Goal: Task Accomplishment & Management: Use online tool/utility

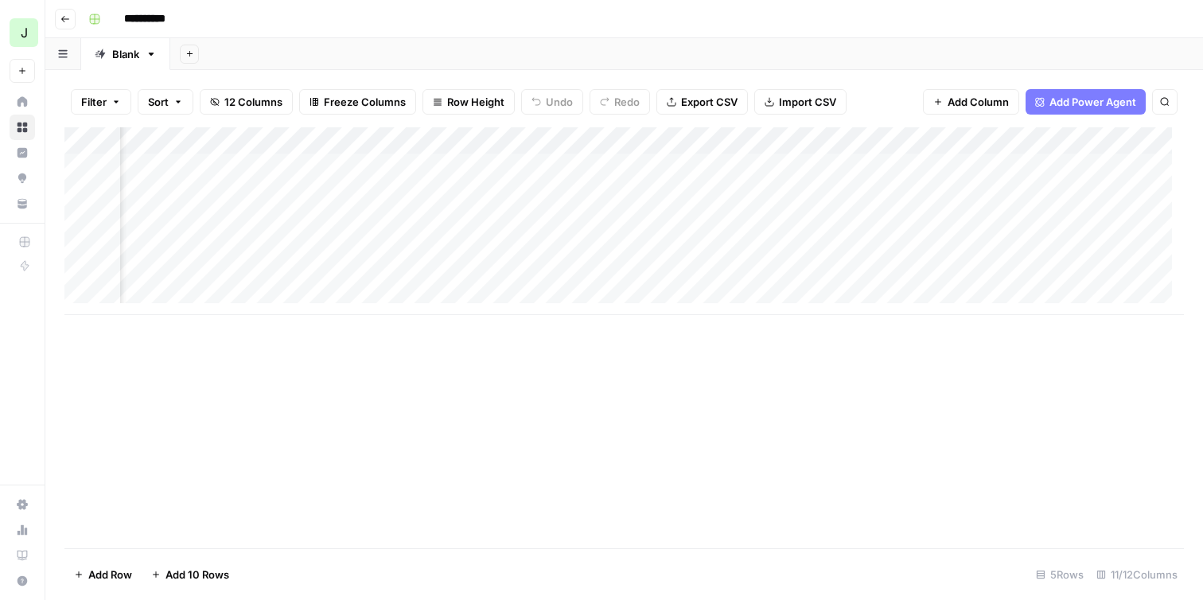
scroll to position [0, 1036]
click at [923, 167] on div "Add Column" at bounding box center [623, 221] width 1119 height 188
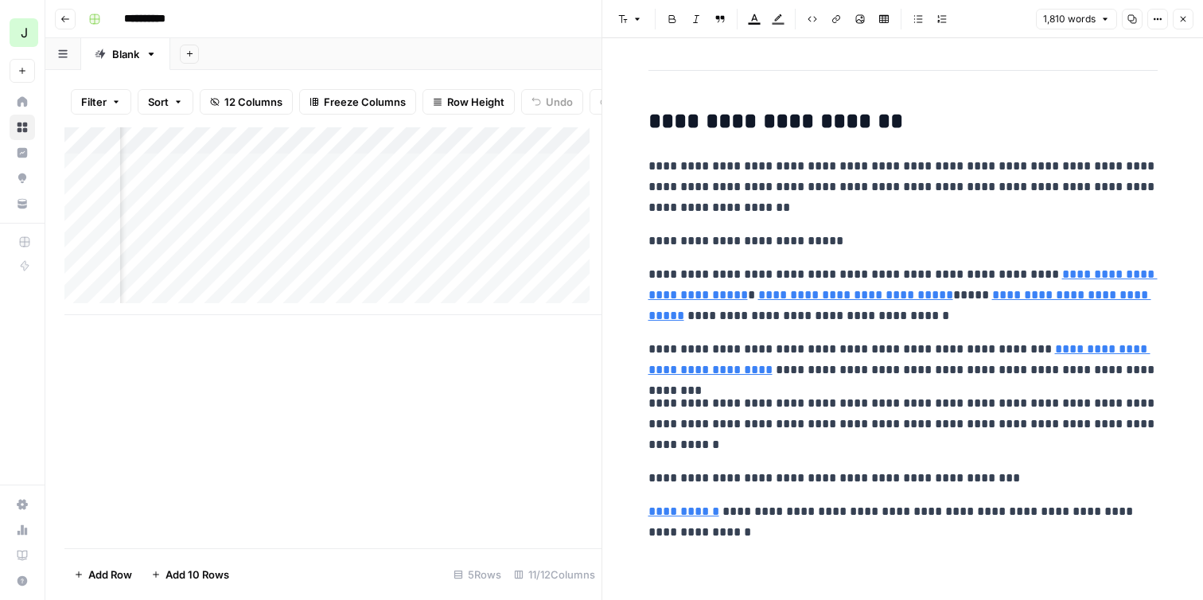
scroll to position [7478, 0]
type input "https://www.airops.com/product/content-operations"
click at [1181, 27] on button "Close" at bounding box center [1182, 19] width 21 height 21
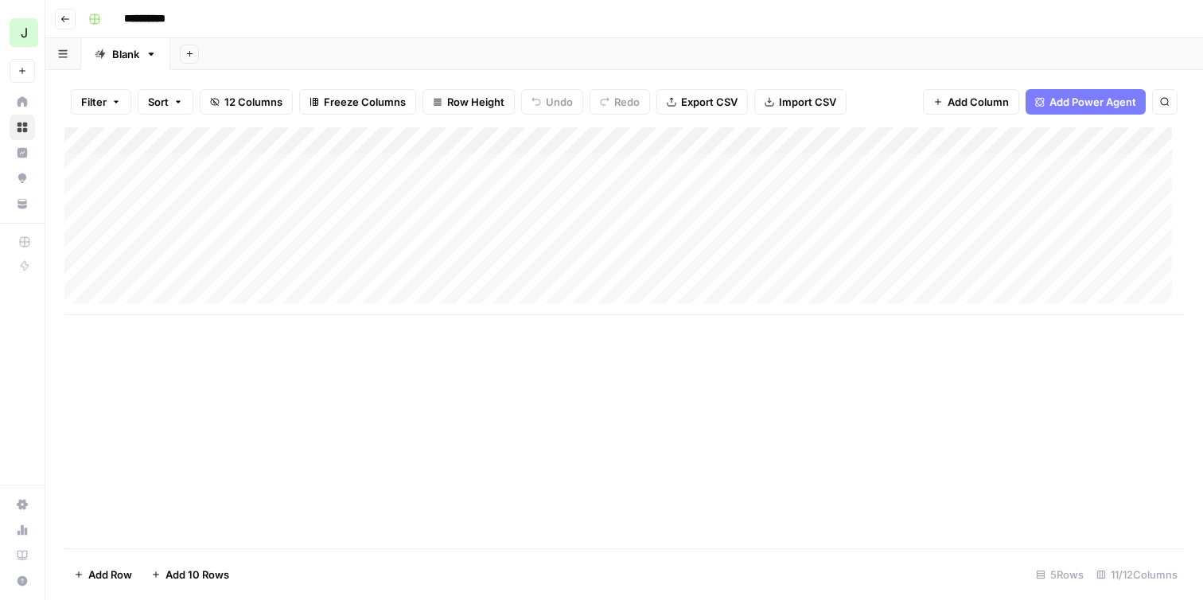
click at [670, 165] on div "Add Column" at bounding box center [623, 221] width 1119 height 188
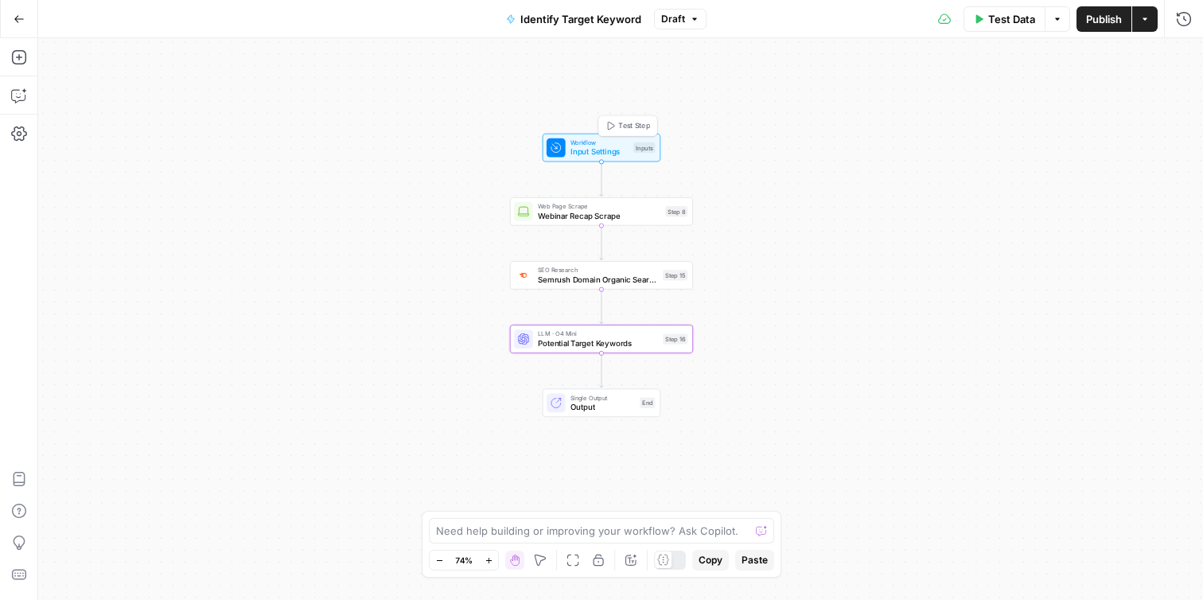
click at [608, 150] on span "Input Settings" at bounding box center [599, 152] width 58 height 12
click at [671, 561] on div at bounding box center [663, 559] width 17 height 17
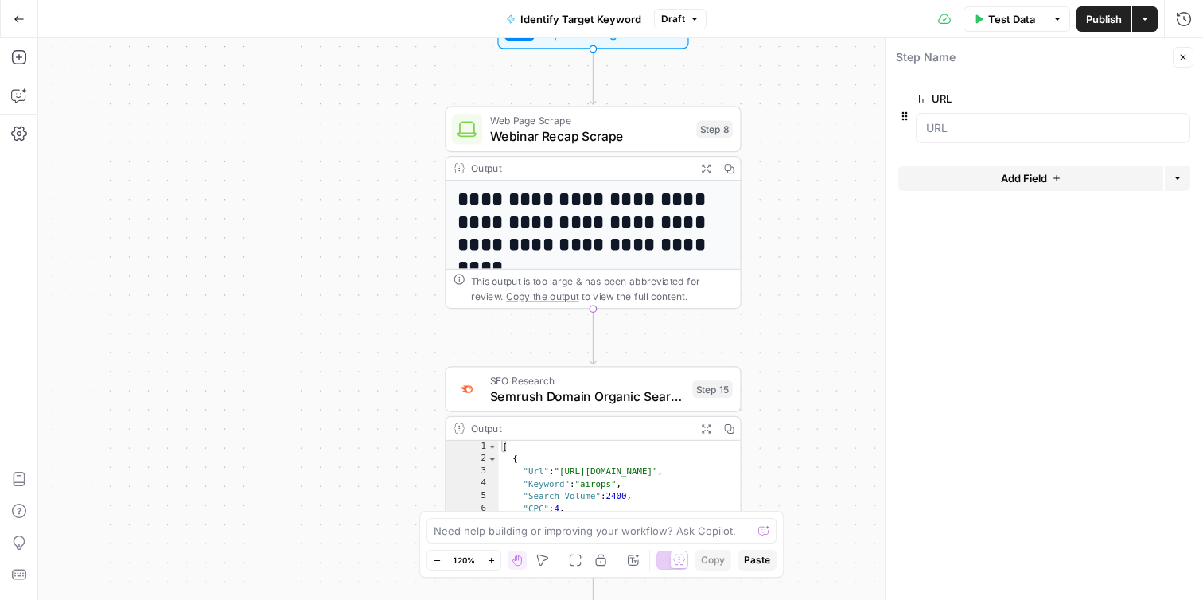
drag, startPoint x: 713, startPoint y: 211, endPoint x: 816, endPoint y: 258, distance: 112.8
click at [816, 258] on div "**********" at bounding box center [620, 319] width 1164 height 562
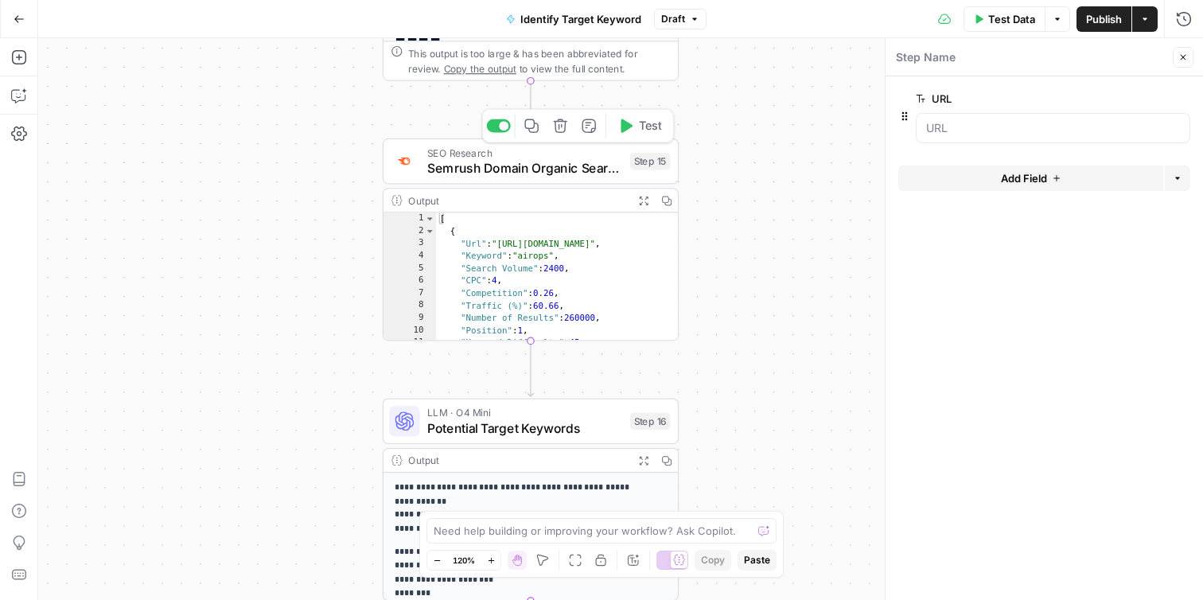
click at [581, 171] on span "Semrush Domain Organic Search Keywords" at bounding box center [524, 167] width 195 height 19
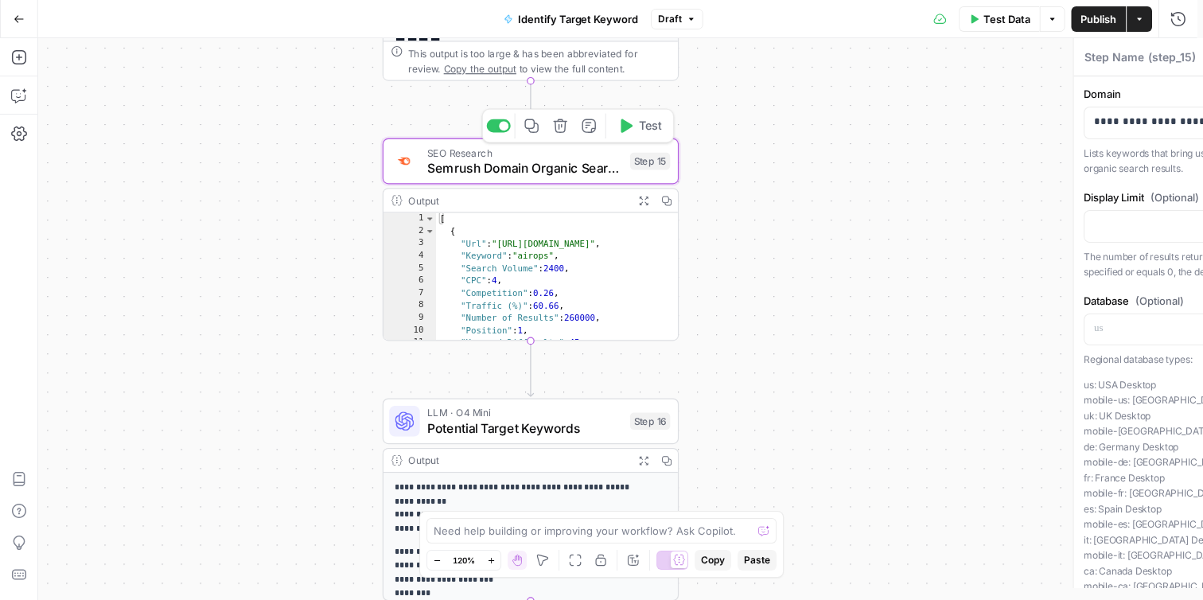
type textarea "Semrush Domain Organic Search Keywords"
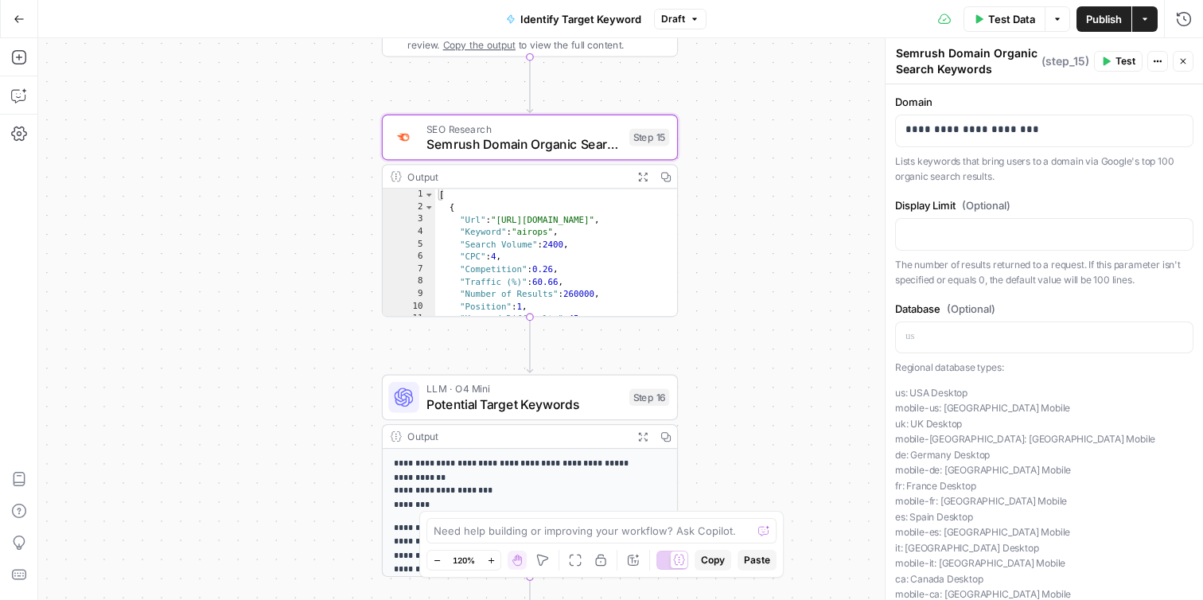
click at [577, 391] on span "LLM · O4 Mini" at bounding box center [523, 388] width 195 height 15
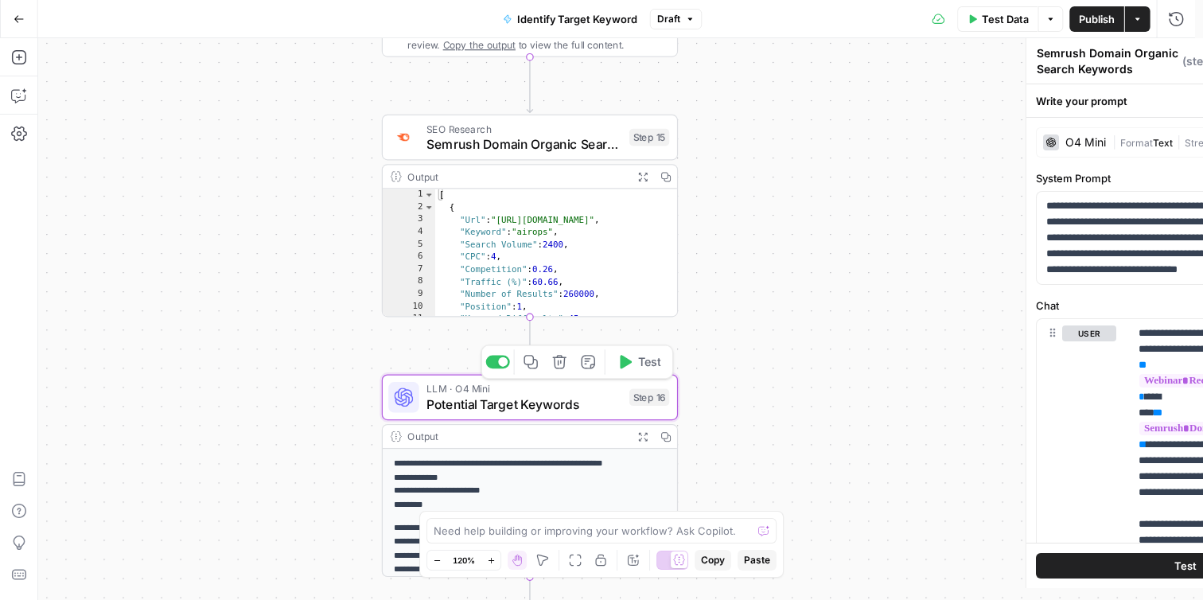
type textarea "Potential Target Keywords"
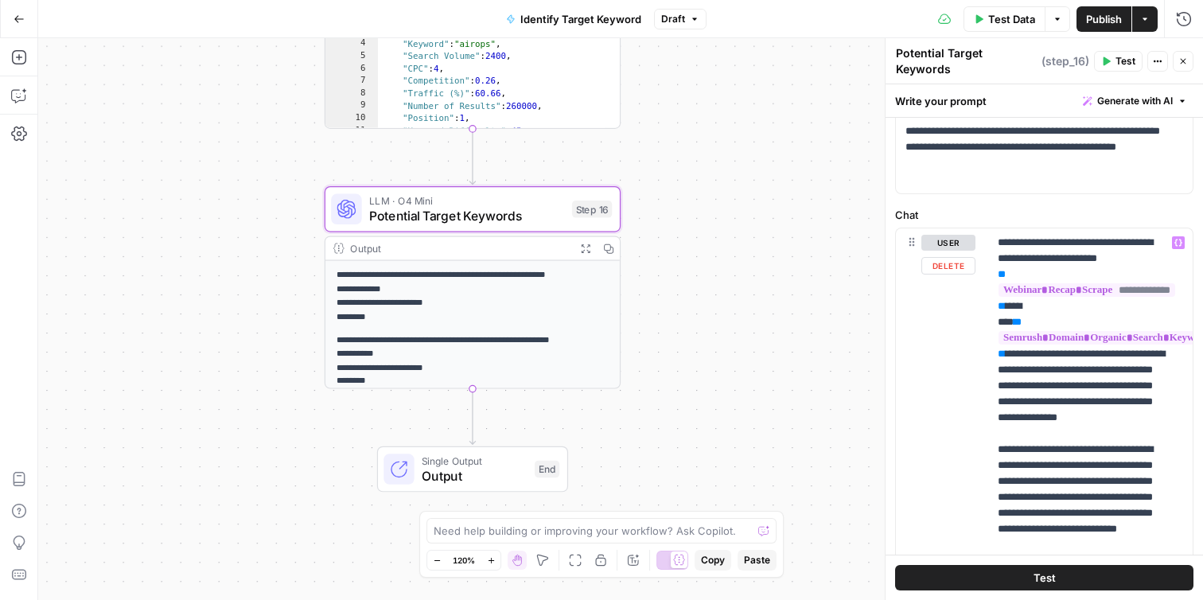
scroll to position [116, 0]
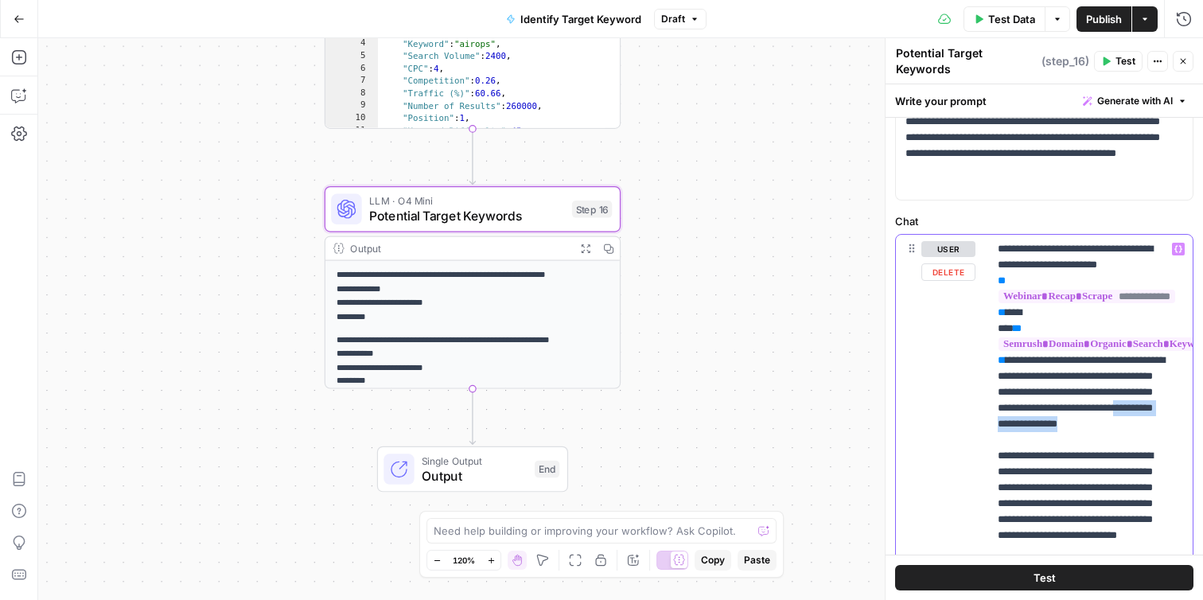
drag, startPoint x: 1136, startPoint y: 433, endPoint x: 997, endPoint y: 434, distance: 138.4
click at [997, 434] on p "**********" at bounding box center [1083, 455] width 173 height 429
click at [1014, 433] on p "**********" at bounding box center [1083, 455] width 173 height 429
click at [585, 247] on icon "button" at bounding box center [585, 248] width 10 height 10
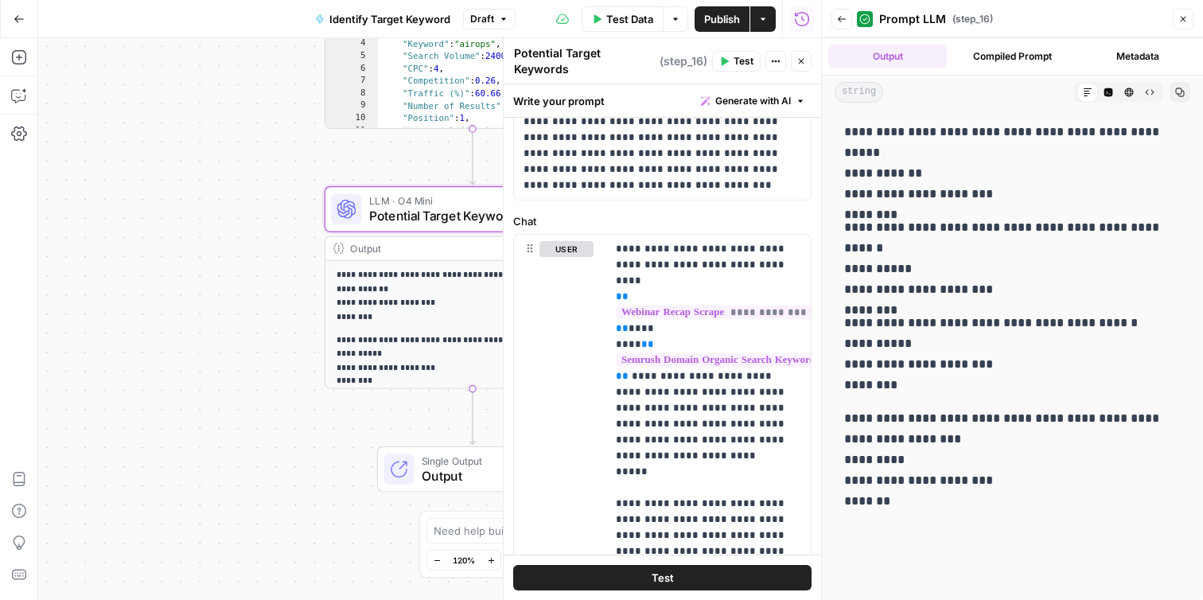
click at [800, 59] on icon "button" at bounding box center [801, 61] width 10 height 10
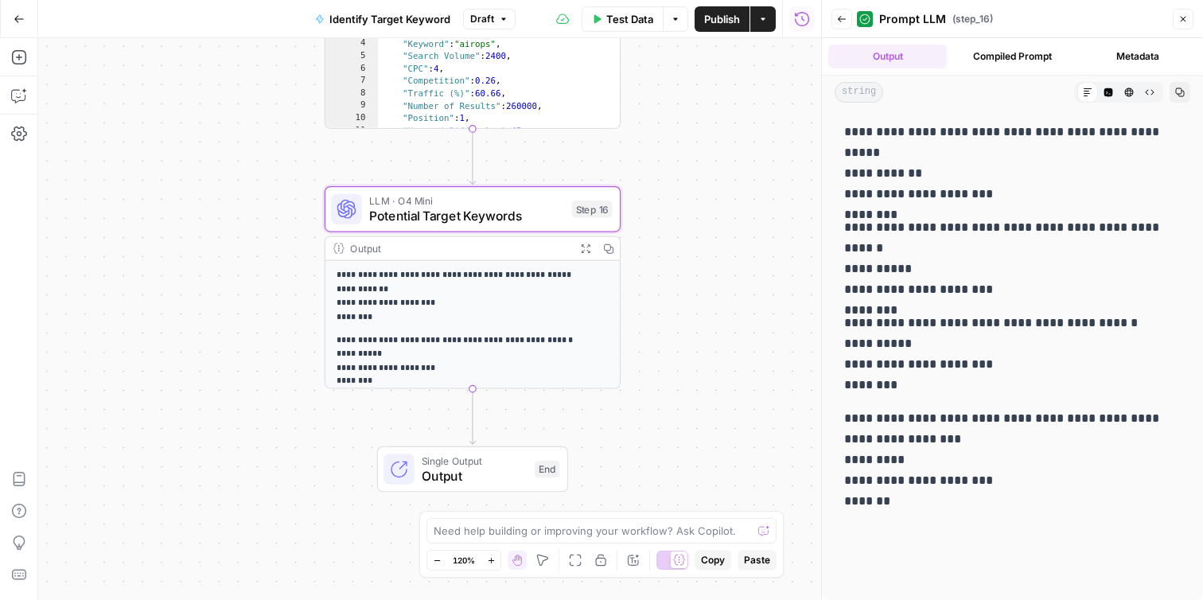
click at [17, 17] on icon "button" at bounding box center [19, 19] width 11 height 11
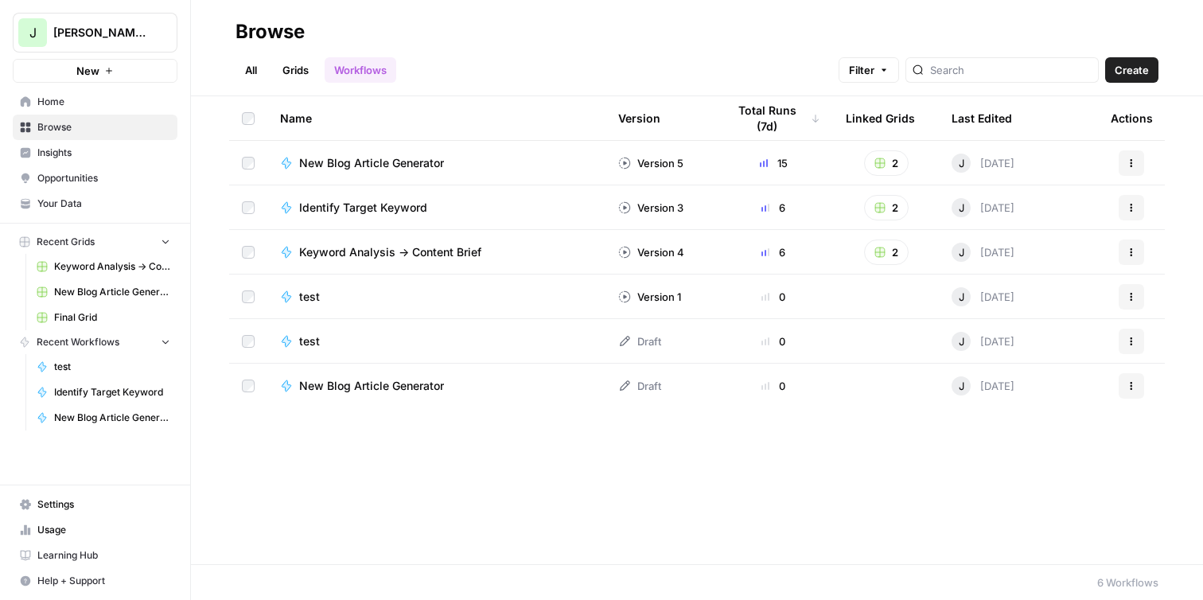
click at [89, 201] on span "Your Data" at bounding box center [103, 203] width 133 height 14
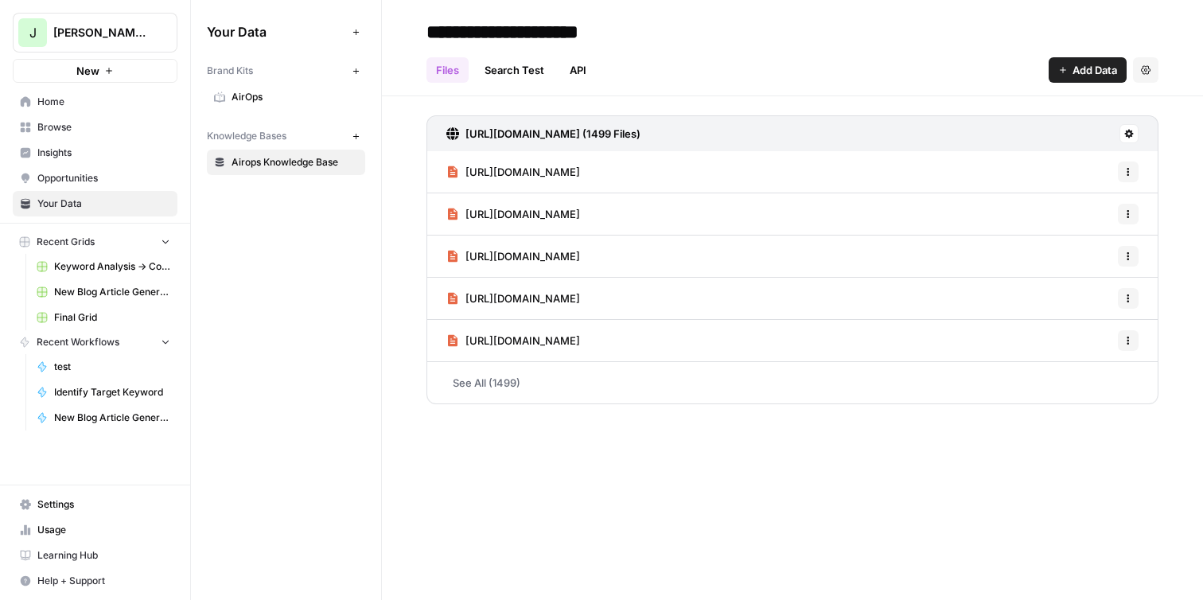
click at [314, 157] on span "Airops Knowledge Base" at bounding box center [294, 162] width 126 height 14
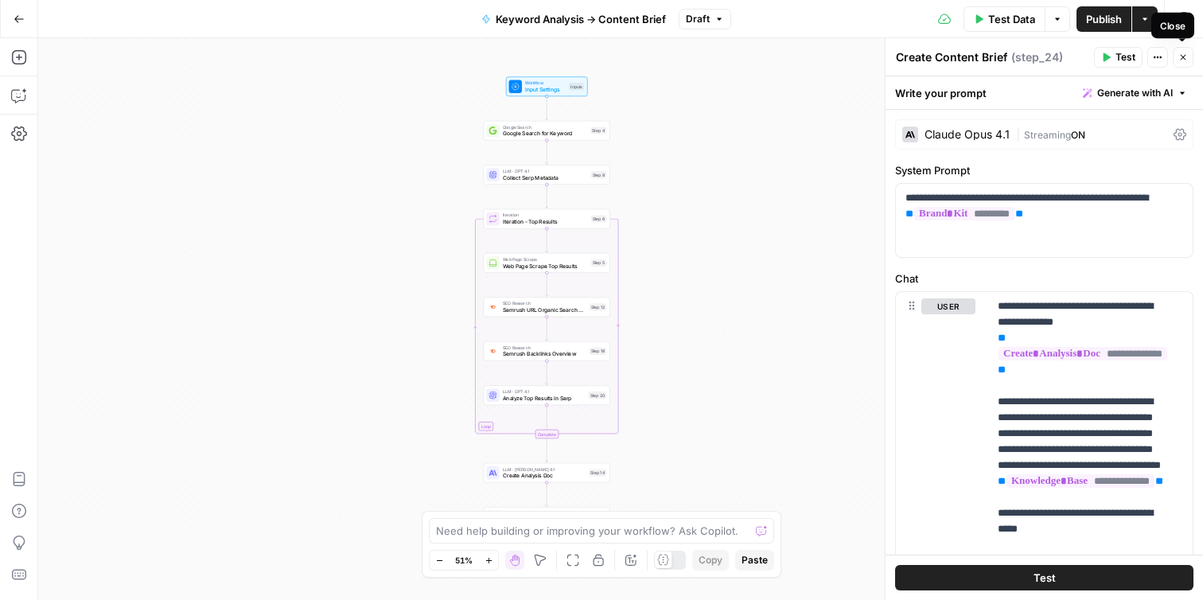
click at [1183, 57] on icon "button" at bounding box center [1183, 58] width 6 height 6
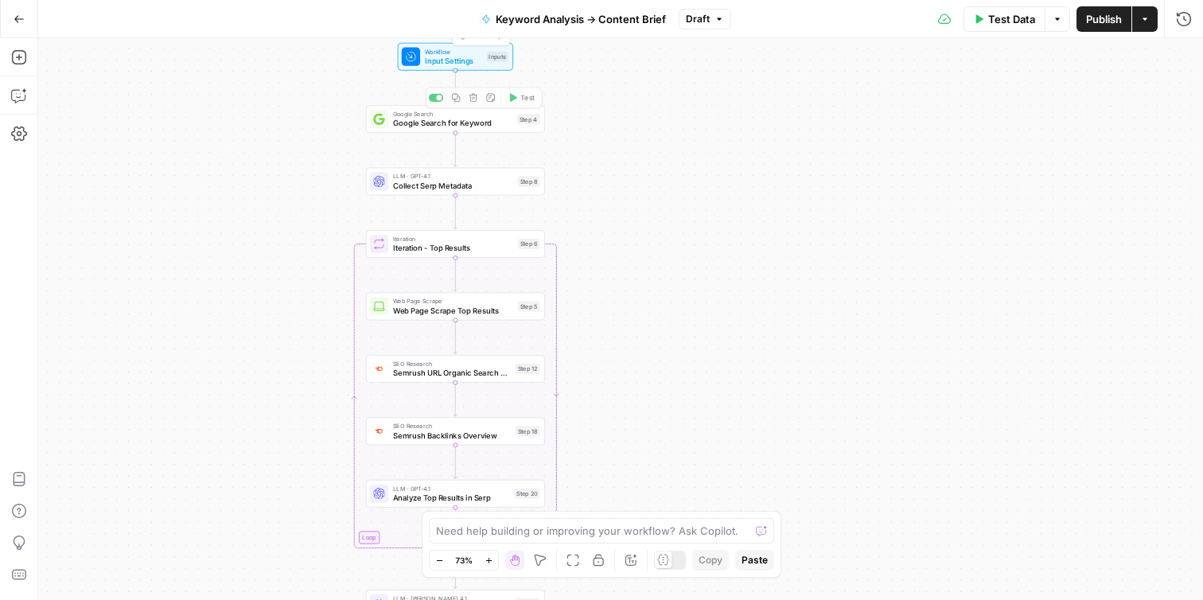
click at [439, 65] on span "Input Settings" at bounding box center [453, 61] width 57 height 12
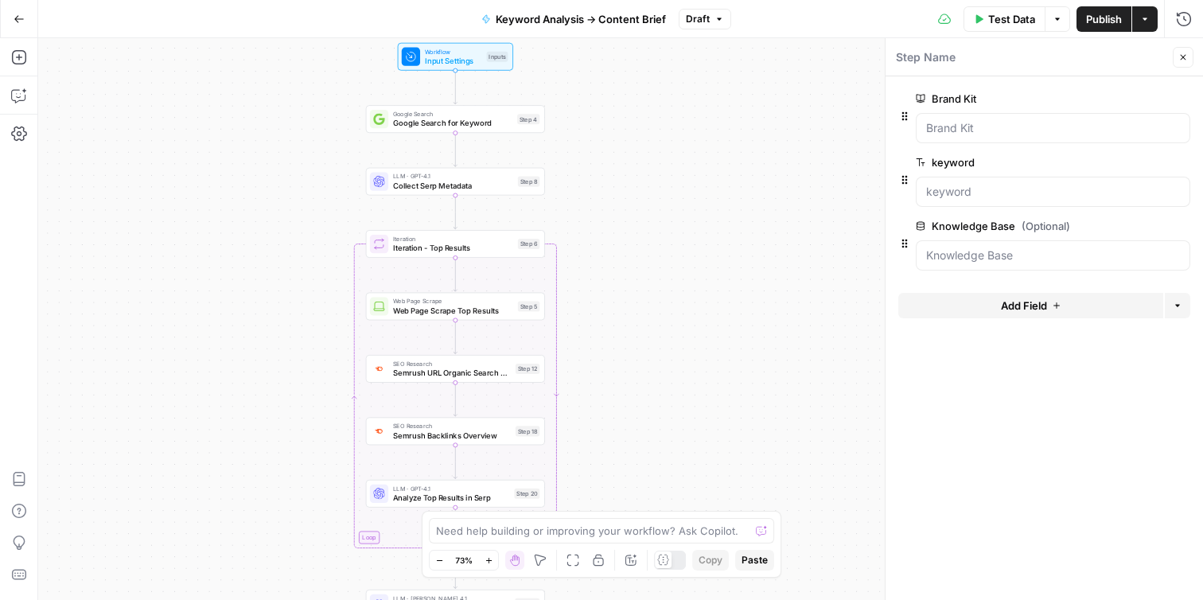
click at [1183, 64] on button "Close" at bounding box center [1182, 57] width 21 height 21
click at [501, 126] on span "Google Search for Keyword" at bounding box center [452, 123] width 119 height 12
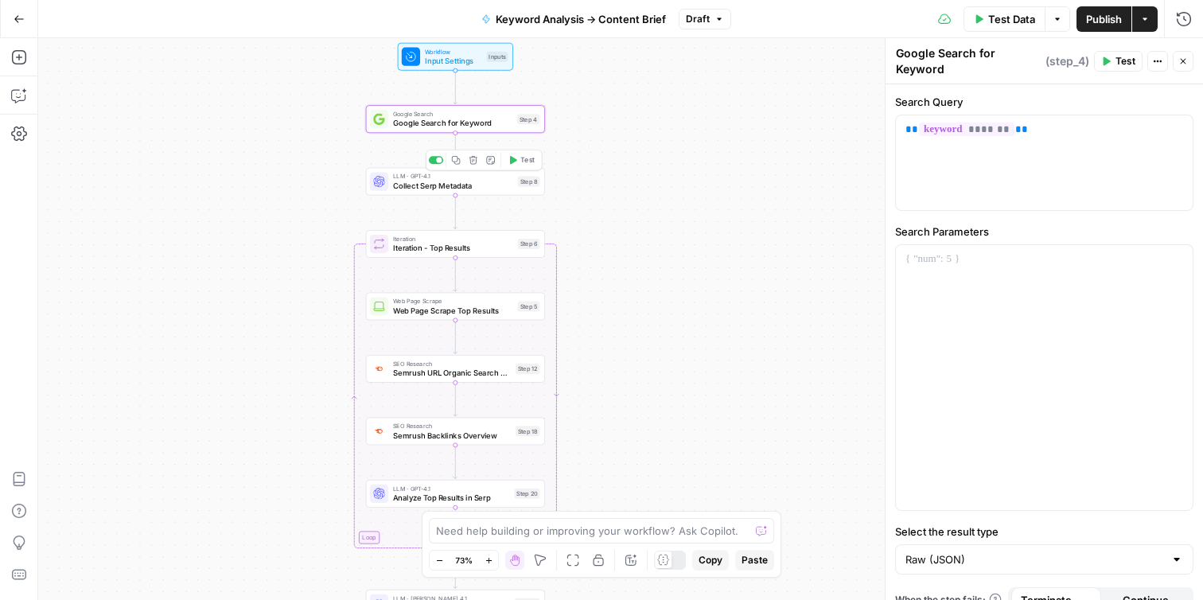
click at [483, 192] on div "LLM · GPT-4.1 Collect Serp Metadata Step 8 Copy step Delete step Add Note Test" at bounding box center [455, 182] width 179 height 28
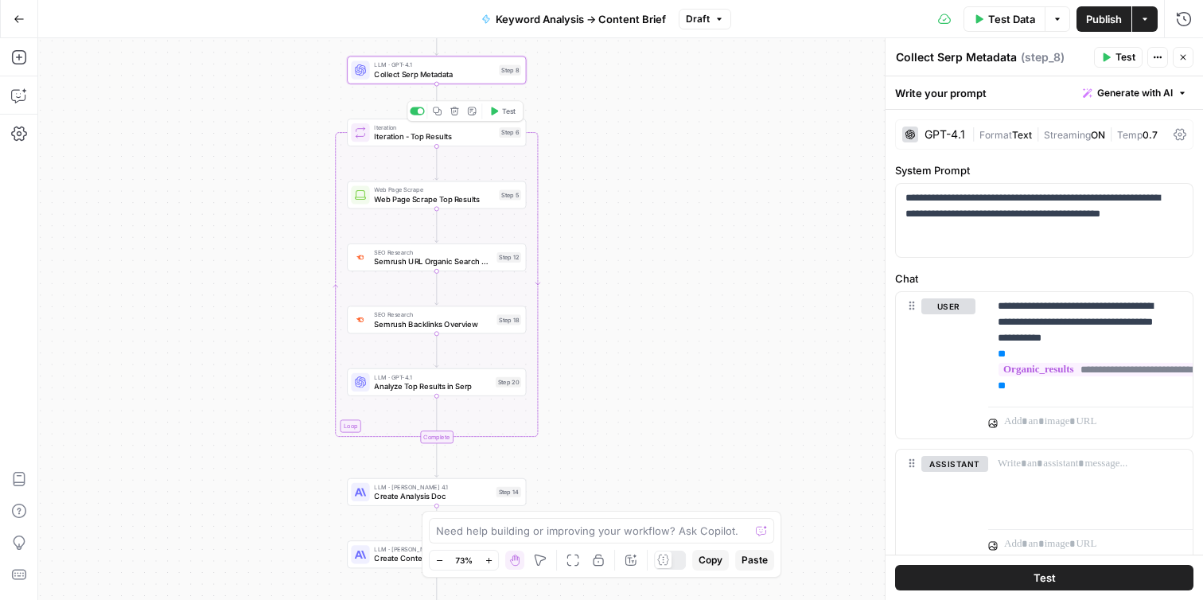
click at [484, 131] on span "Iteration - Top Results" at bounding box center [434, 136] width 120 height 12
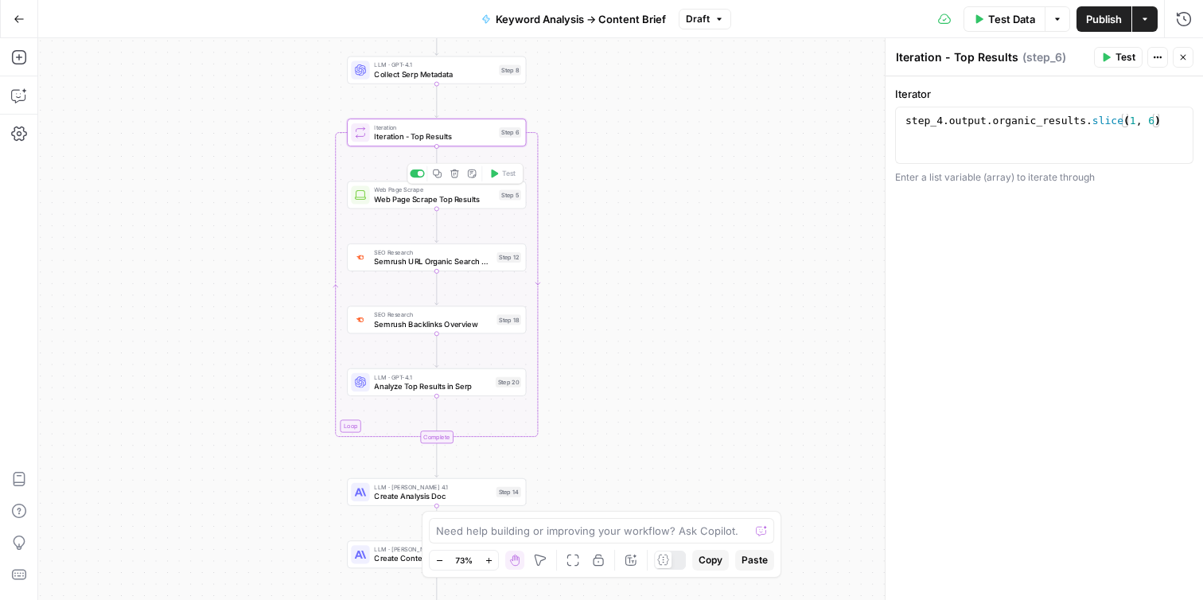
click at [465, 200] on span "Web Page Scrape Top Results" at bounding box center [434, 199] width 120 height 12
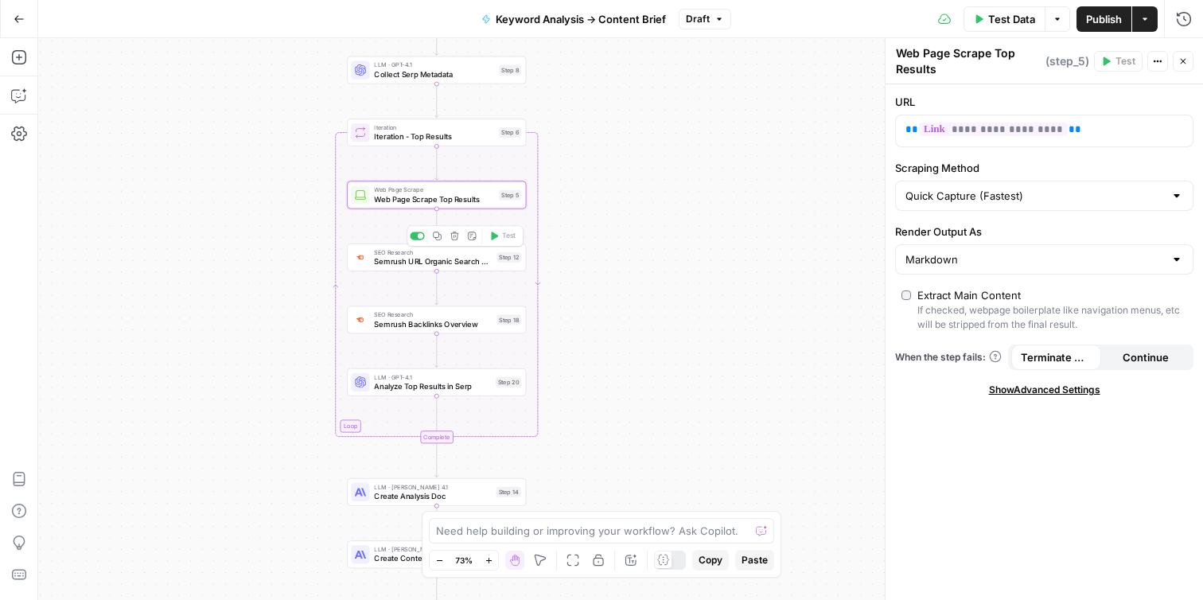
click at [429, 267] on div "SEO Research Semrush URL Organic Search Keywords Step 12 Copy step Delete step …" at bounding box center [436, 257] width 179 height 28
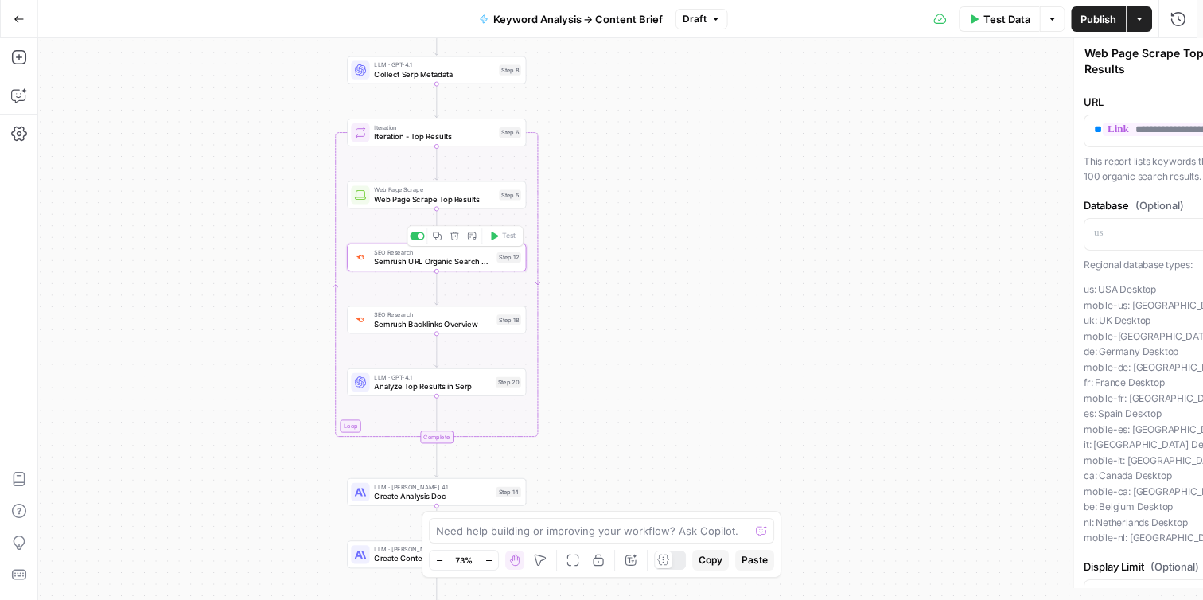
type textarea "Semrush URL Organic Search Keywords"
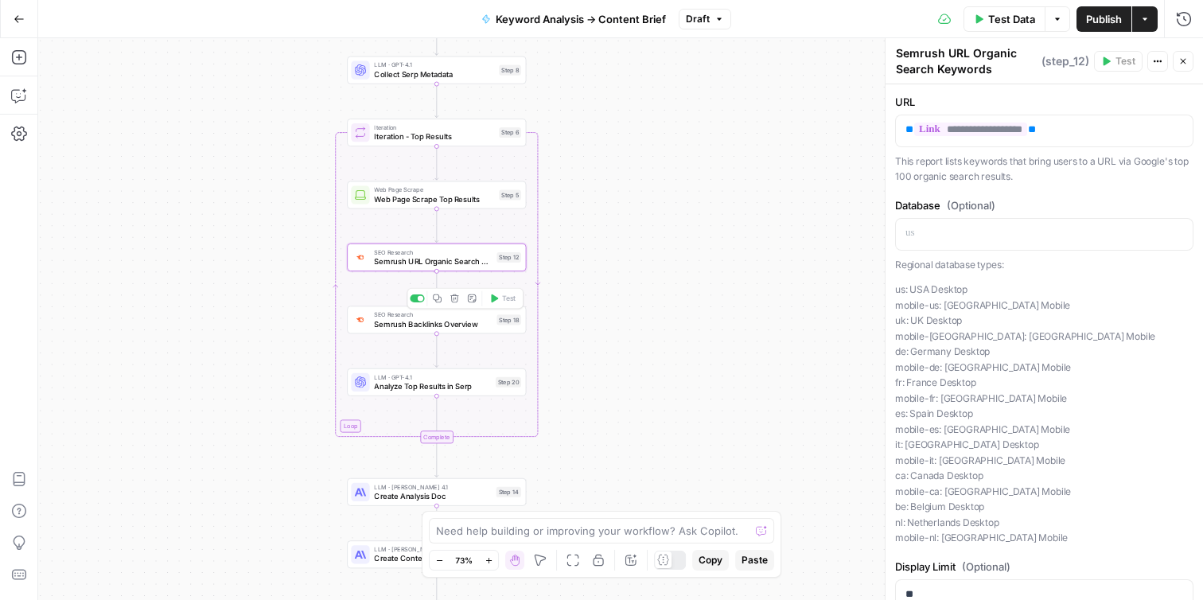
click at [470, 326] on span "Semrush Backlinks Overview" at bounding box center [433, 324] width 118 height 12
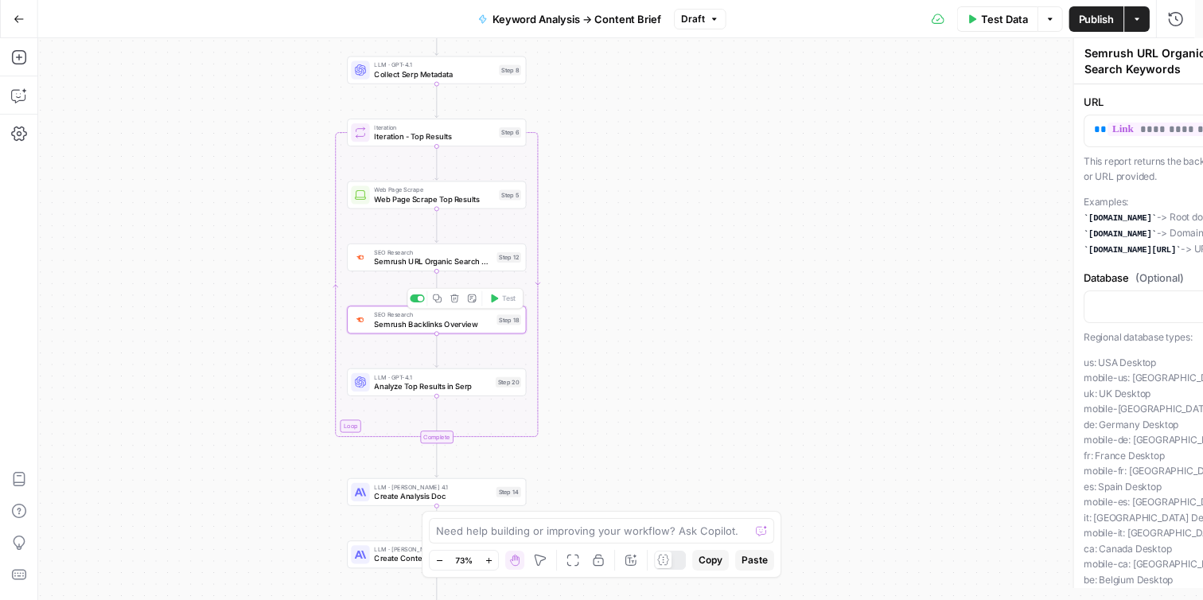
type textarea "Semrush Backlinks Overview"
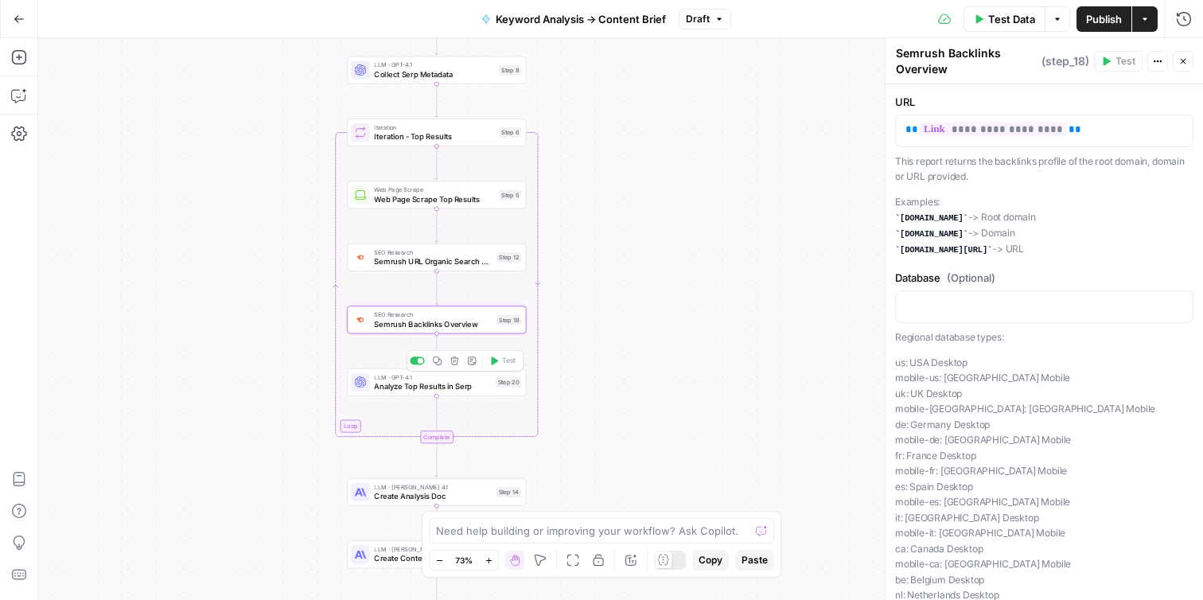
click at [462, 391] on span "Analyze Top Results in Serp" at bounding box center [432, 386] width 117 height 12
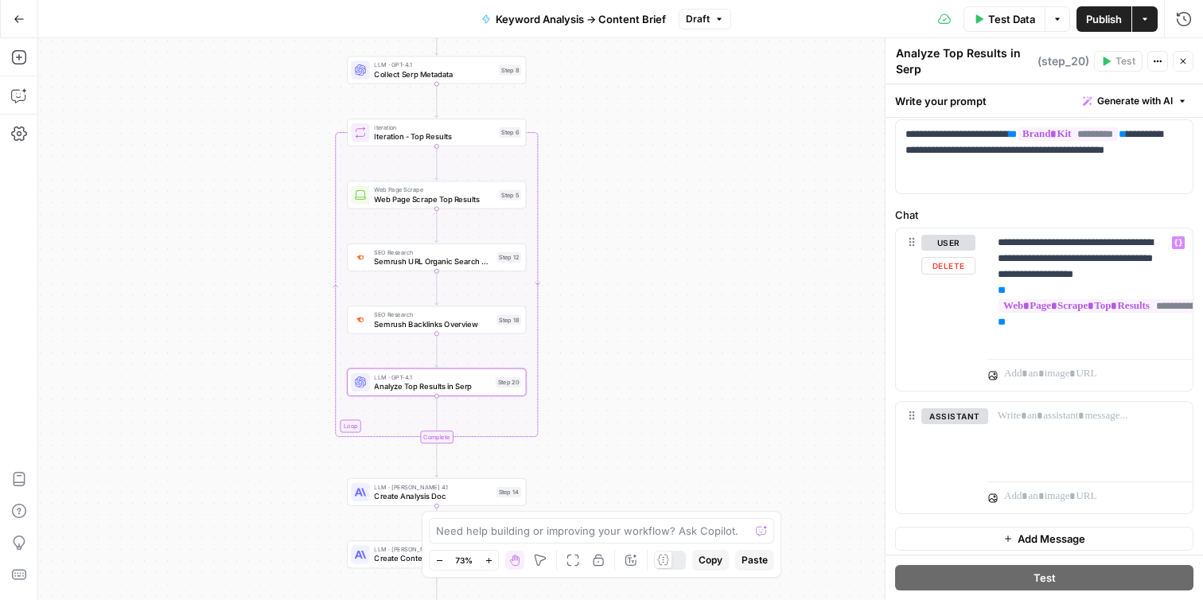
scroll to position [66, 0]
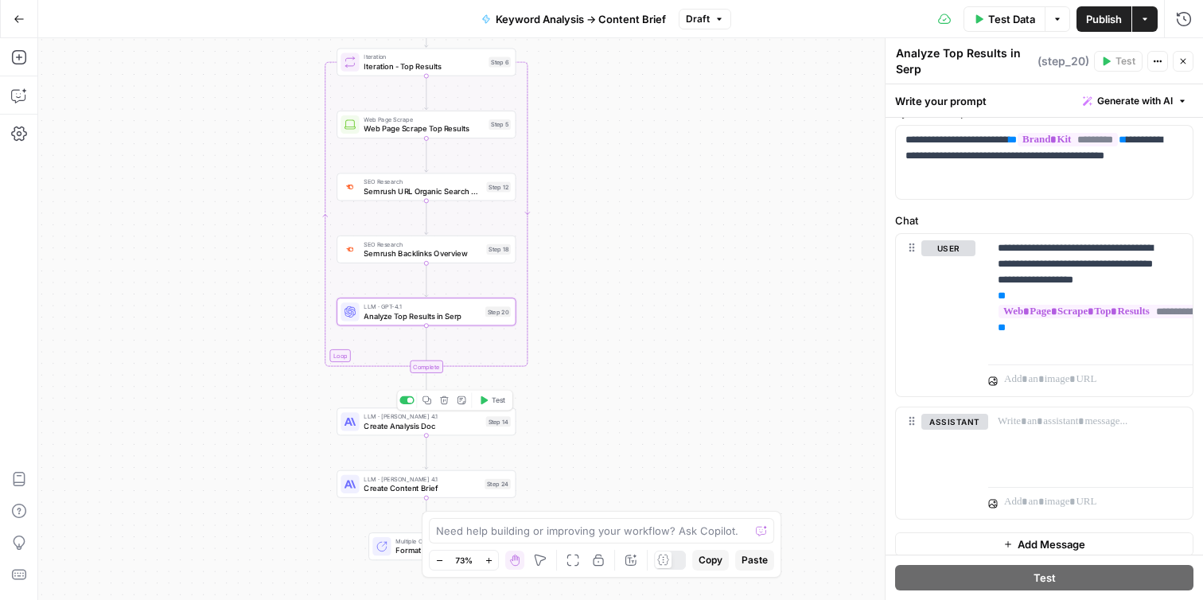
click at [481, 427] on div "LLM · Claude Opus 4.1 Create Analysis Doc Step 14 Copy step Delete step Add Not…" at bounding box center [425, 421] width 170 height 20
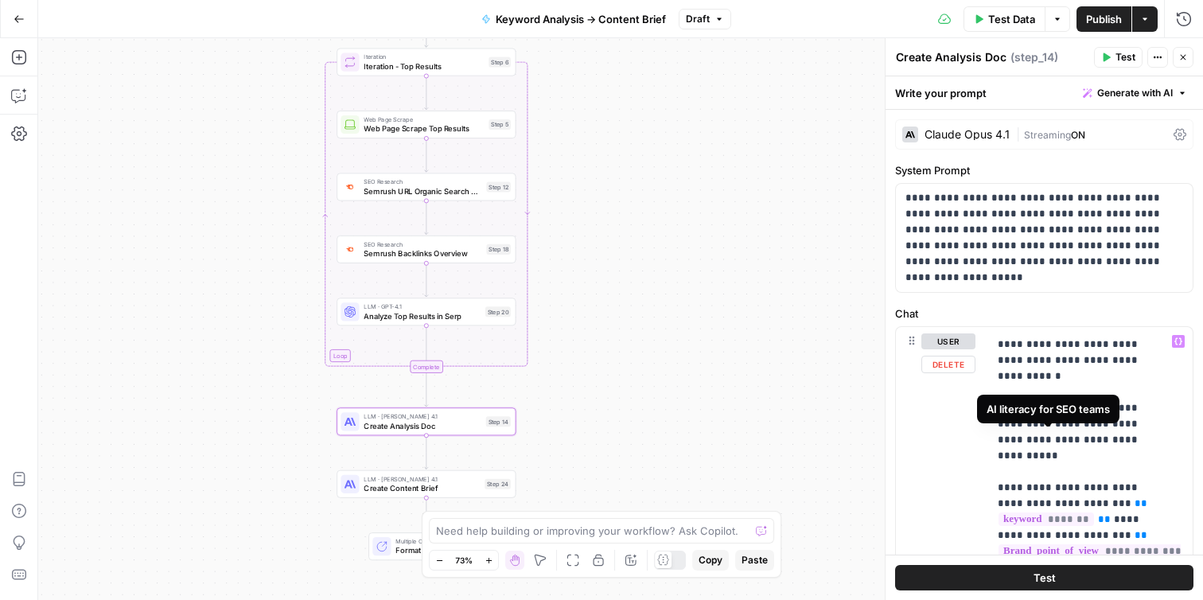
scroll to position [1298, 0]
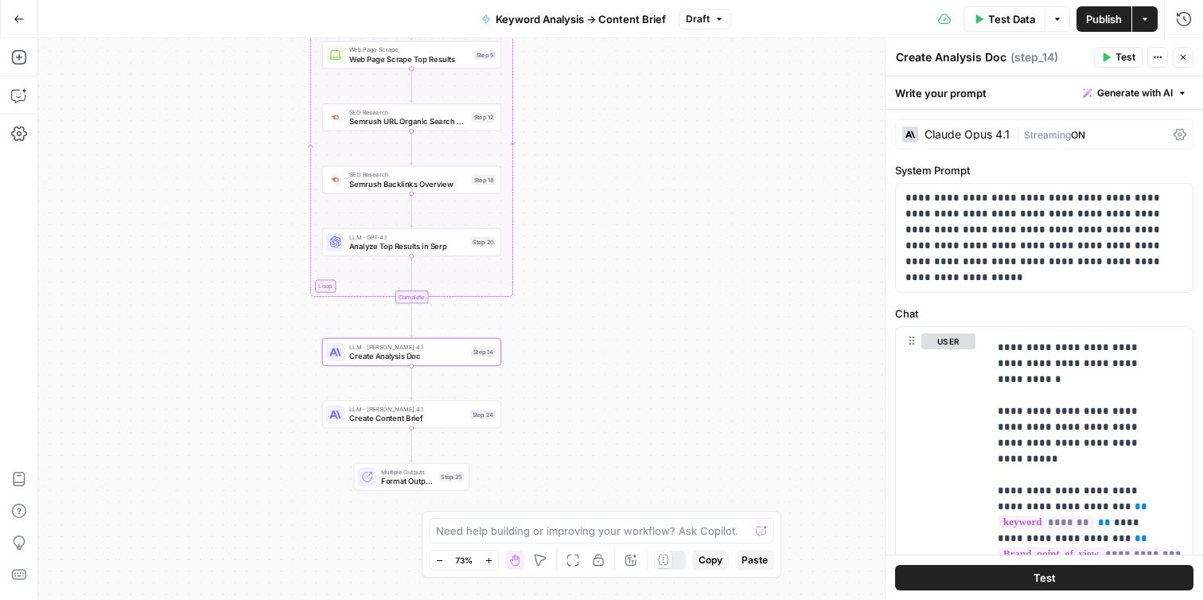
click at [448, 427] on div "LLM · Claude Opus 4.1 Create Content Brief Step 24 Copy step Delete step Add No…" at bounding box center [411, 414] width 179 height 28
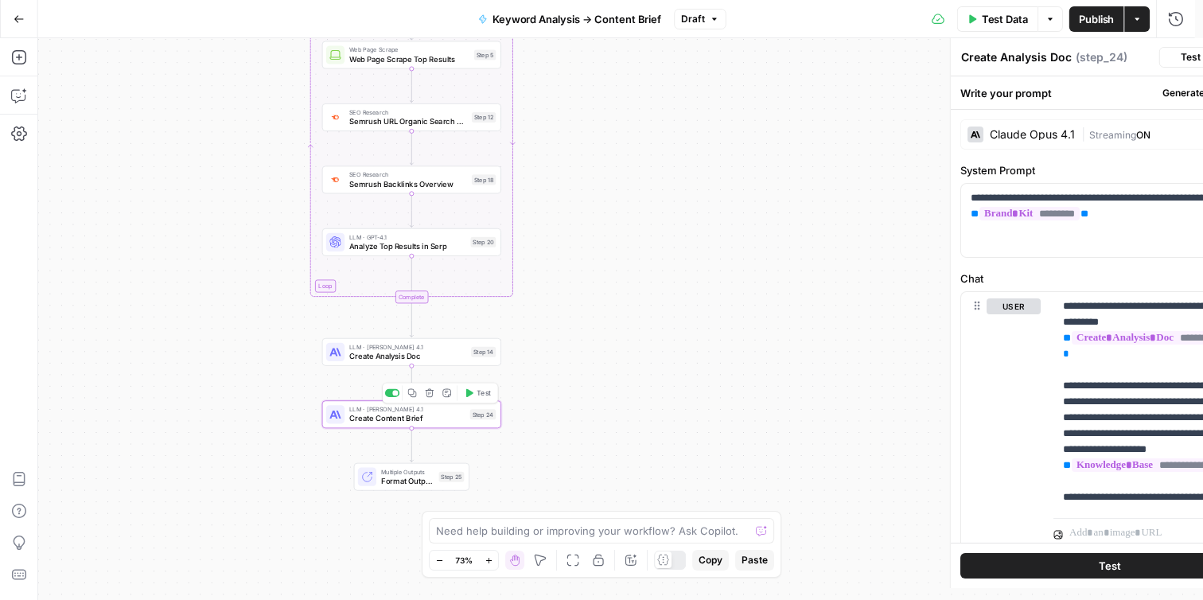
type textarea "Create Content Brief"
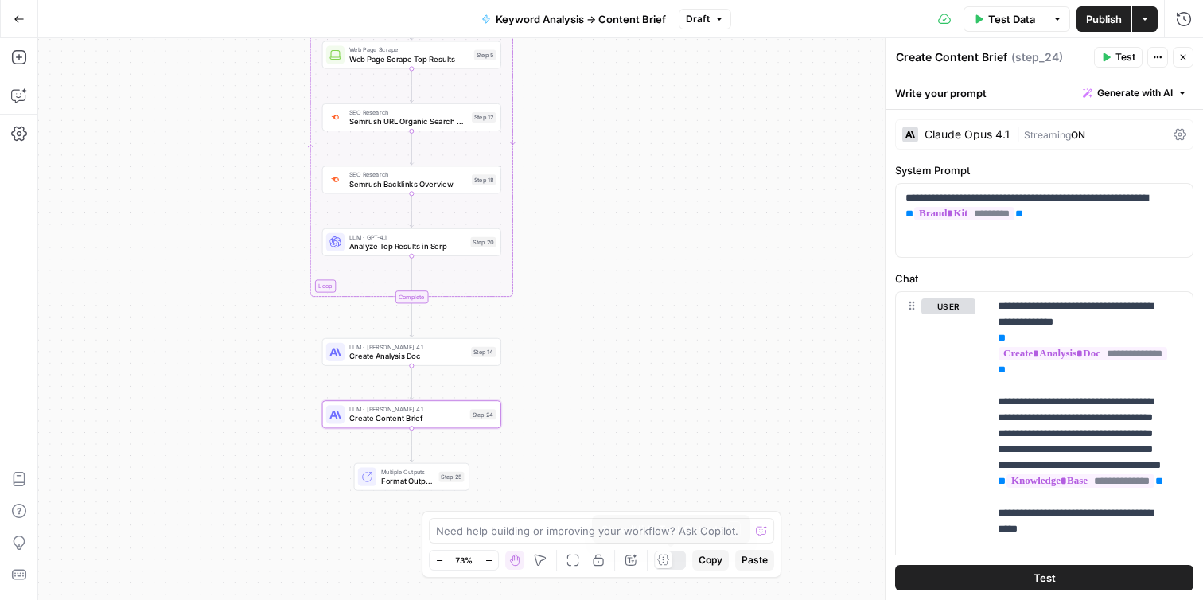
click at [670, 559] on div at bounding box center [663, 559] width 17 height 17
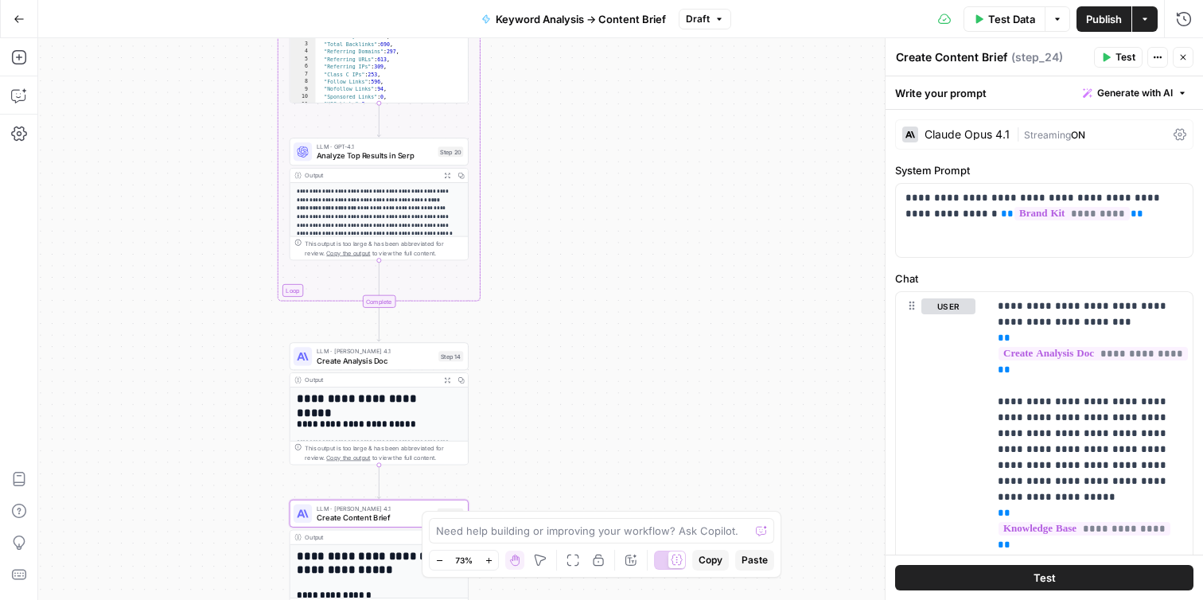
click at [421, 216] on p "**********" at bounding box center [375, 213] width 156 height 51
click at [445, 173] on icon "button" at bounding box center [448, 176] width 6 height 6
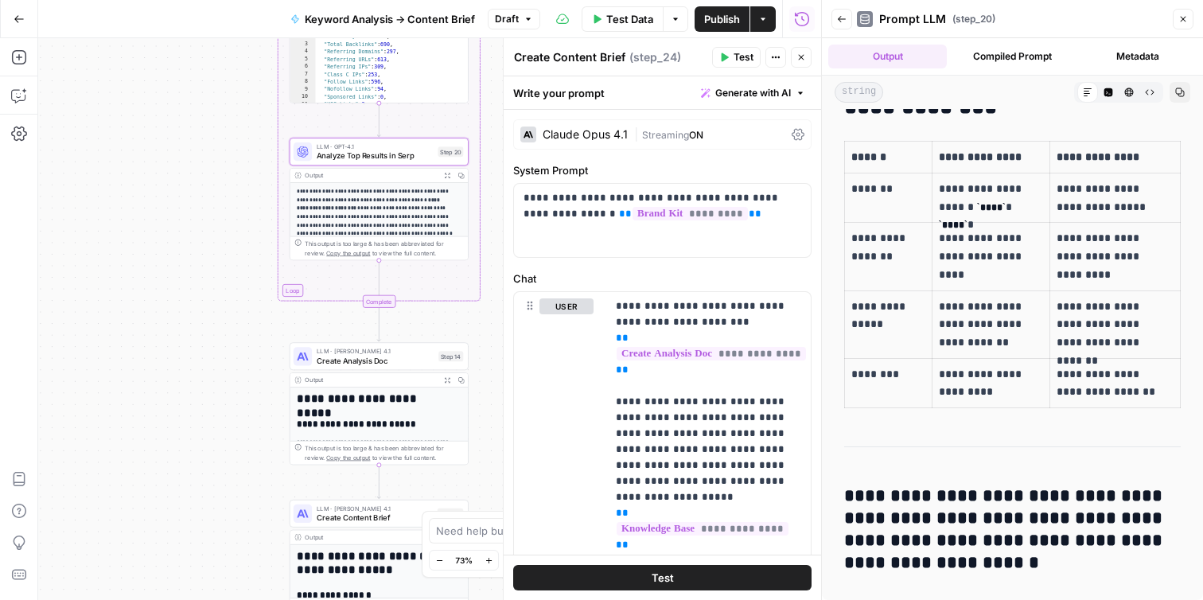
scroll to position [3073, 0]
click at [803, 65] on button "Close" at bounding box center [801, 57] width 21 height 21
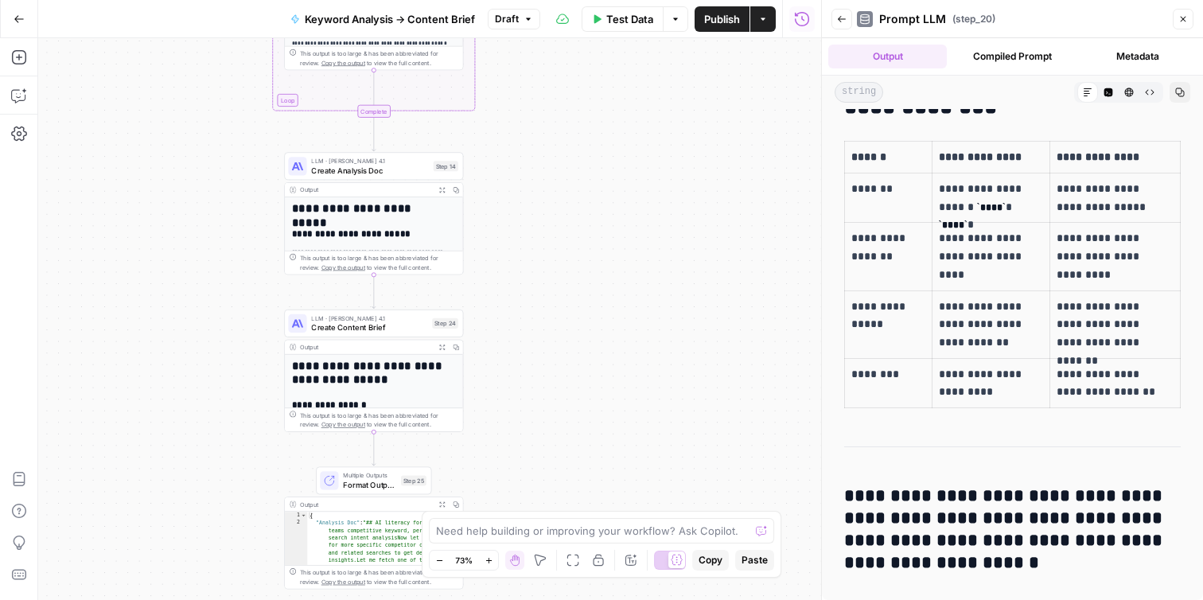
click at [387, 380] on h1 "**********" at bounding box center [370, 372] width 156 height 27
click at [391, 328] on span "Create Content Brief" at bounding box center [369, 327] width 116 height 12
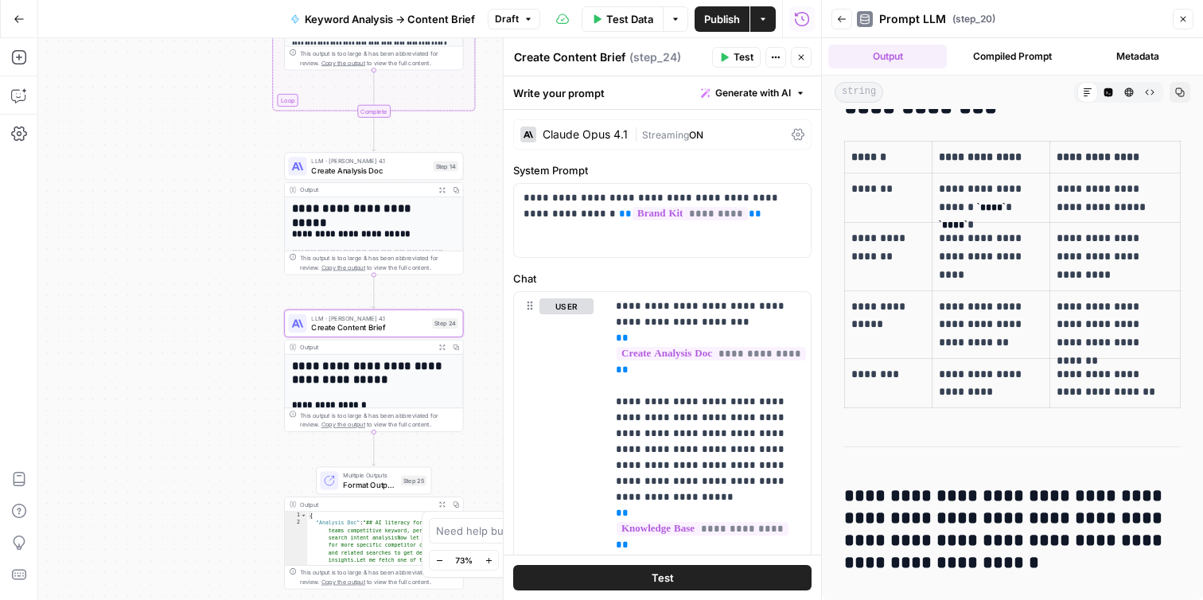
click at [1182, 13] on button "Close" at bounding box center [1182, 19] width 21 height 21
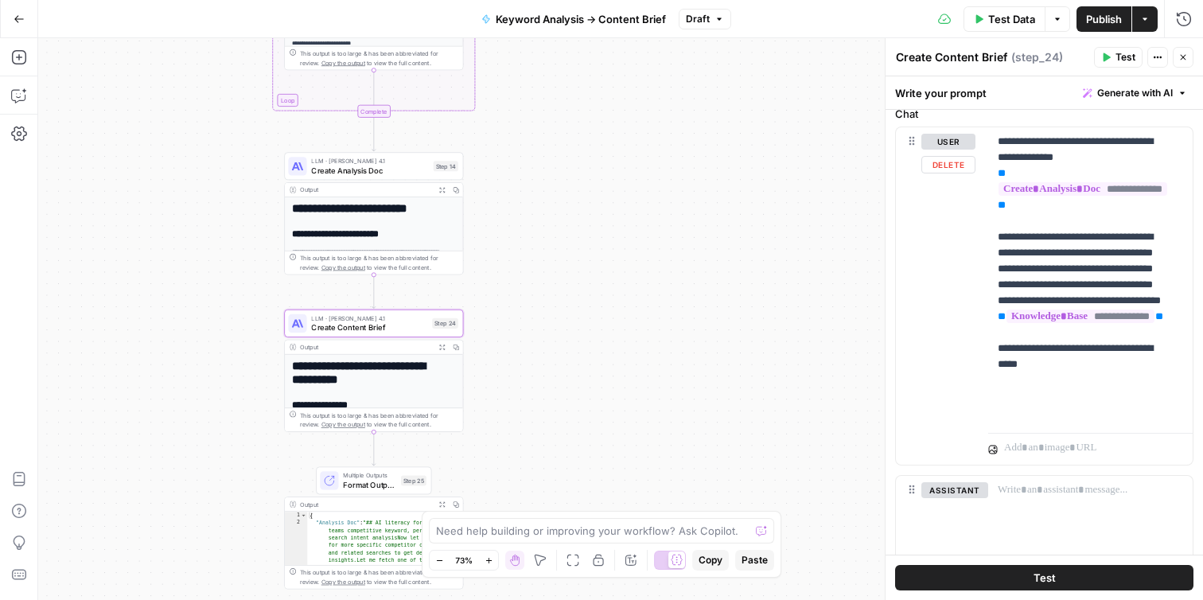
scroll to position [181, 0]
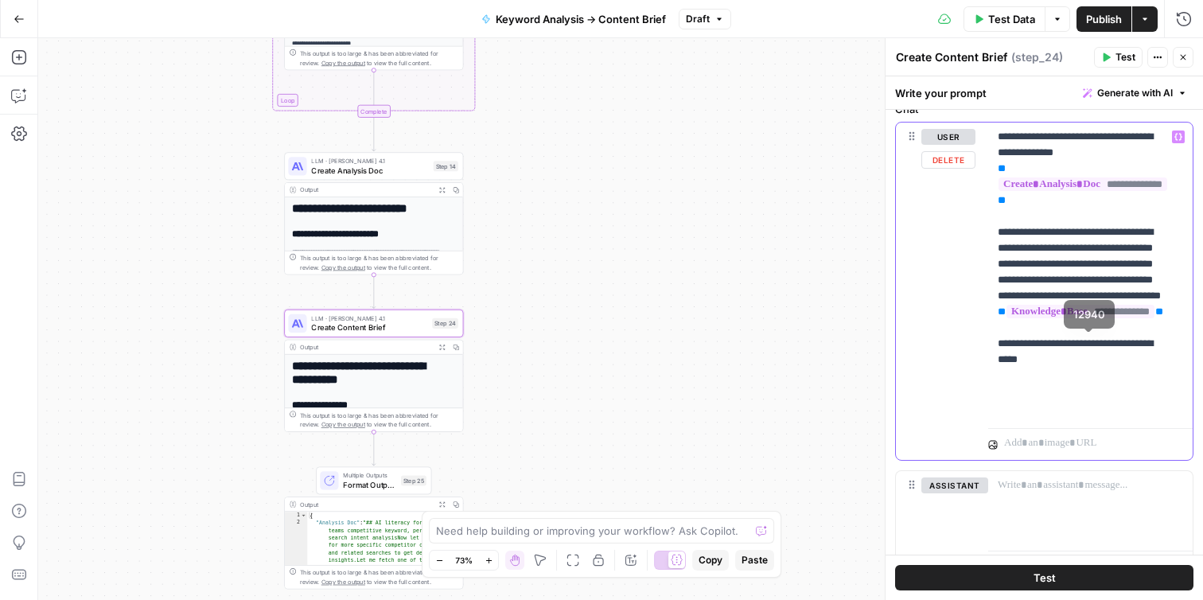
click at [1053, 266] on p "**********" at bounding box center [1083, 272] width 173 height 286
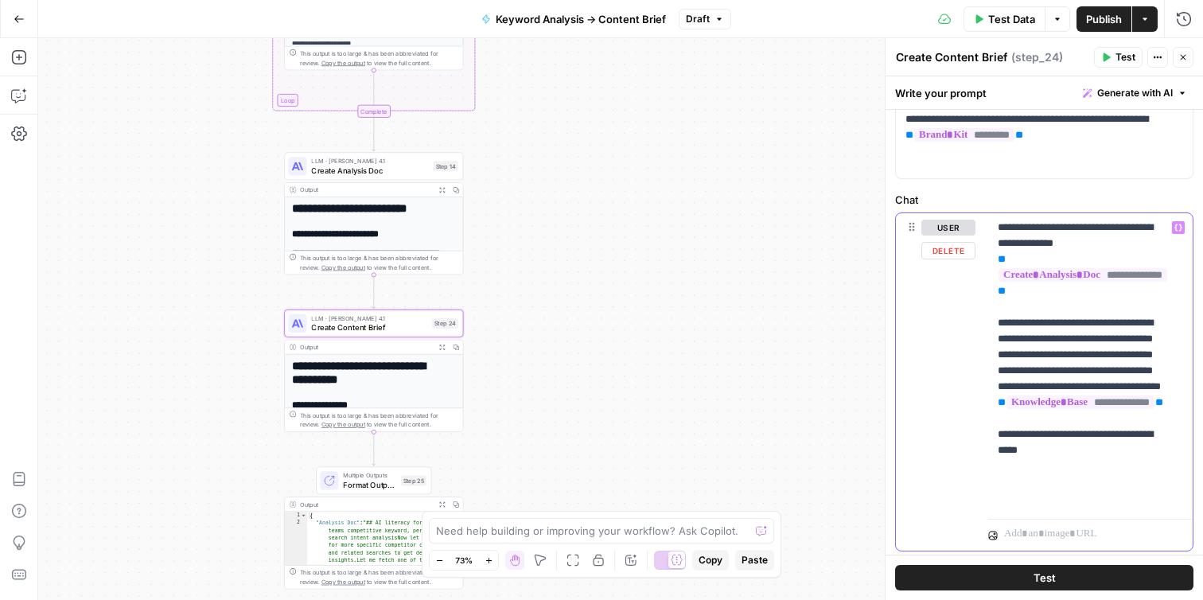
scroll to position [71, 0]
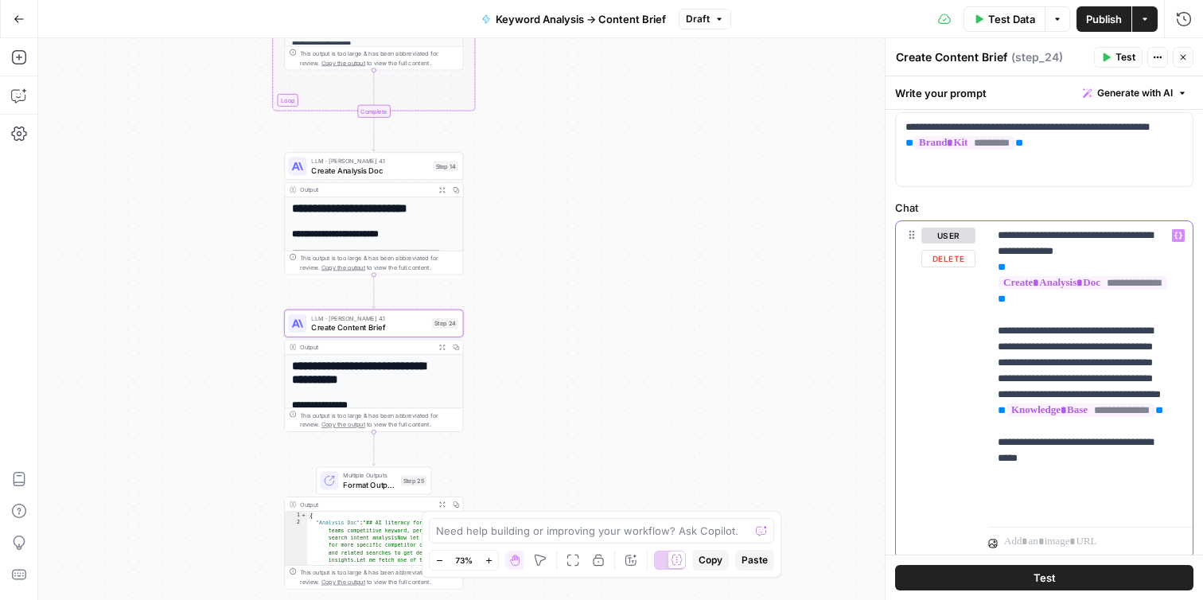
drag, startPoint x: 1056, startPoint y: 352, endPoint x: 1045, endPoint y: 352, distance: 11.1
click at [1045, 352] on p "**********" at bounding box center [1083, 370] width 173 height 286
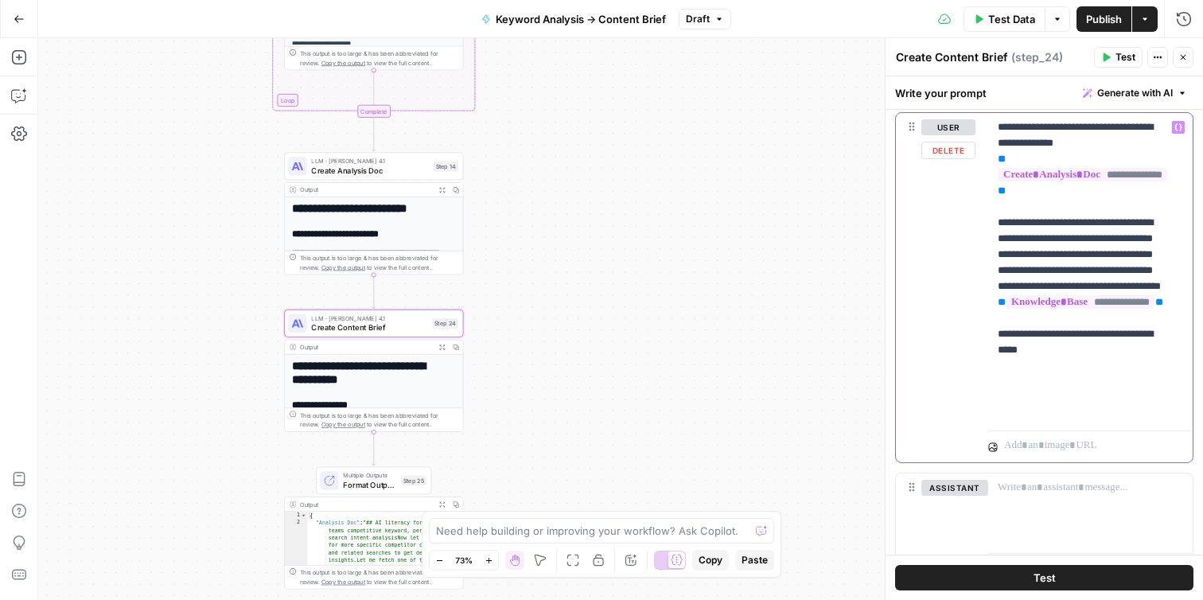
scroll to position [180, 0]
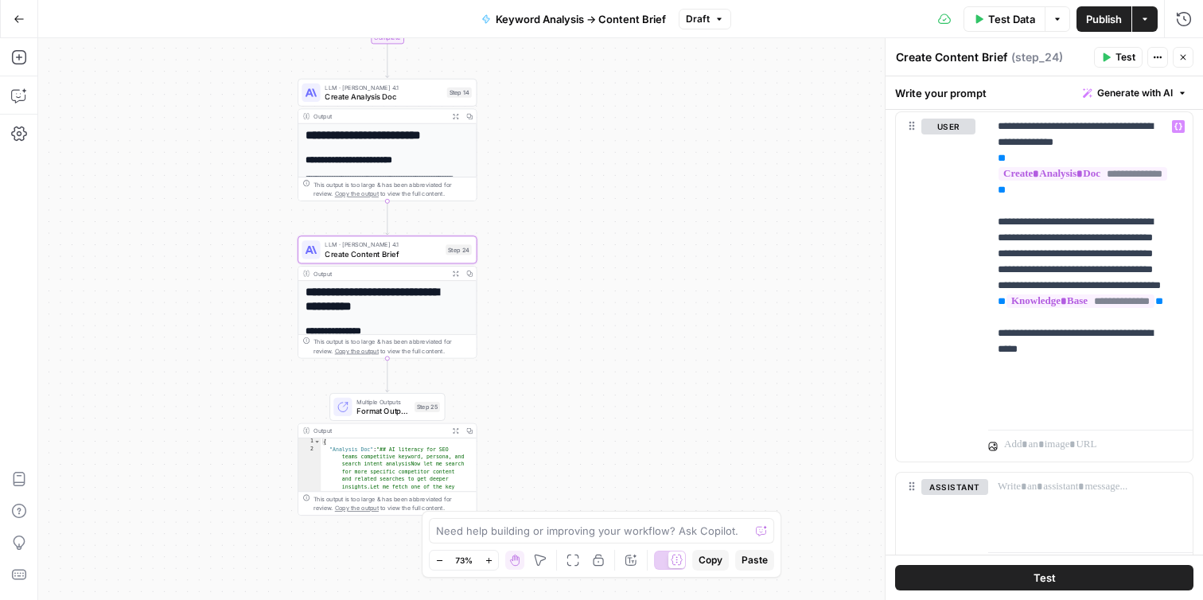
click at [453, 274] on icon "button" at bounding box center [456, 273] width 6 height 6
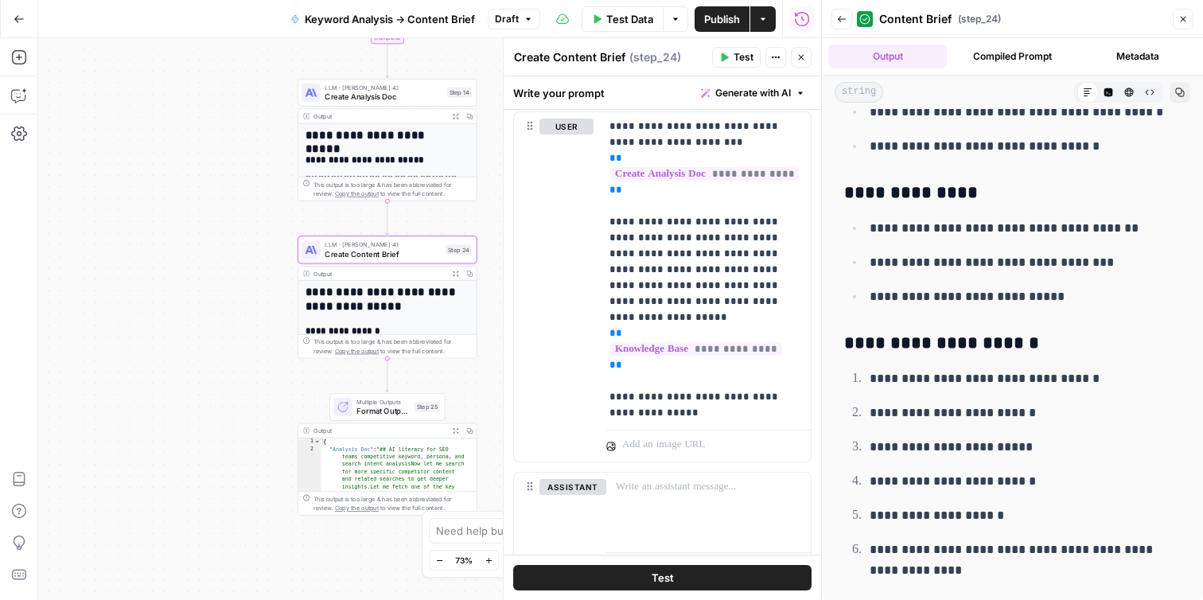
scroll to position [6454, 0]
click at [1187, 22] on icon "button" at bounding box center [1183, 19] width 10 height 10
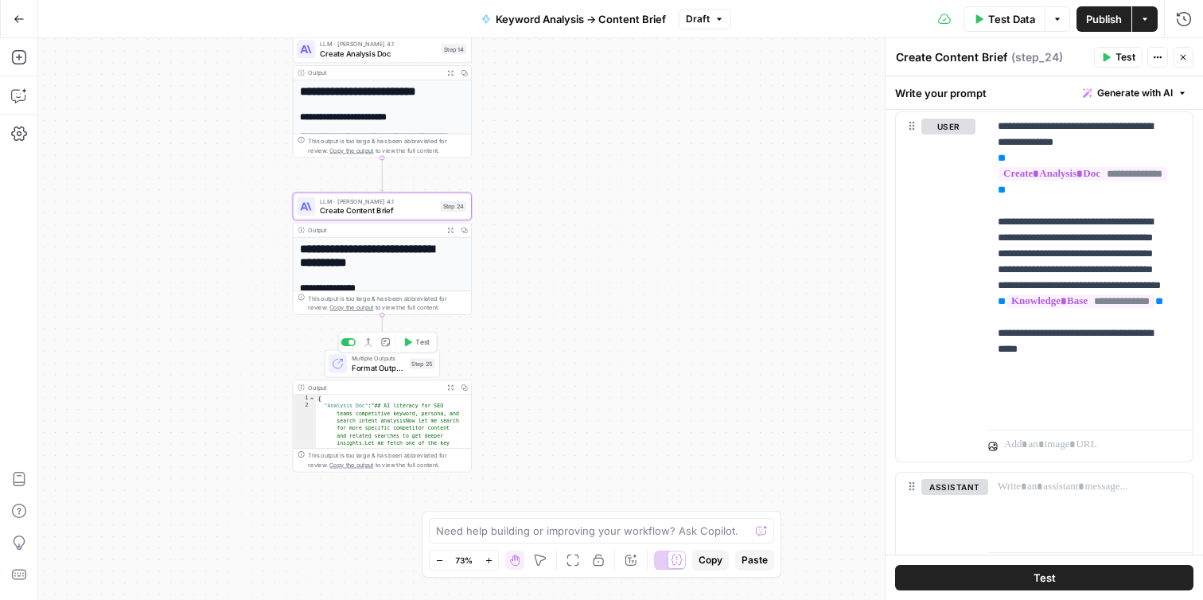
click at [375, 366] on span "Format Outputs" at bounding box center [378, 368] width 53 height 12
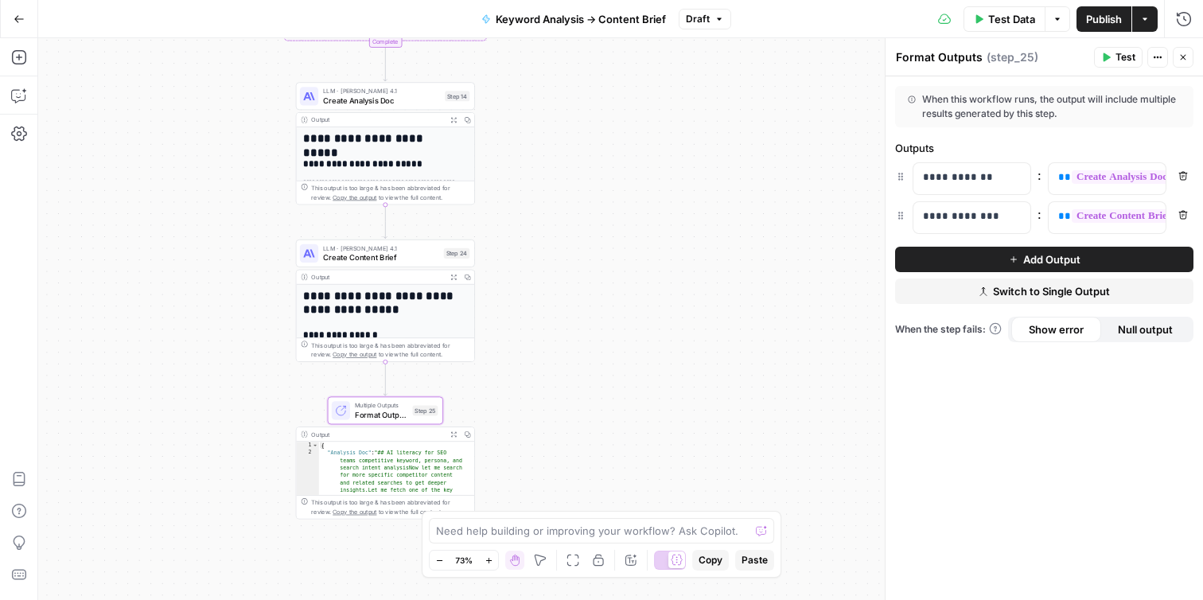
click at [673, 558] on icon at bounding box center [676, 560] width 12 height 12
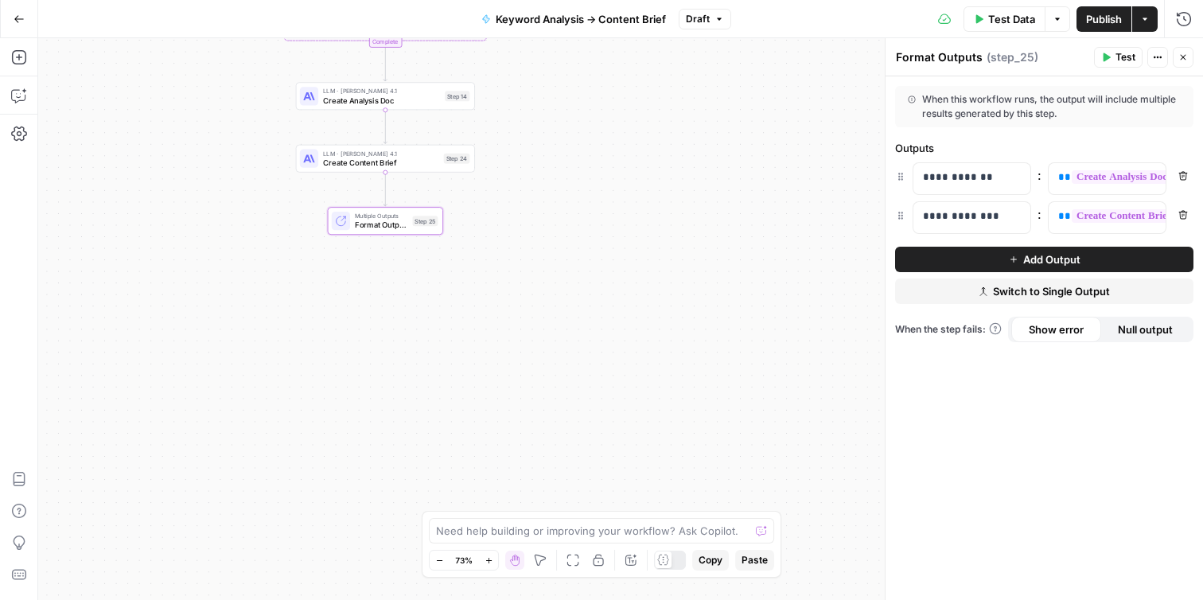
click at [670, 561] on div at bounding box center [663, 559] width 17 height 17
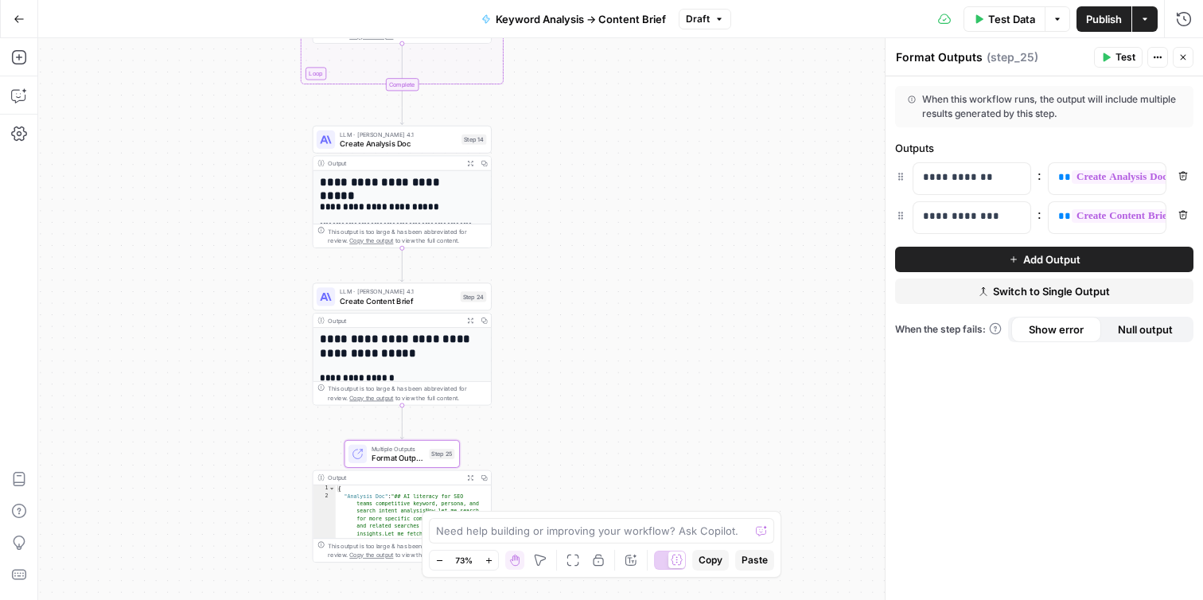
click at [403, 295] on span "Create Content Brief" at bounding box center [398, 301] width 116 height 12
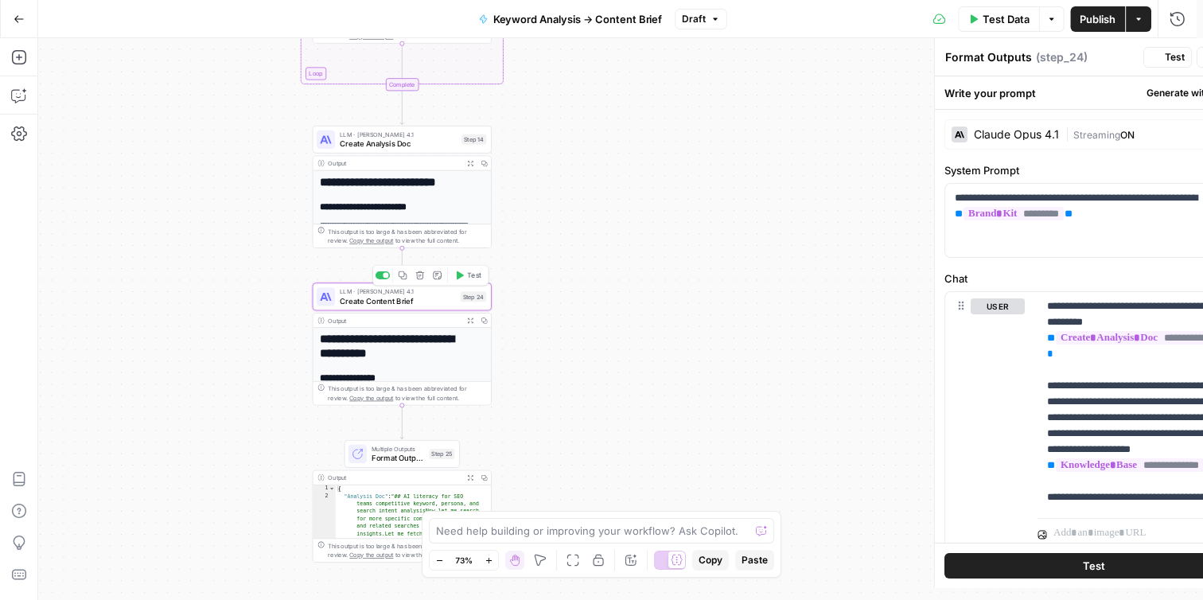
type textarea "Create Content Brief"
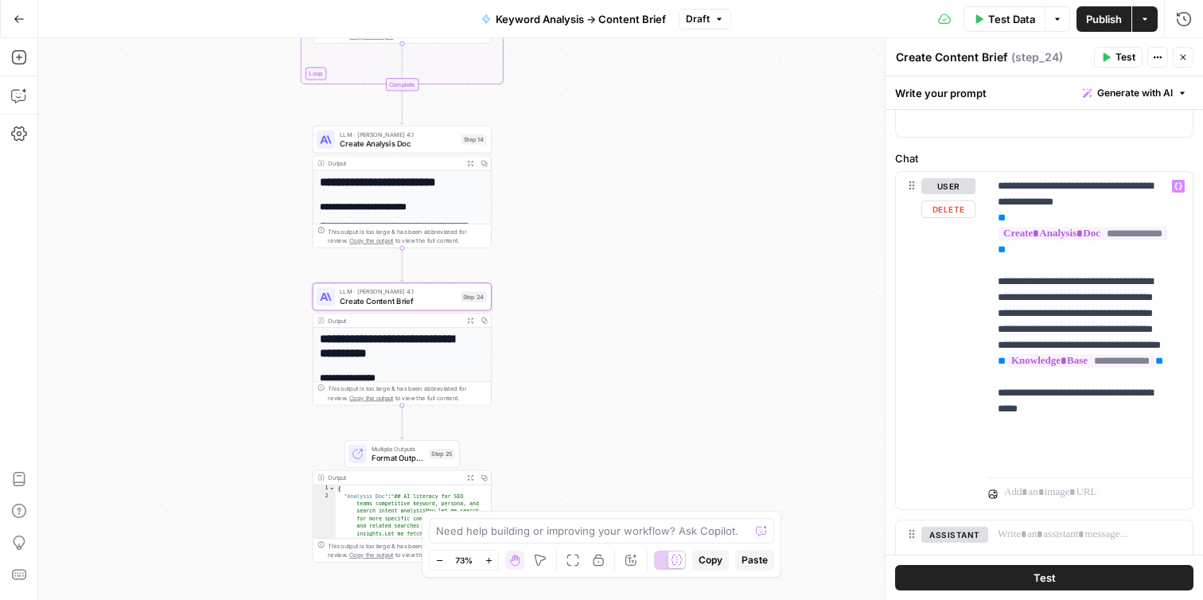
scroll to position [161, 0]
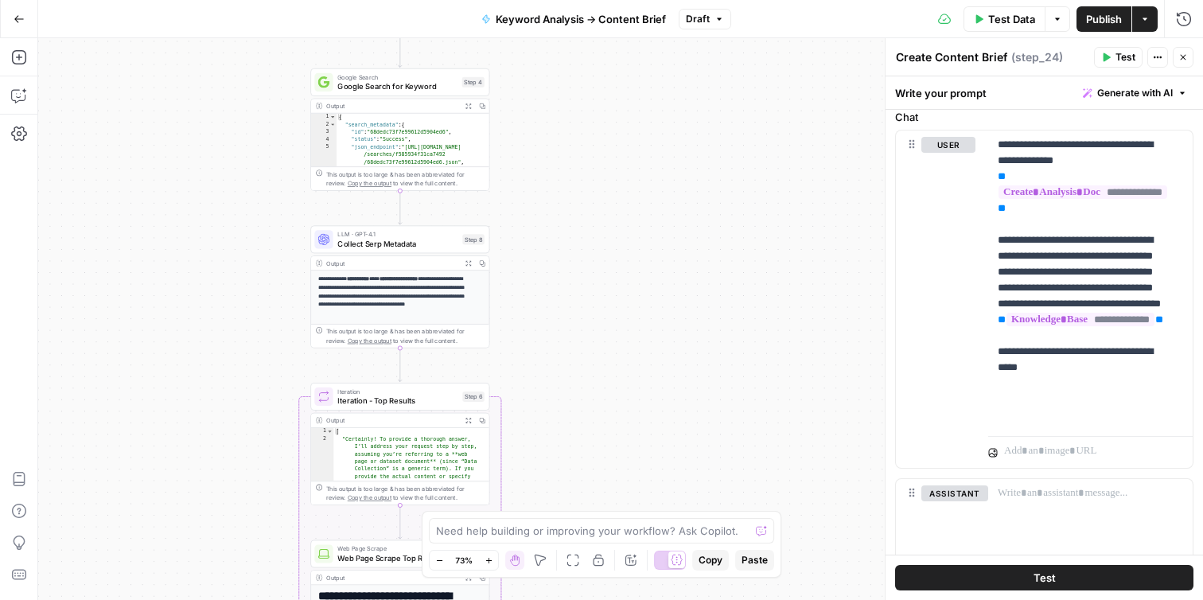
click at [420, 243] on span "Collect Serp Metadata" at bounding box center [397, 244] width 120 height 12
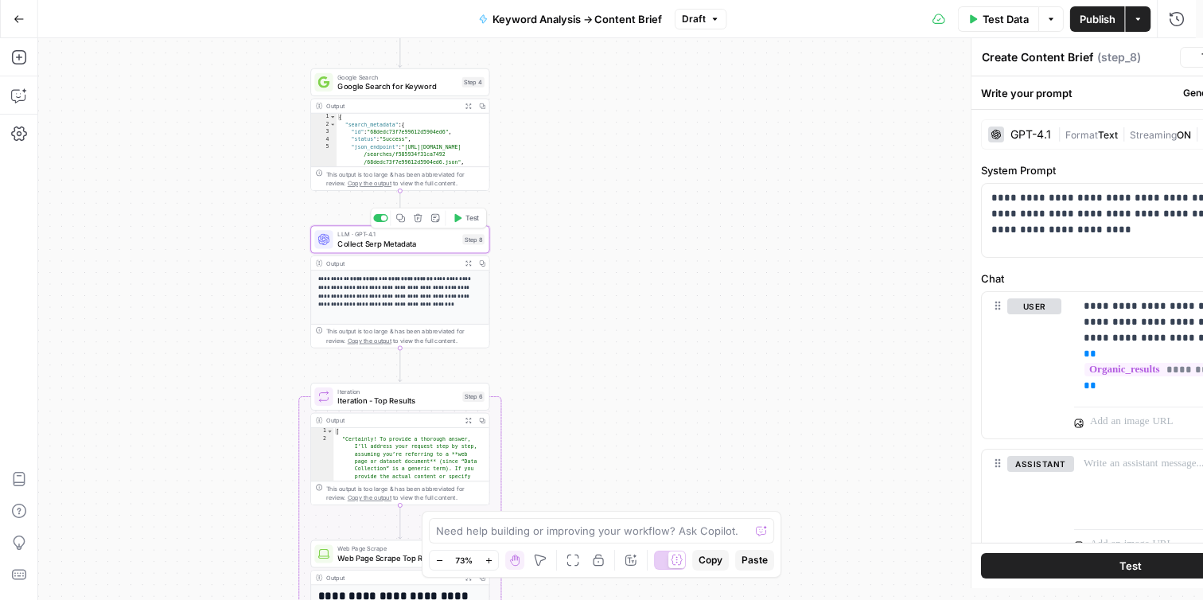
type textarea "Collect Serp Metadata"
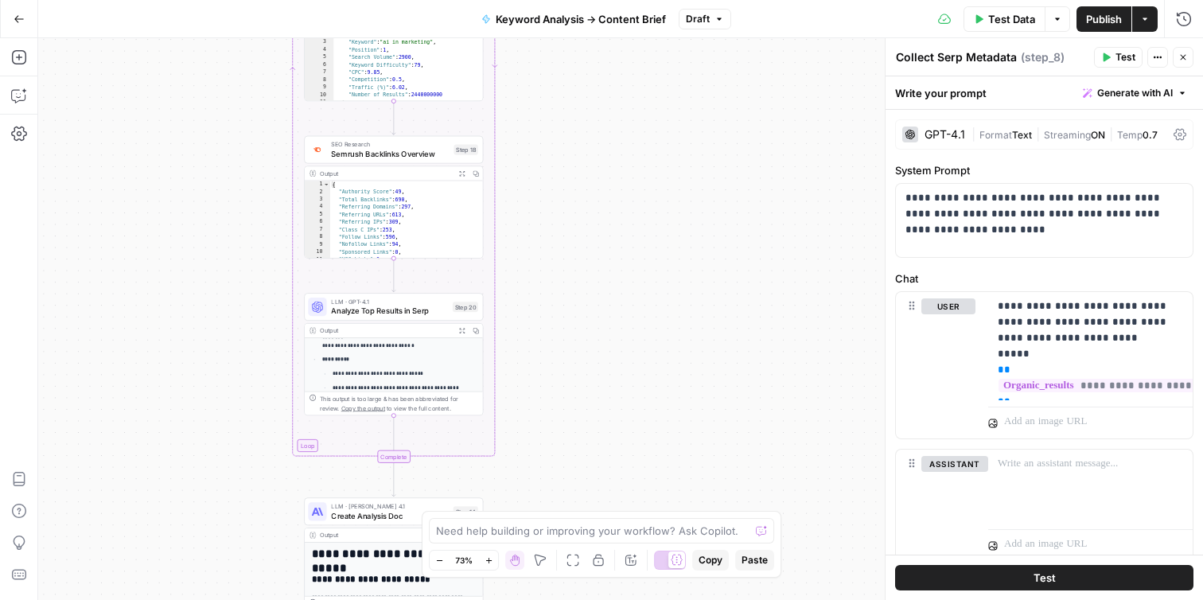
scroll to position [240, 0]
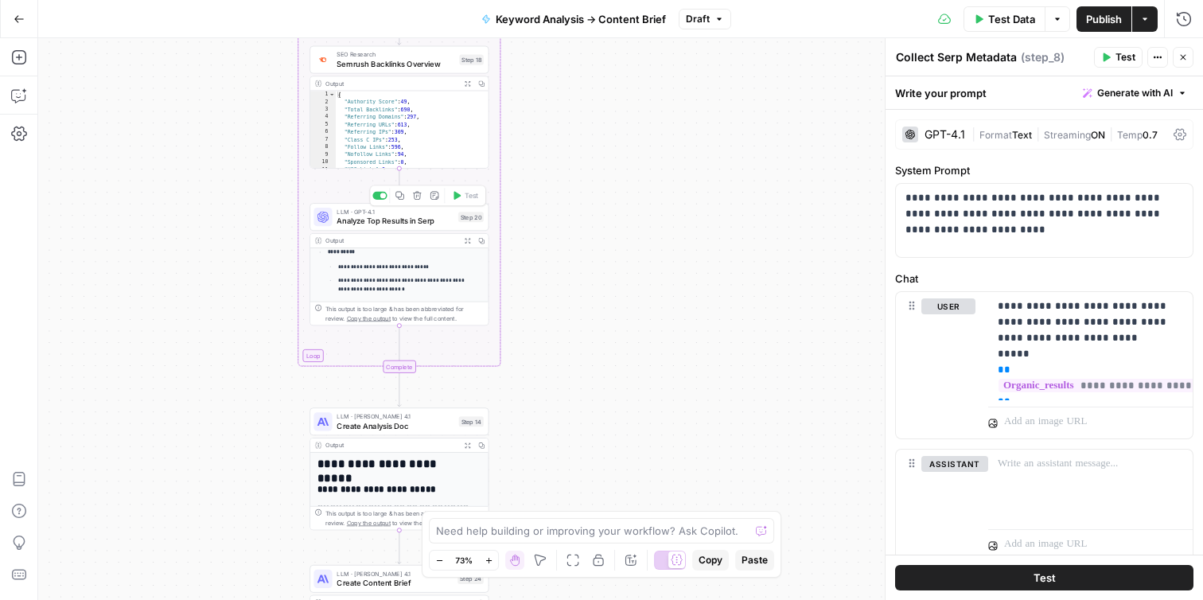
click at [421, 223] on span "Analyze Top Results in Serp" at bounding box center [394, 221] width 117 height 12
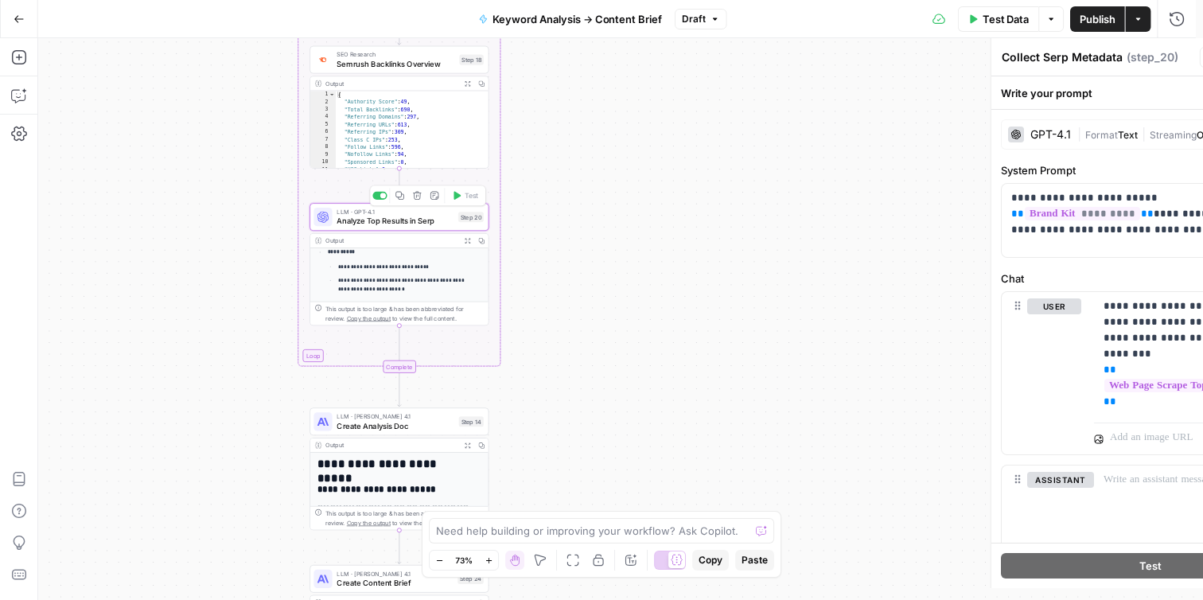
type textarea "Analyze Top Results in Serp"
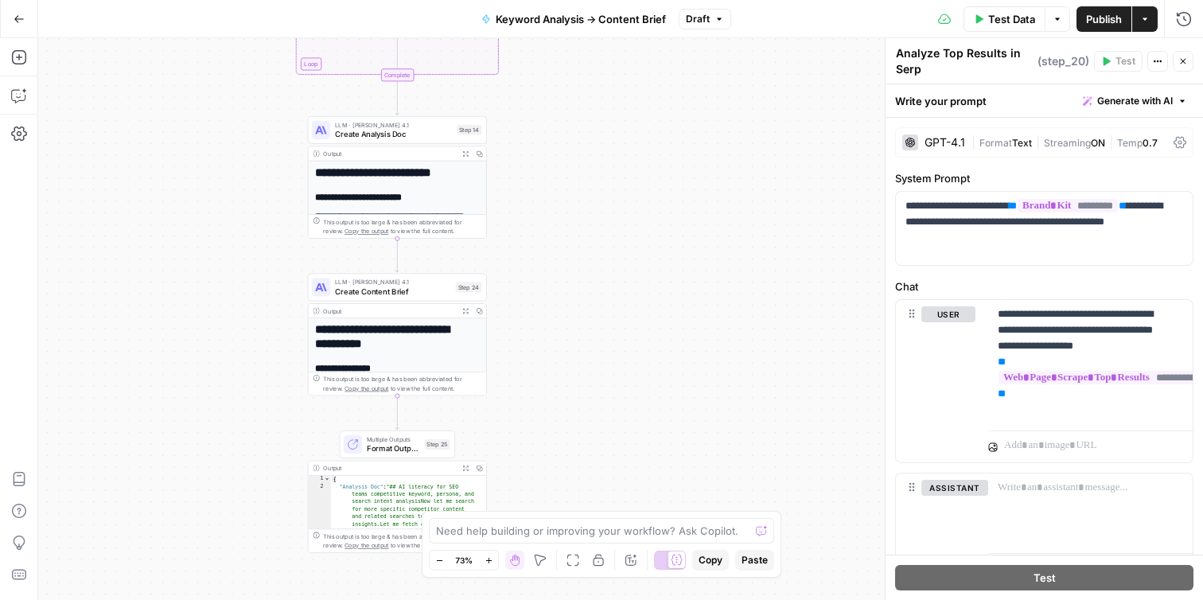
click at [395, 290] on span "Create Content Brief" at bounding box center [393, 292] width 116 height 12
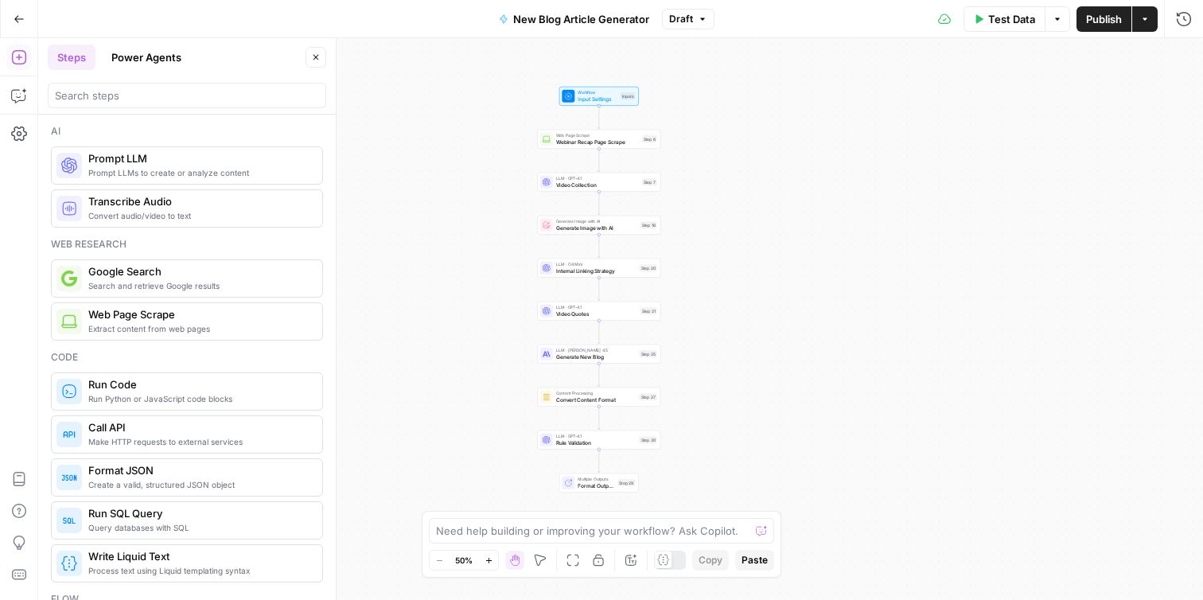
scroll to position [674, 0]
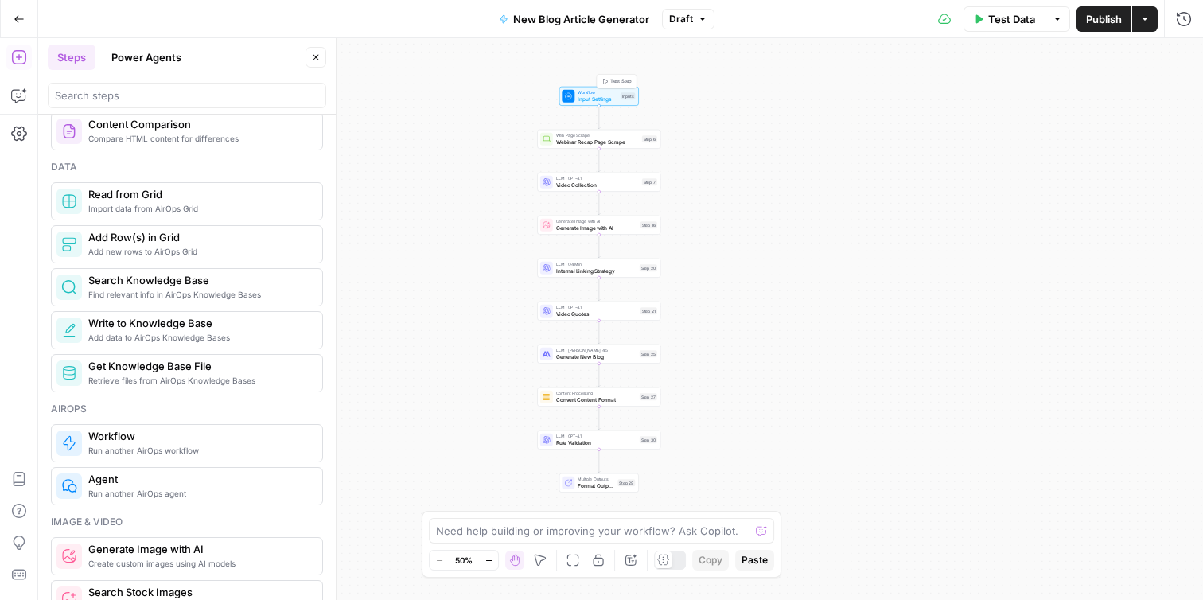
click at [600, 96] on span "Input Settings" at bounding box center [597, 99] width 40 height 8
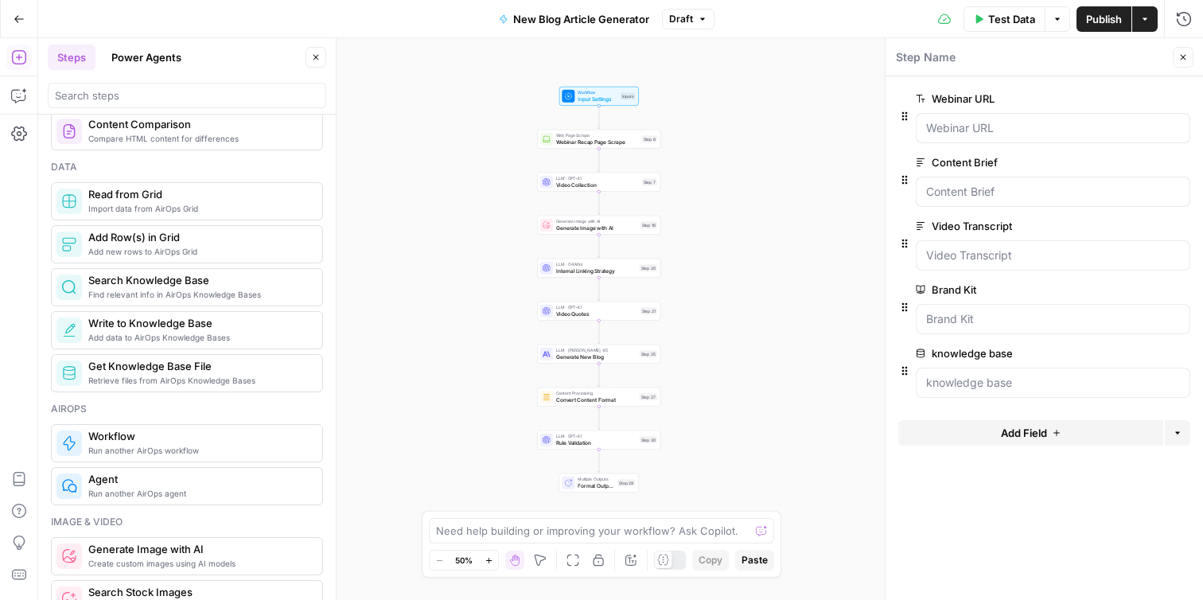
click at [626, 150] on div "Workflow Input Settings Inputs Web Page Scrape Webinar Recap Page Scrape Step 6…" at bounding box center [620, 319] width 1164 height 562
click at [612, 143] on span "Webinar Recap Page Scrape" at bounding box center [597, 142] width 83 height 8
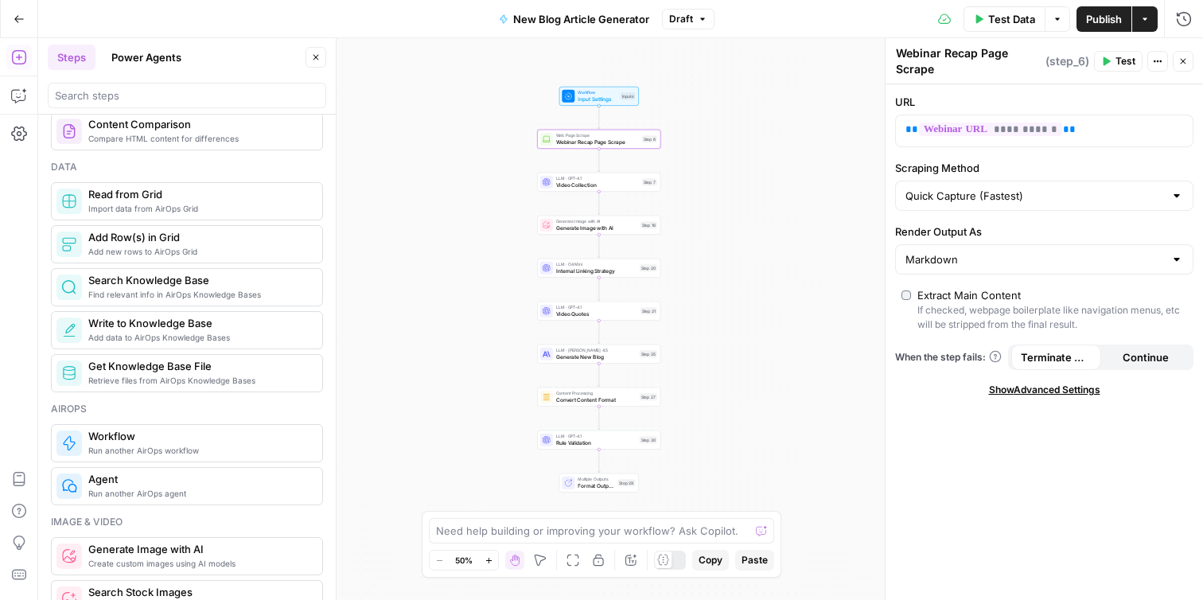
click at [580, 190] on div "LLM · GPT-4.1 Video Collection Step 7 Copy step Delete step Add Note Test" at bounding box center [598, 182] width 123 height 19
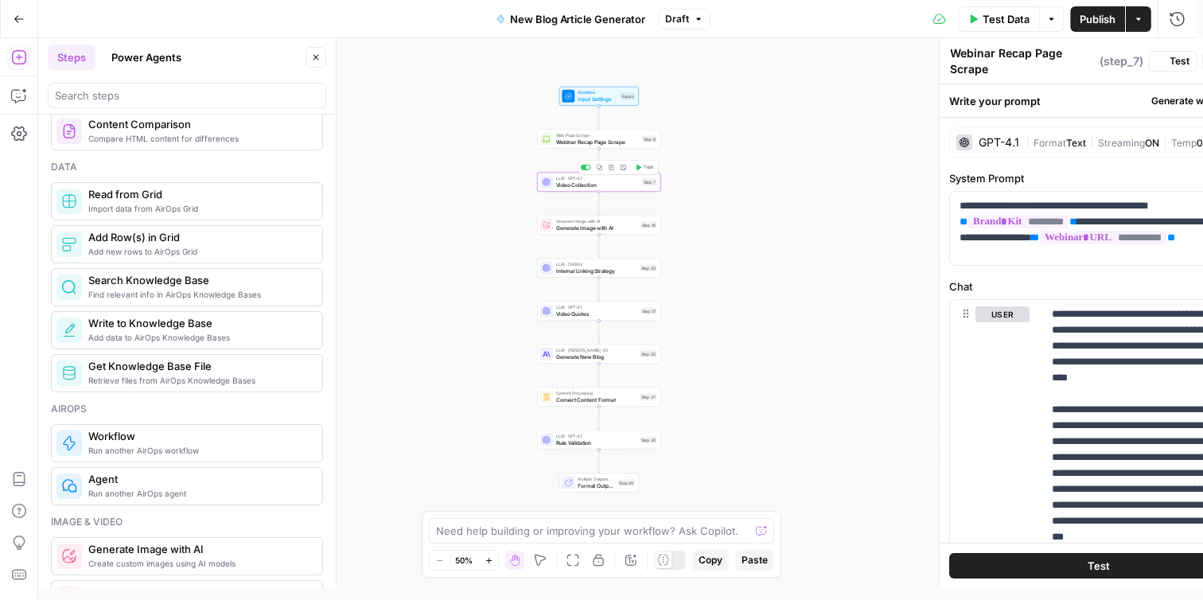
type textarea "Video Collection"
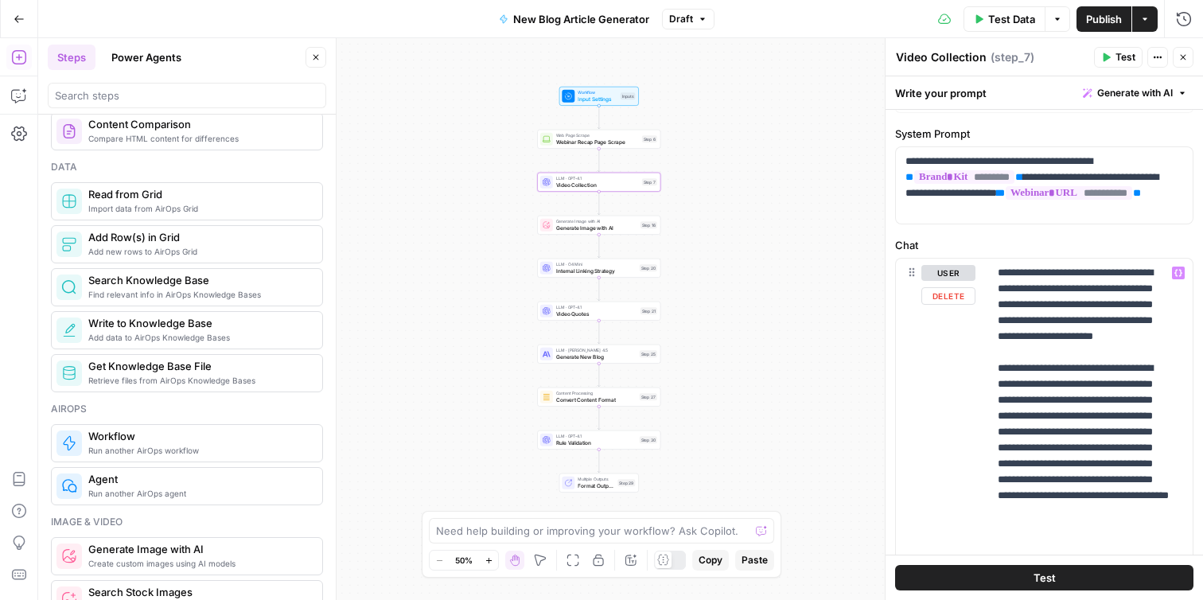
scroll to position [0, 0]
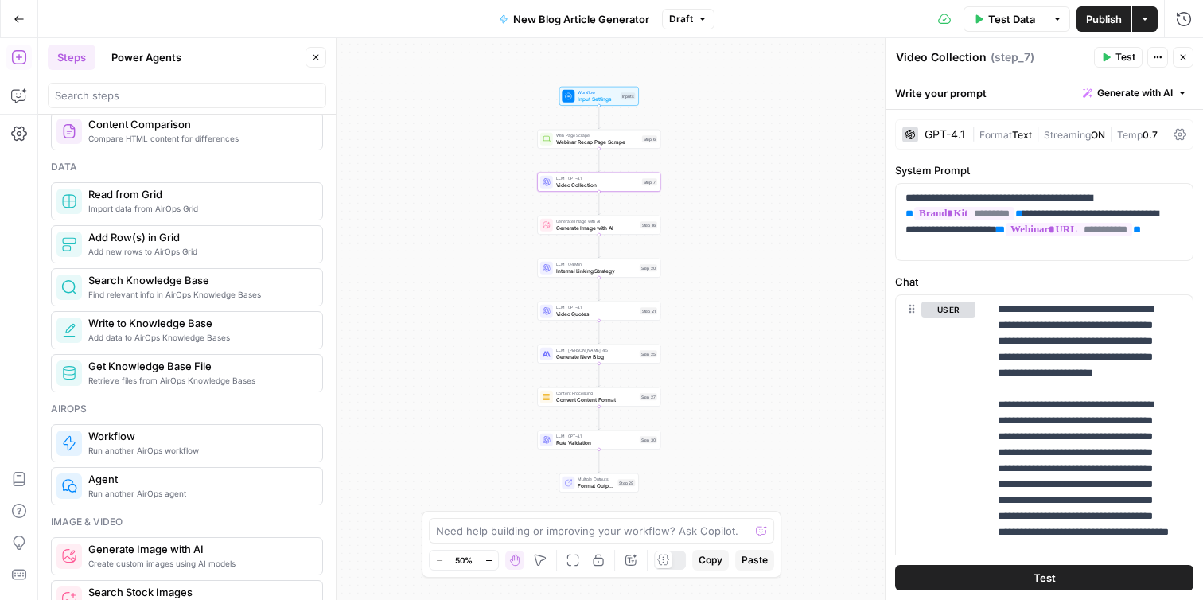
click at [663, 566] on icon at bounding box center [663, 560] width 12 height 12
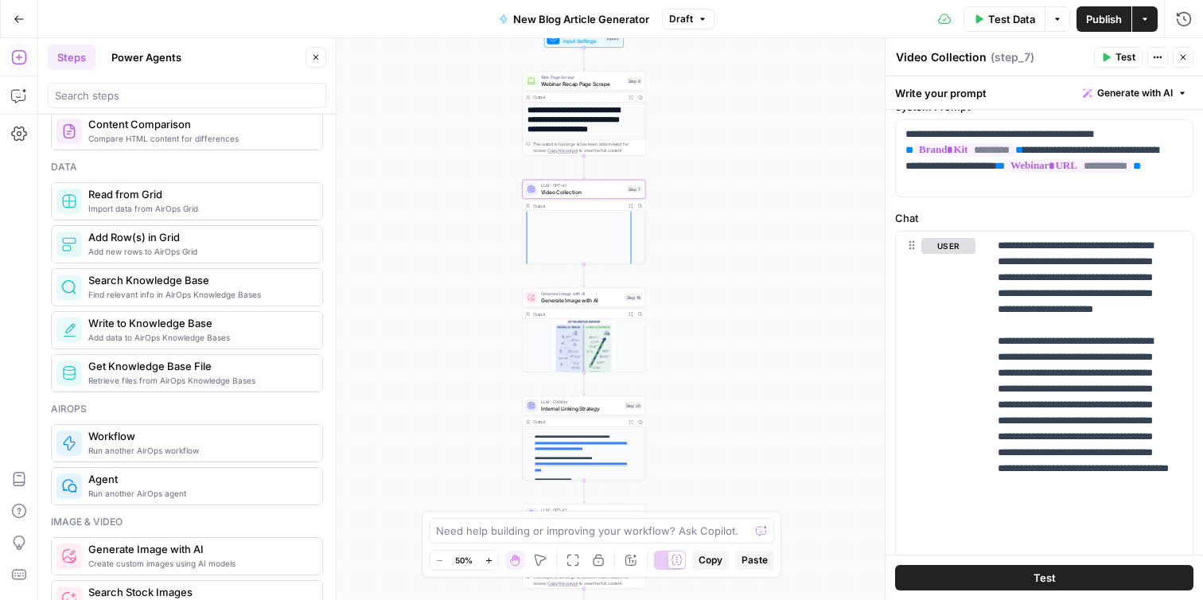
scroll to position [182, 0]
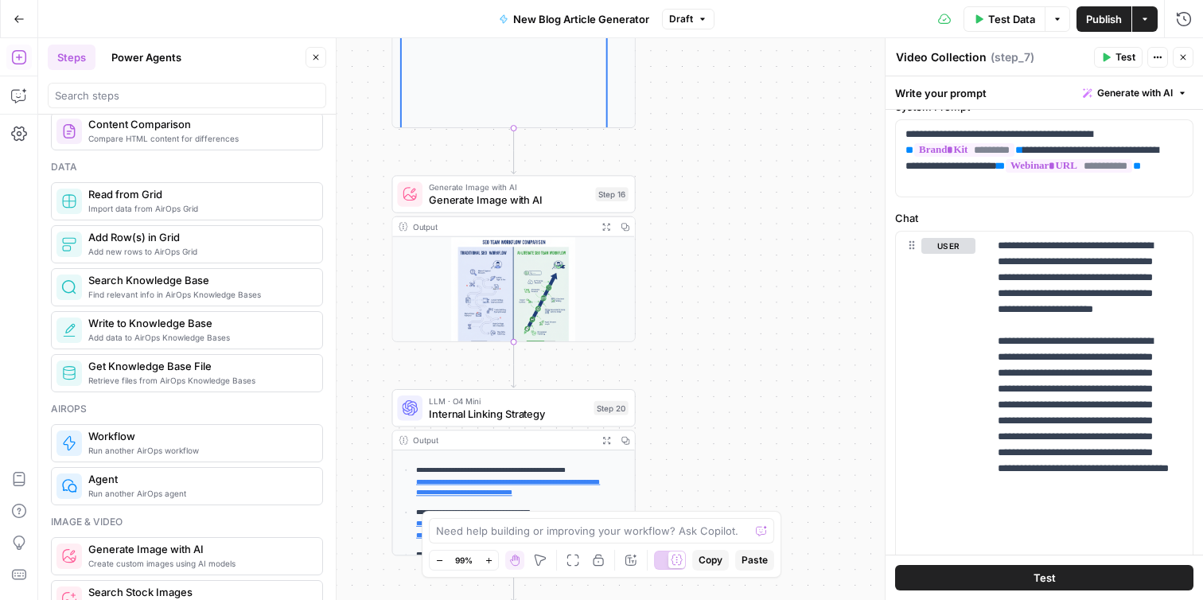
drag, startPoint x: 708, startPoint y: 293, endPoint x: 731, endPoint y: 102, distance: 192.3
click at [731, 102] on div "**********" at bounding box center [620, 319] width 1164 height 562
drag, startPoint x: 526, startPoint y: 199, endPoint x: 567, endPoint y: 213, distance: 43.8
click at [526, 198] on span "Generate Image with AI" at bounding box center [509, 199] width 161 height 16
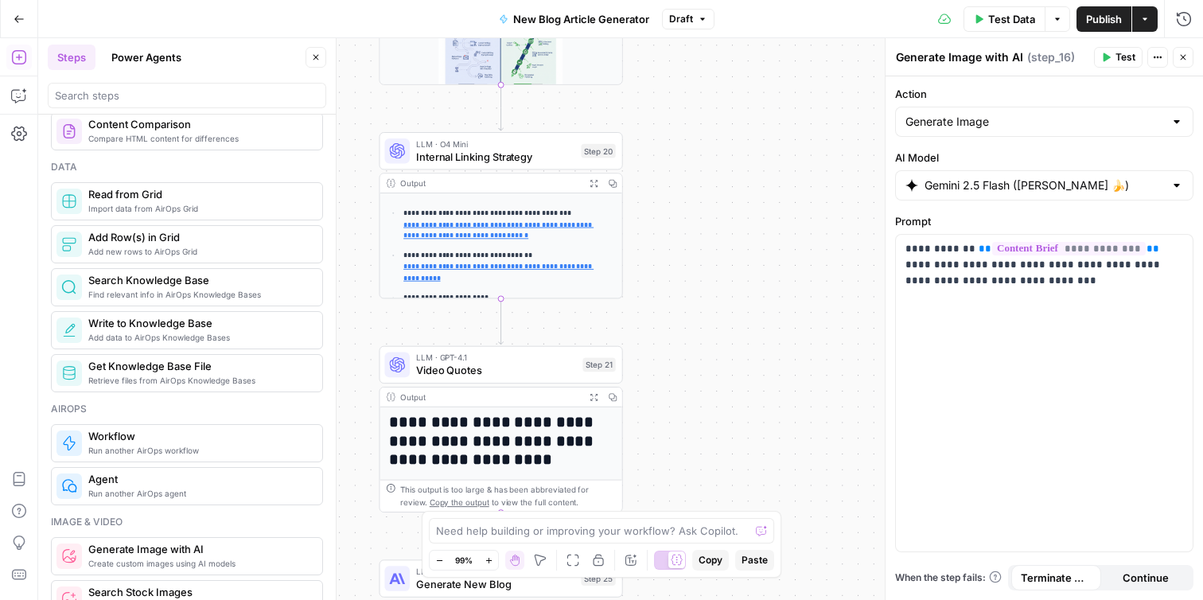
drag, startPoint x: 700, startPoint y: 391, endPoint x: 687, endPoint y: 131, distance: 260.4
click at [687, 131] on div "**********" at bounding box center [620, 319] width 1164 height 562
click at [522, 146] on span "LLM · O4 Mini" at bounding box center [495, 143] width 159 height 13
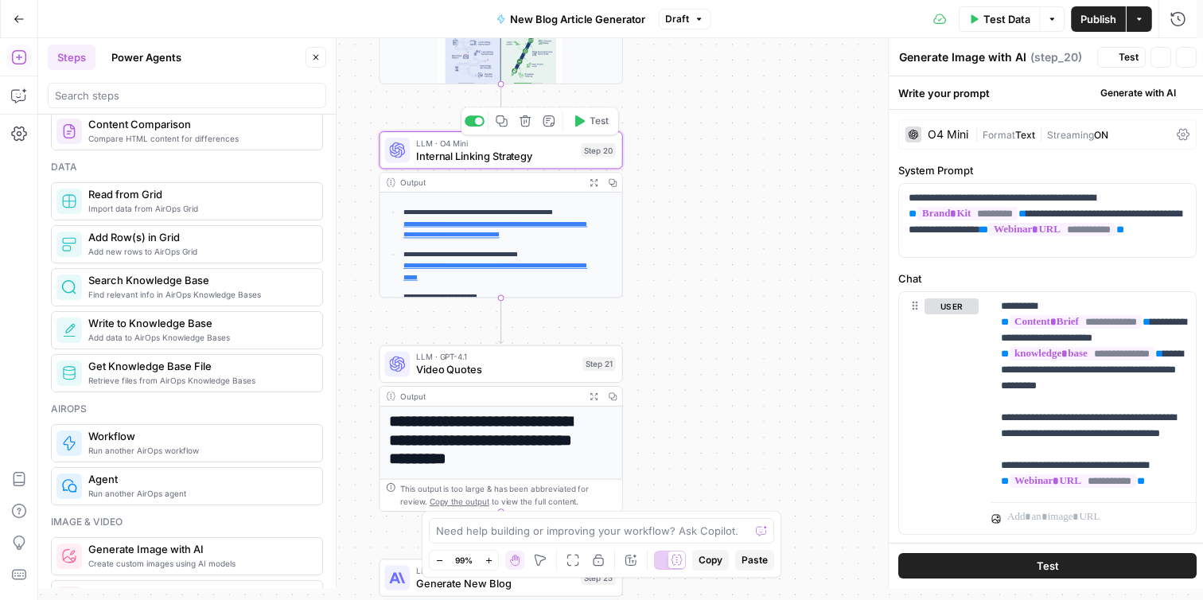
type textarea "Internal Linking Strategy"
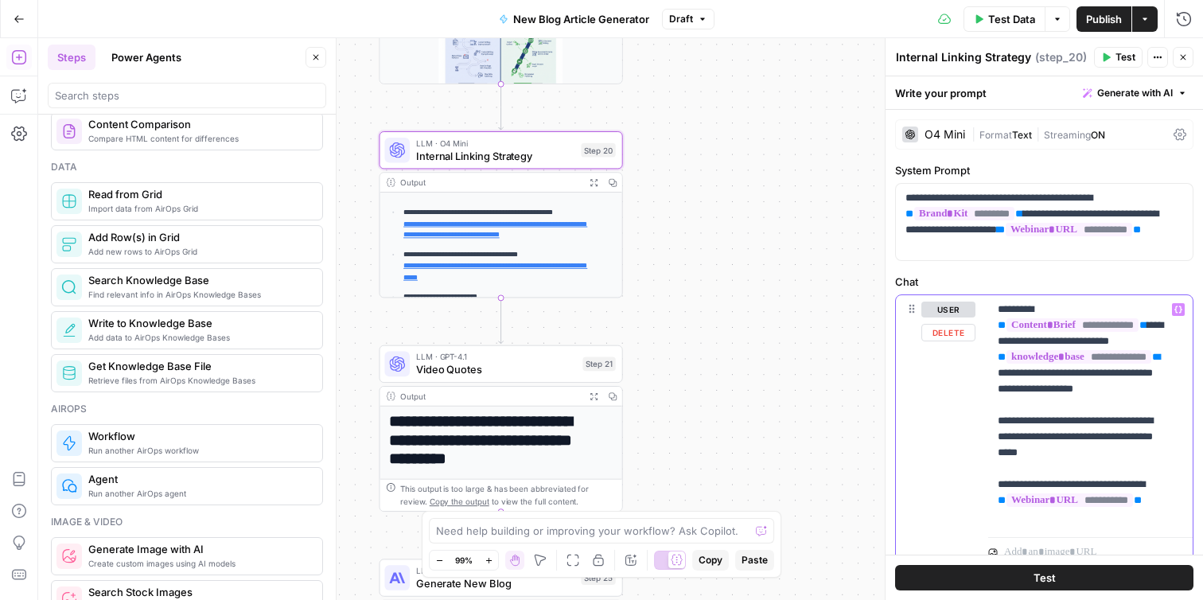
click at [1077, 432] on p "**********" at bounding box center [1083, 412] width 173 height 223
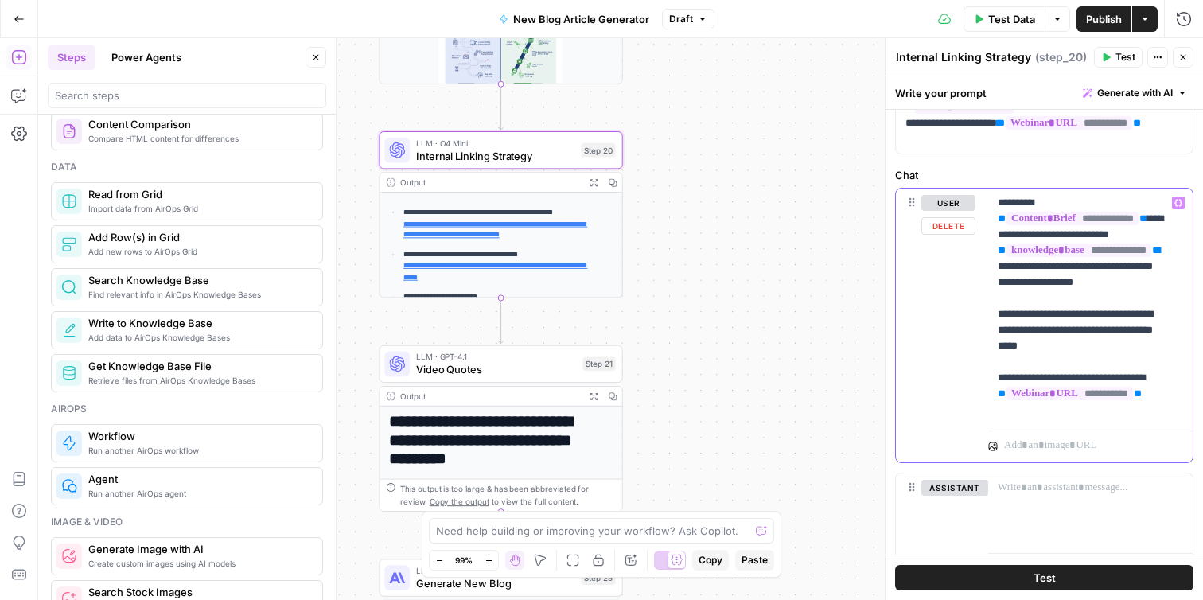
scroll to position [97, 0]
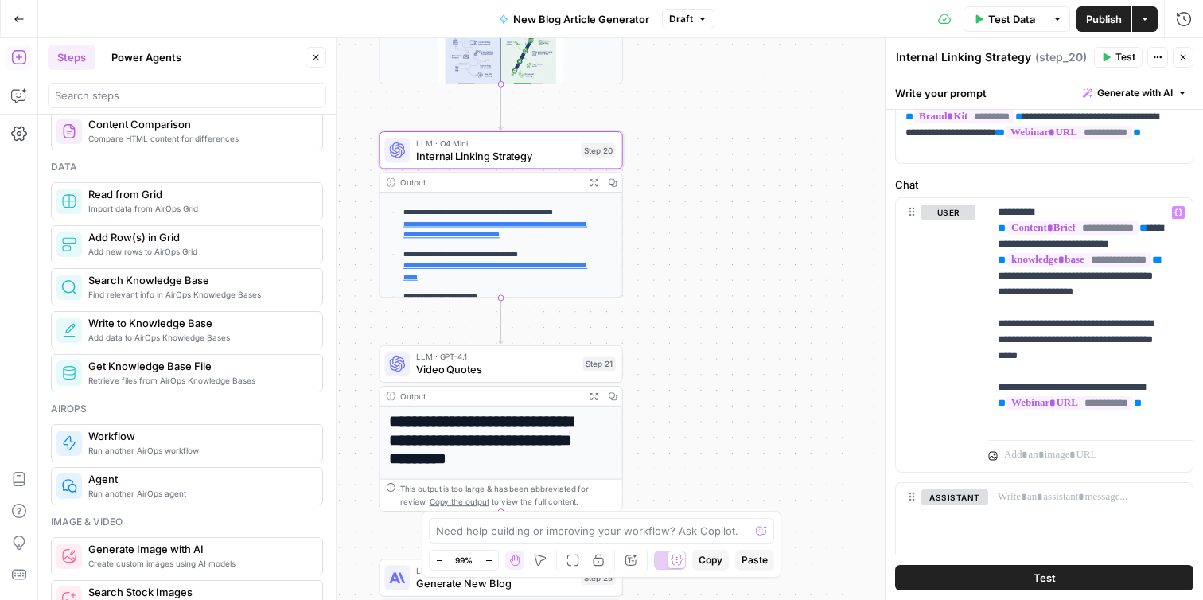
click at [590, 186] on button "Expand Output" at bounding box center [593, 182] width 19 height 19
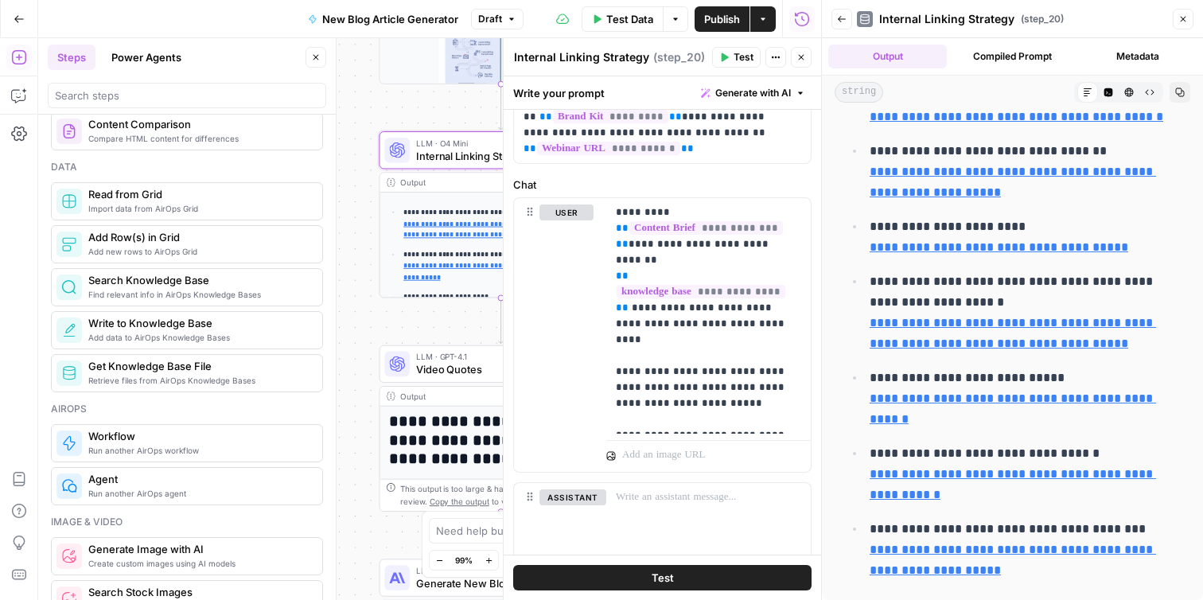
scroll to position [89, 0]
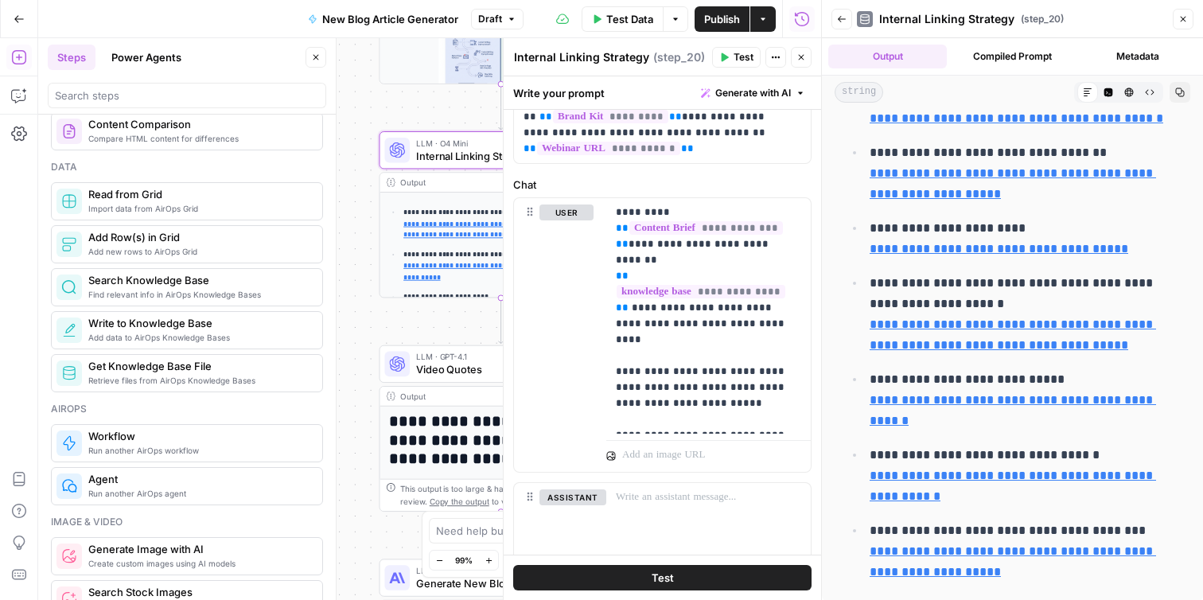
click at [365, 360] on div "**********" at bounding box center [429, 319] width 783 height 562
click at [797, 54] on icon "button" at bounding box center [801, 57] width 10 height 10
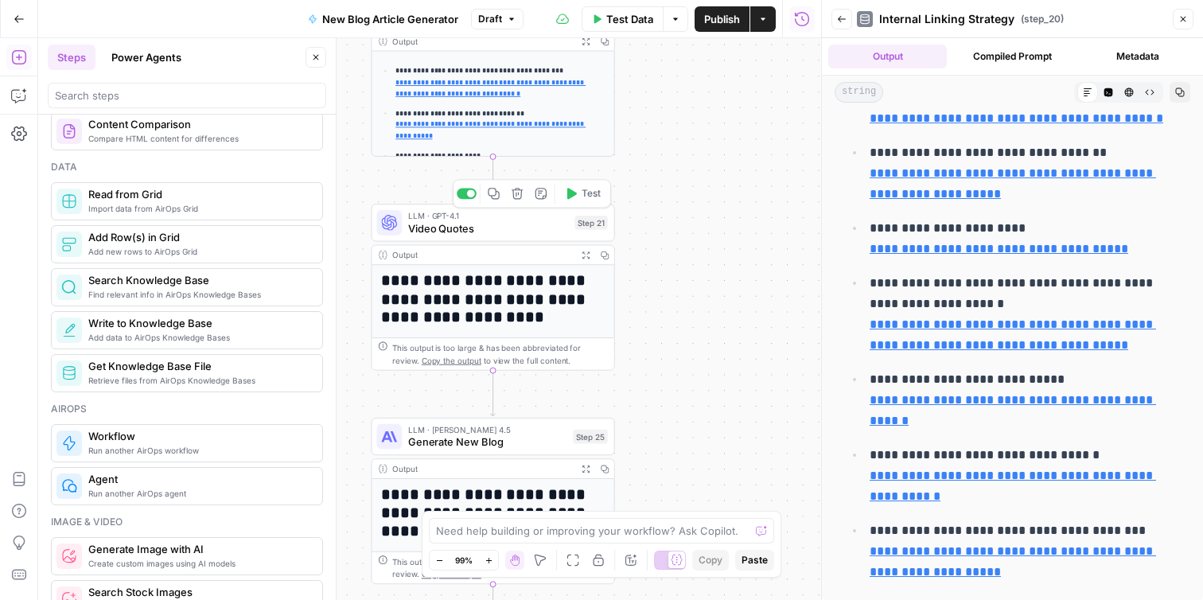
click at [507, 228] on span "Video Quotes" at bounding box center [488, 228] width 161 height 16
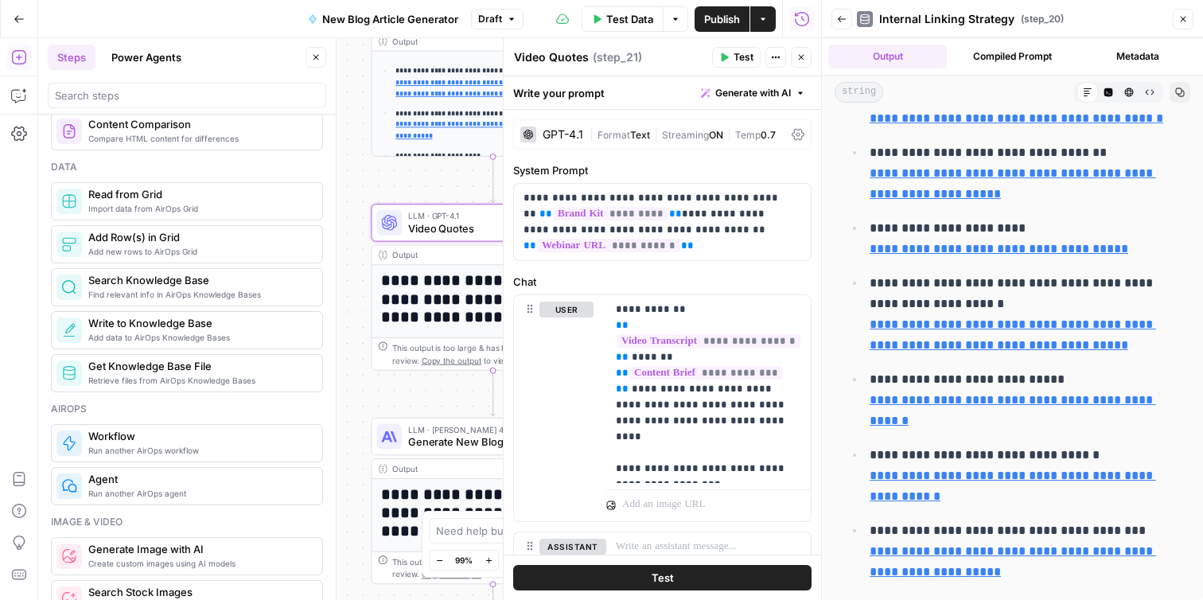
click at [1180, 16] on icon "button" at bounding box center [1183, 19] width 10 height 10
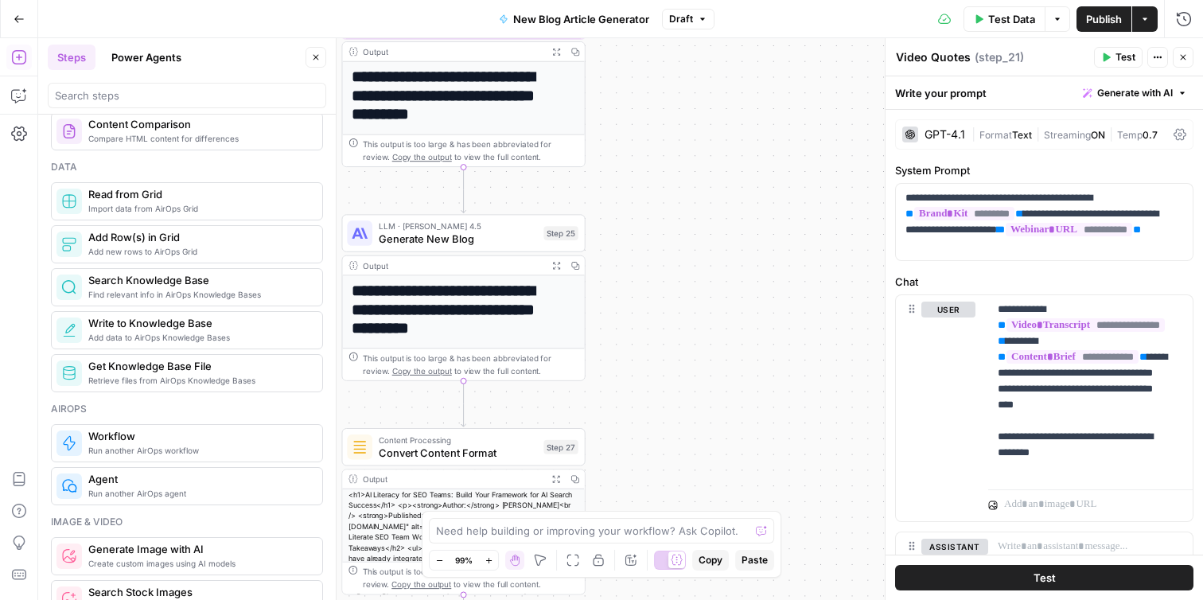
click at [488, 231] on span "Generate New Blog" at bounding box center [458, 239] width 159 height 16
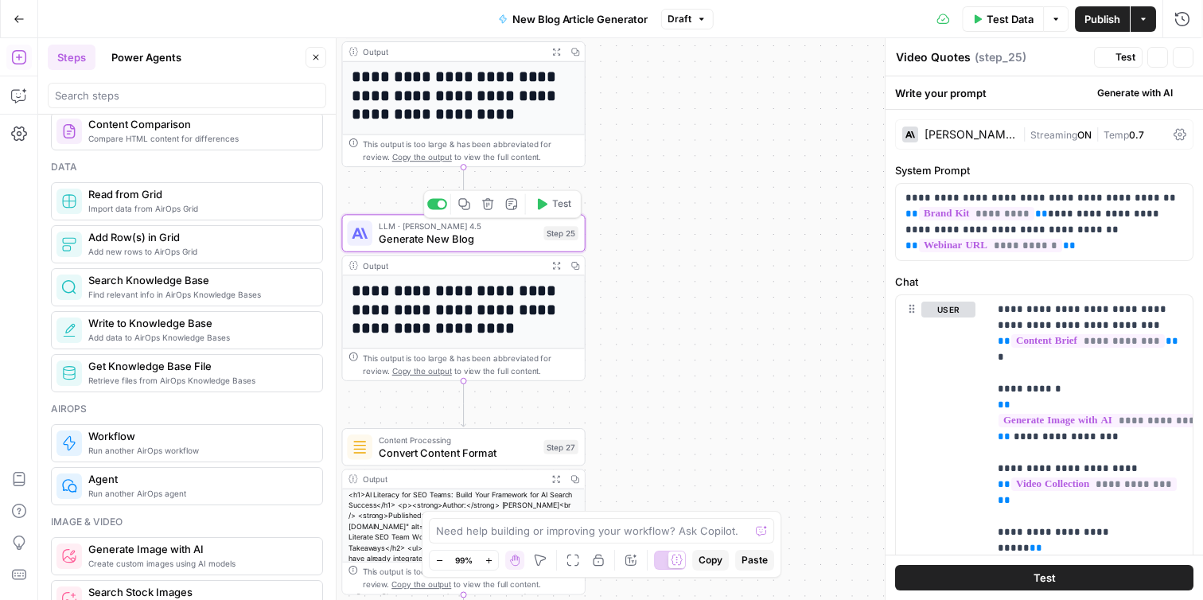
type textarea "Generate New Blog"
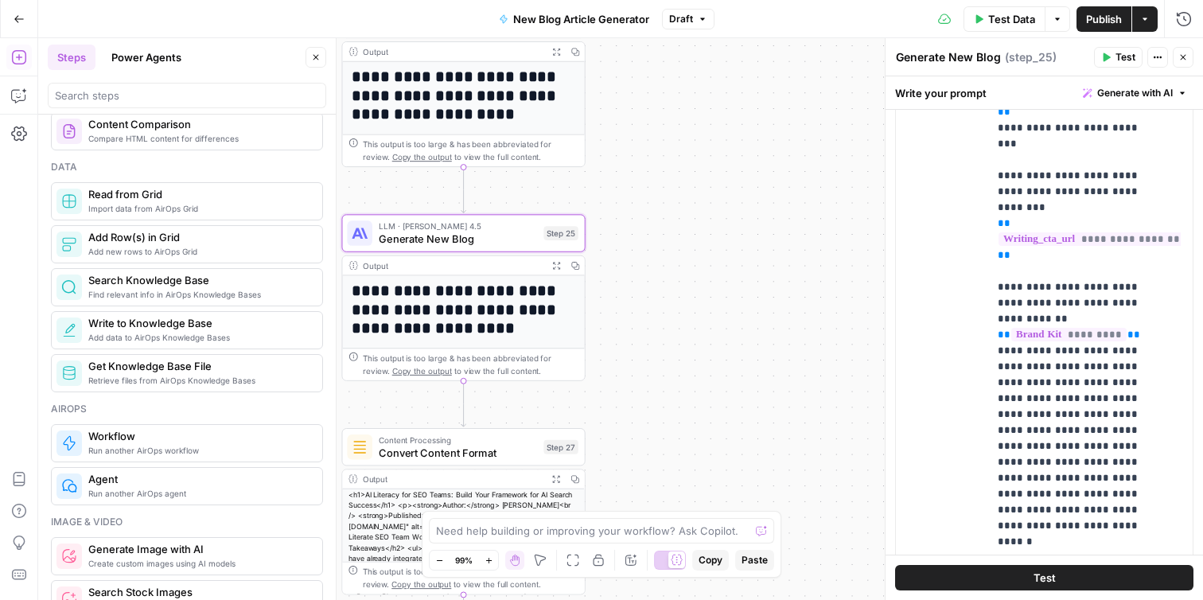
scroll to position [298, 0]
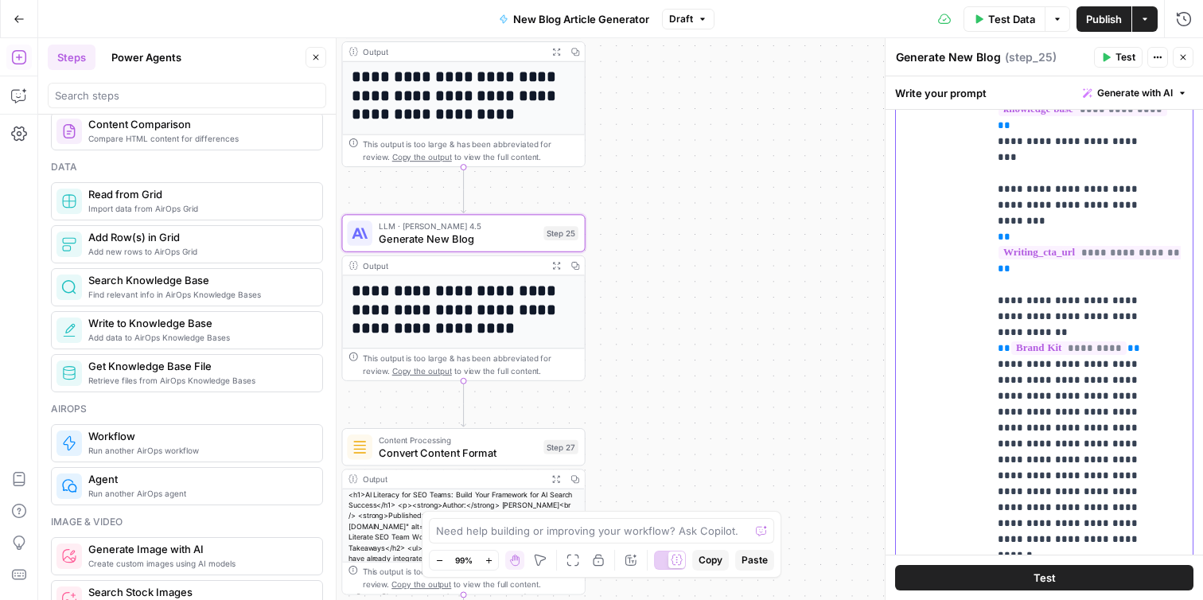
drag, startPoint x: 1074, startPoint y: 395, endPoint x: 1106, endPoint y: 418, distance: 39.9
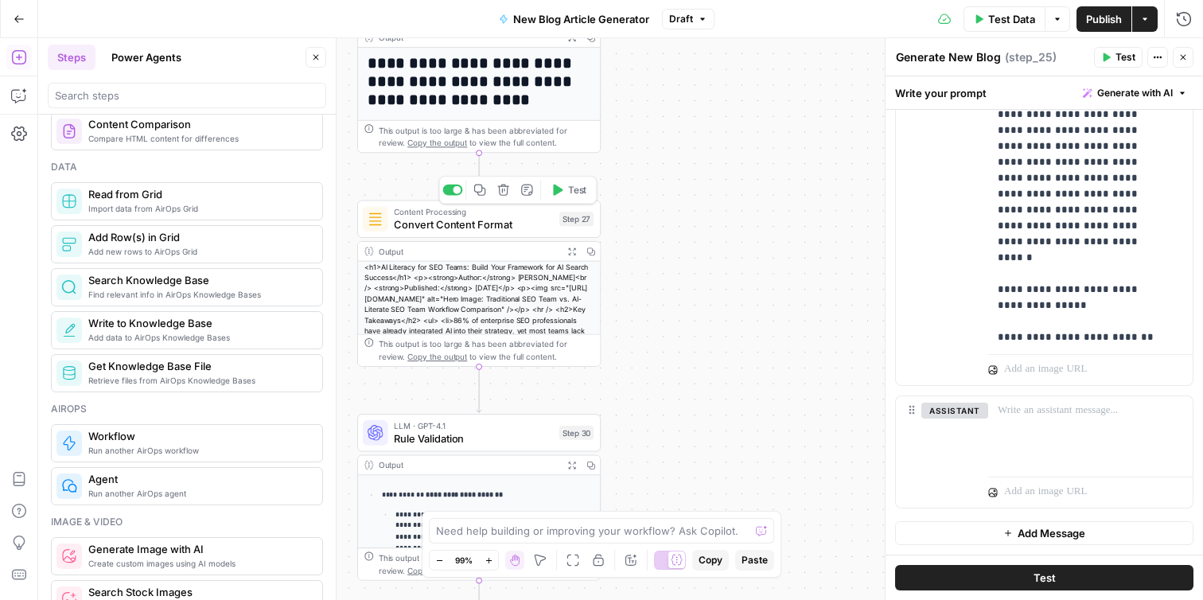
click at [501, 231] on span "Convert Content Format" at bounding box center [473, 224] width 159 height 16
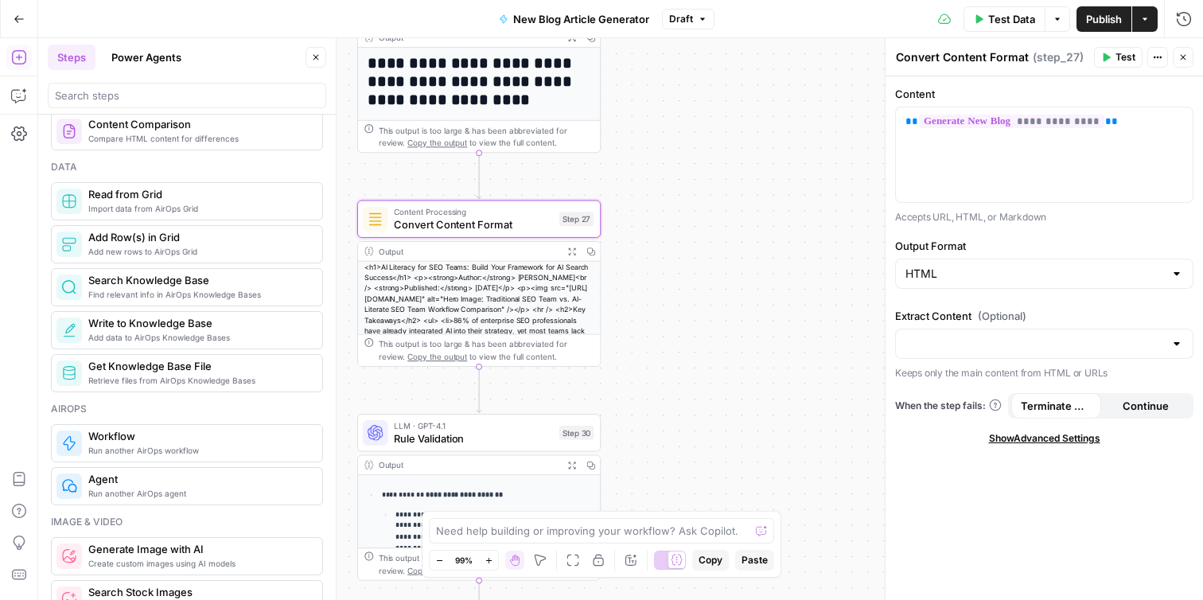
click at [567, 250] on icon "button" at bounding box center [571, 251] width 9 height 9
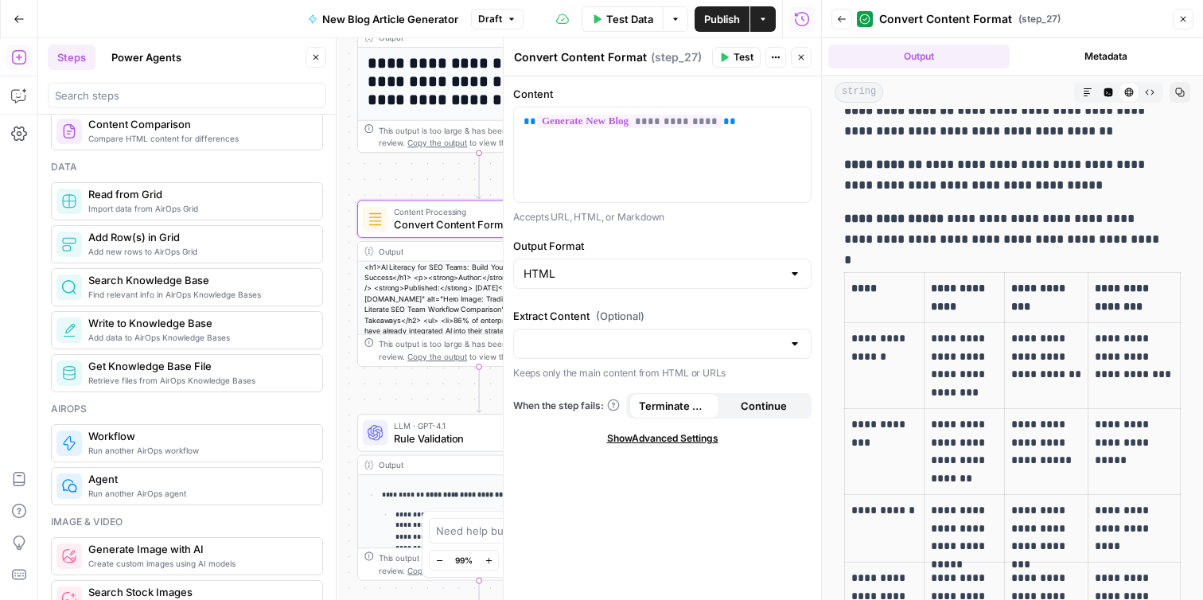
scroll to position [4001, 0]
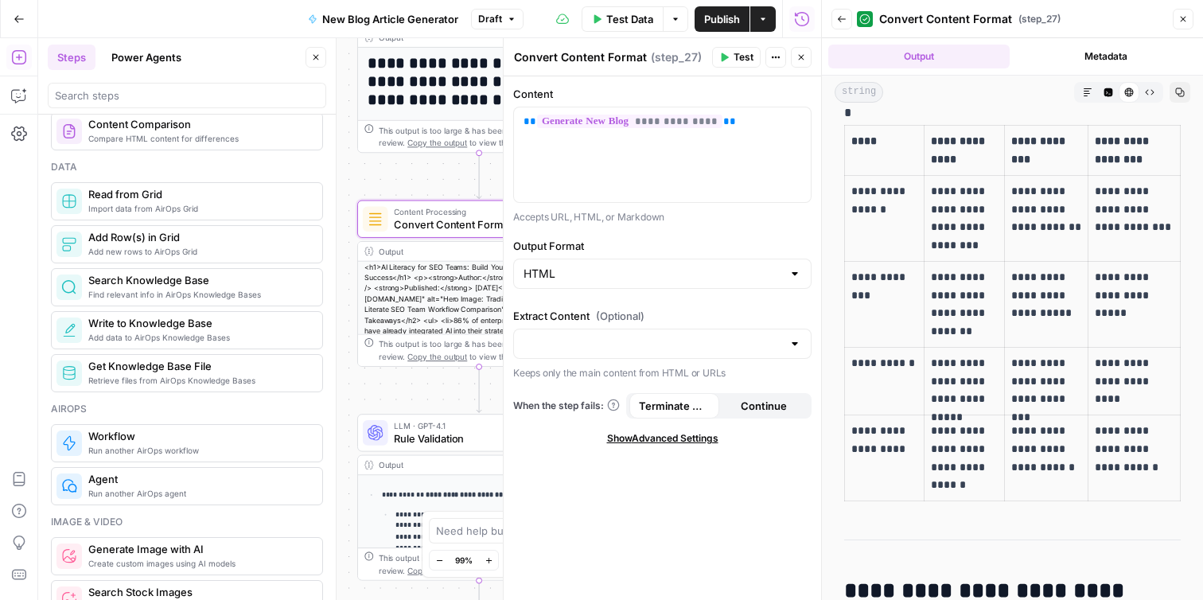
click at [805, 65] on button "Close" at bounding box center [801, 57] width 21 height 21
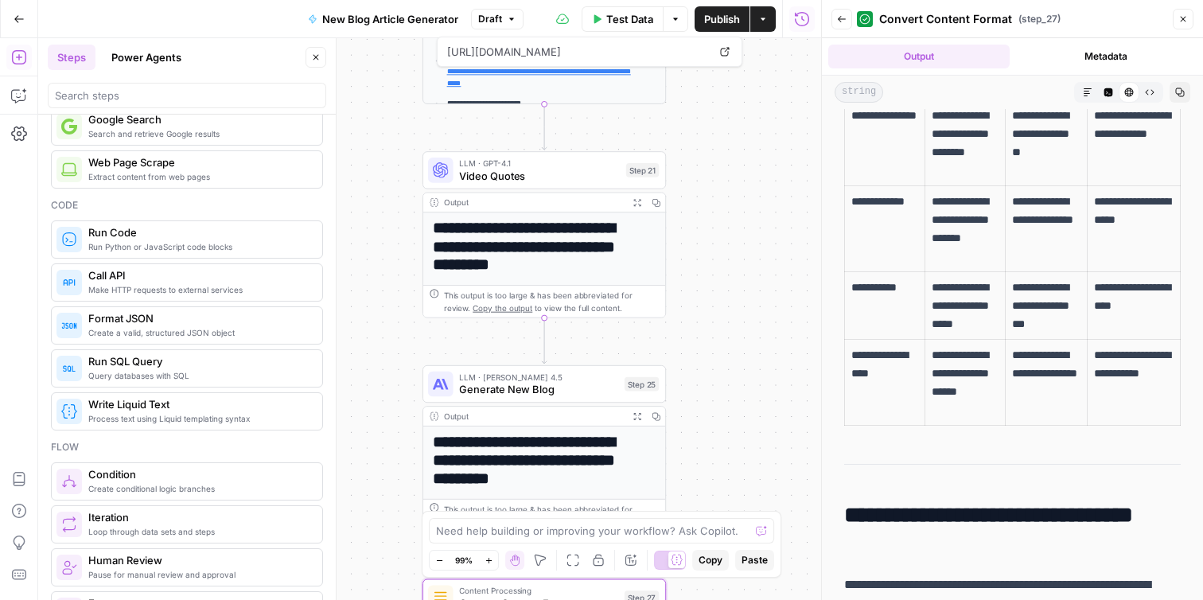
scroll to position [150, 0]
click at [601, 168] on span "Video Quotes" at bounding box center [539, 176] width 161 height 16
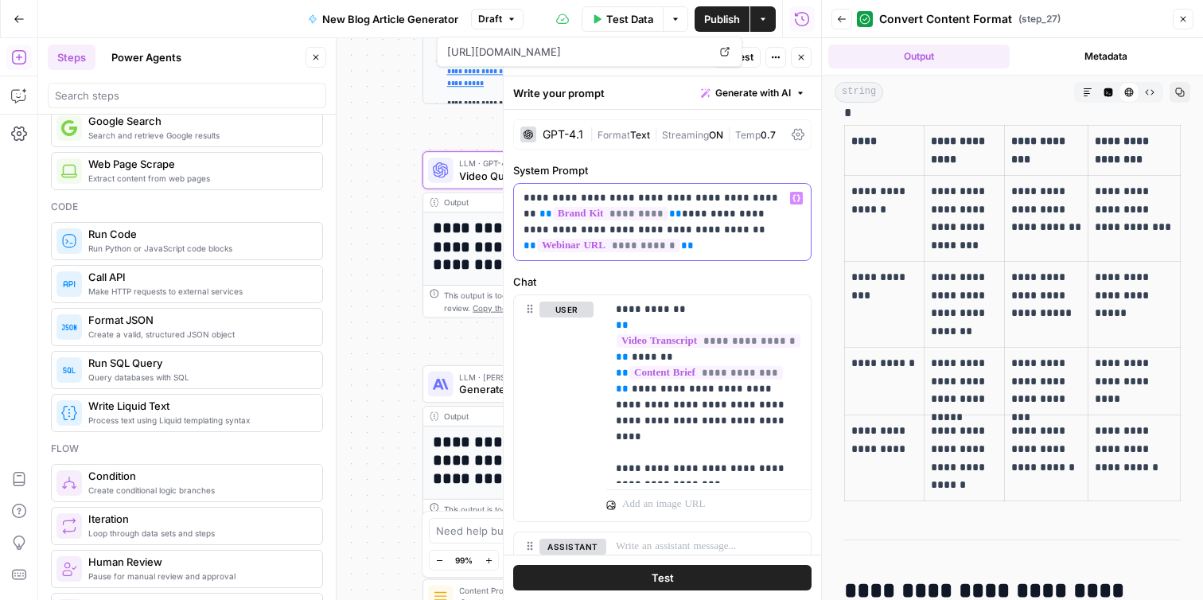
click at [721, 253] on p "**********" at bounding box center [656, 222] width 266 height 64
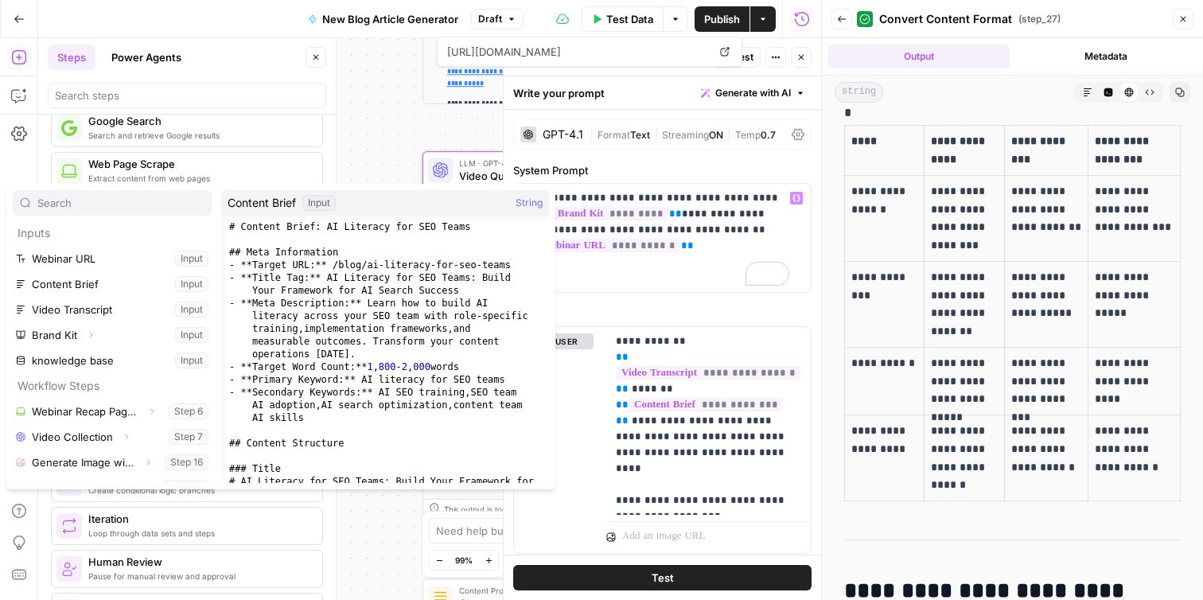
click at [385, 136] on div "**********" at bounding box center [429, 319] width 783 height 562
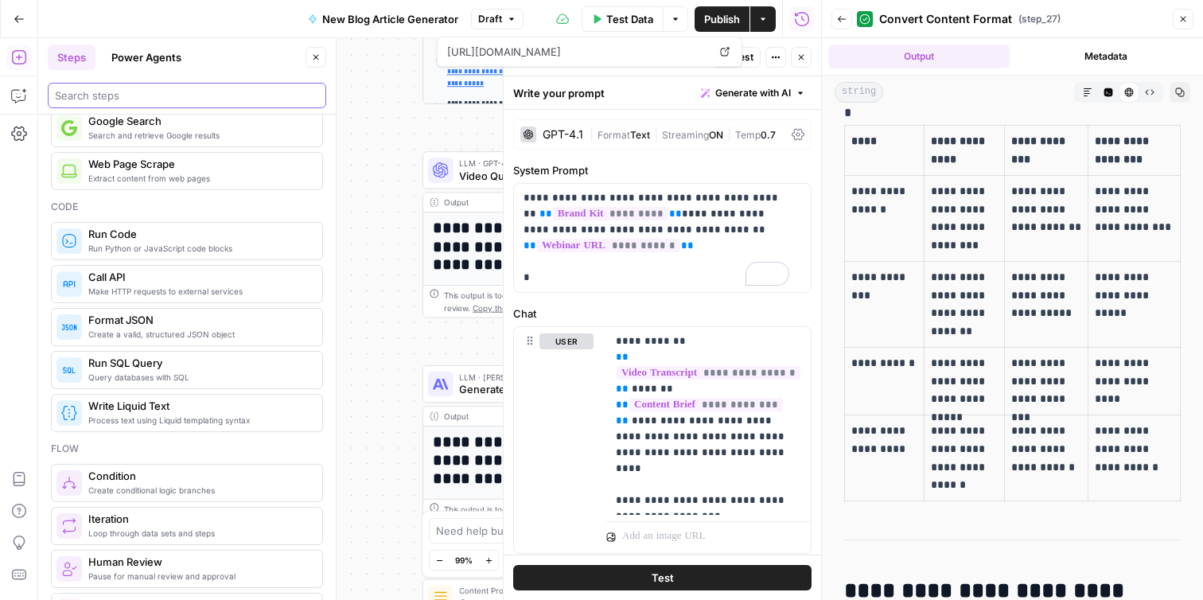
click at [247, 96] on input "search" at bounding box center [187, 95] width 264 height 16
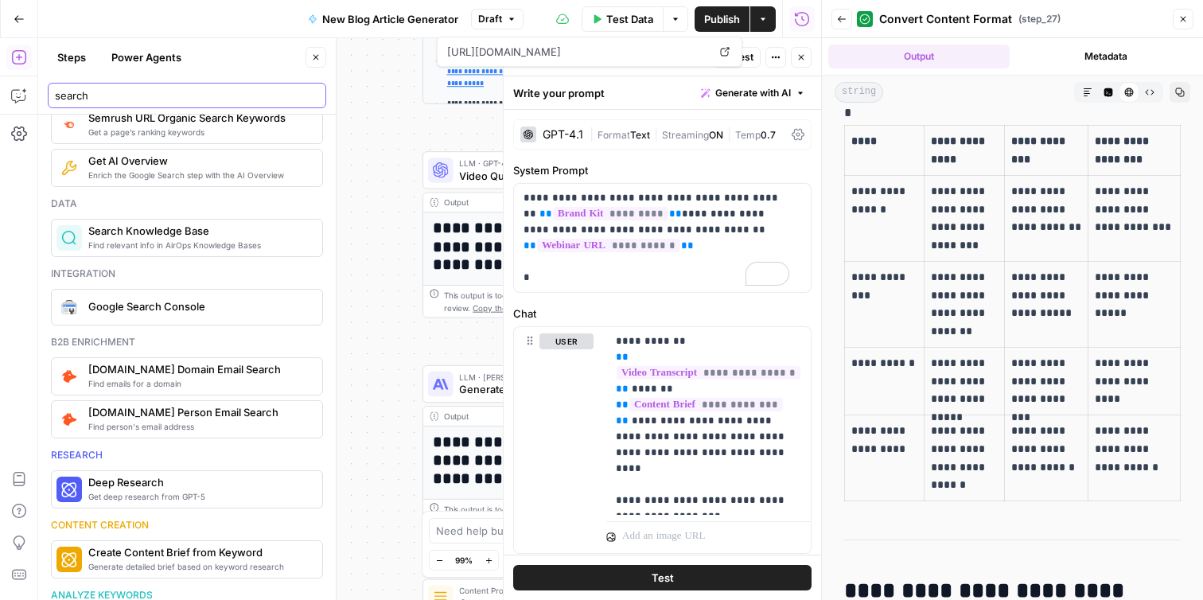
scroll to position [422, 0]
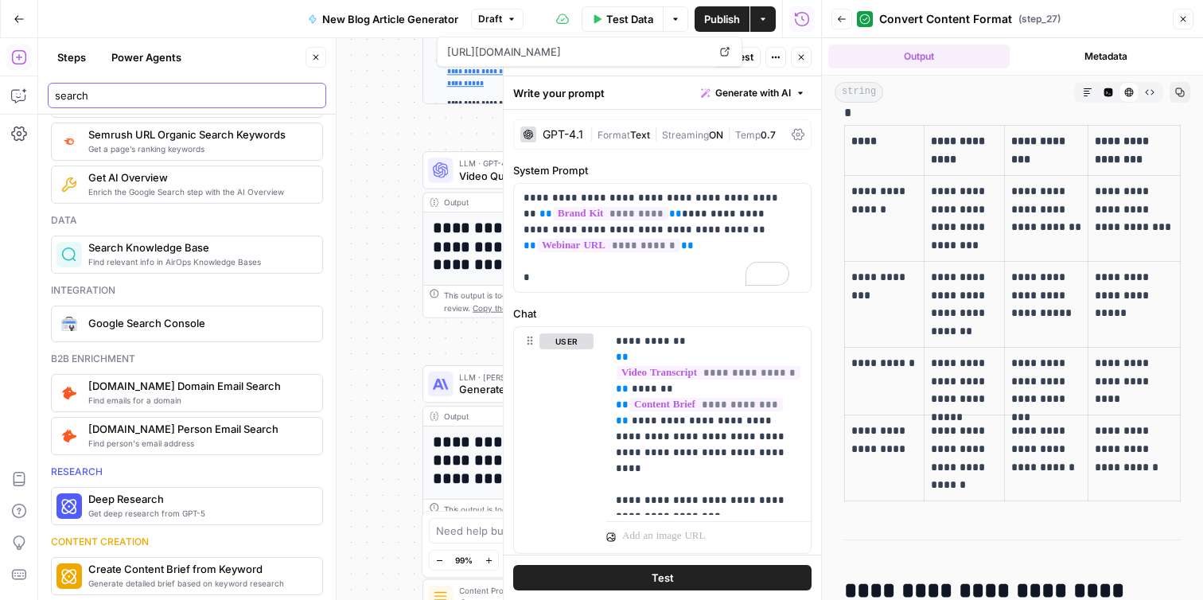
type input "search"
click at [233, 255] on span "Search Knowledge Base" at bounding box center [198, 247] width 221 height 16
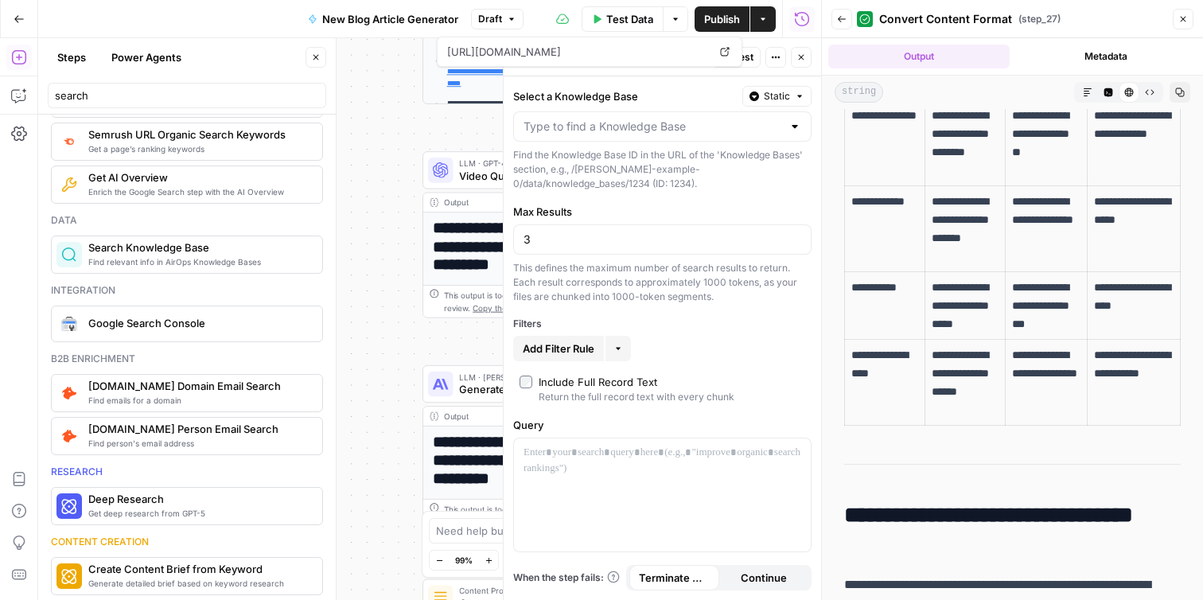
click at [801, 64] on button "Close" at bounding box center [801, 57] width 21 height 21
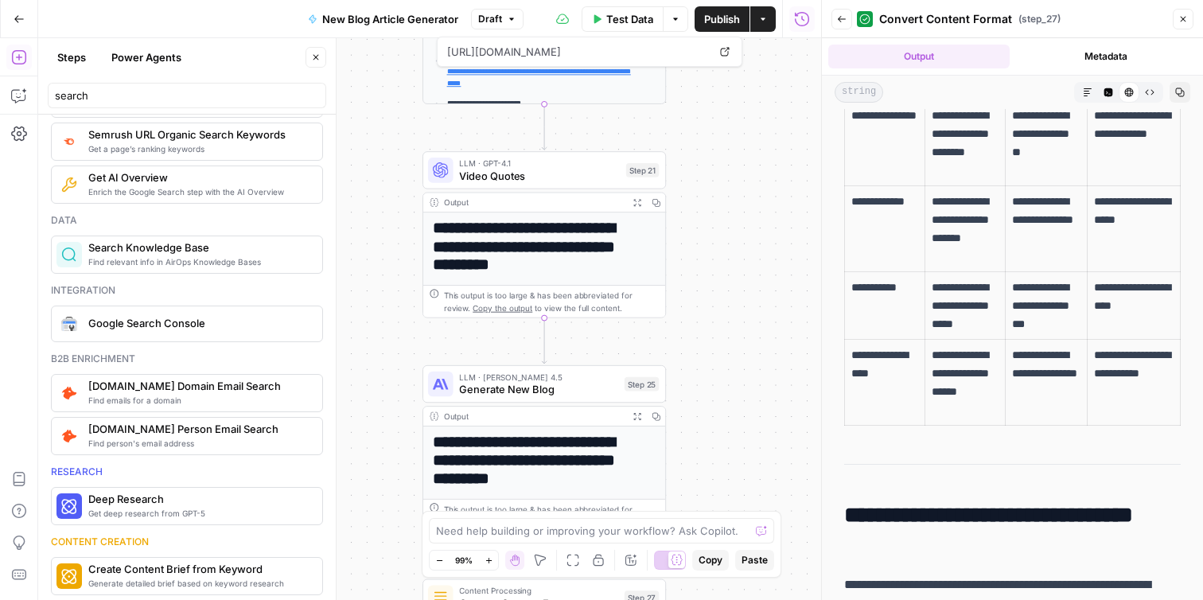
click at [1180, 14] on icon "button" at bounding box center [1183, 19] width 10 height 10
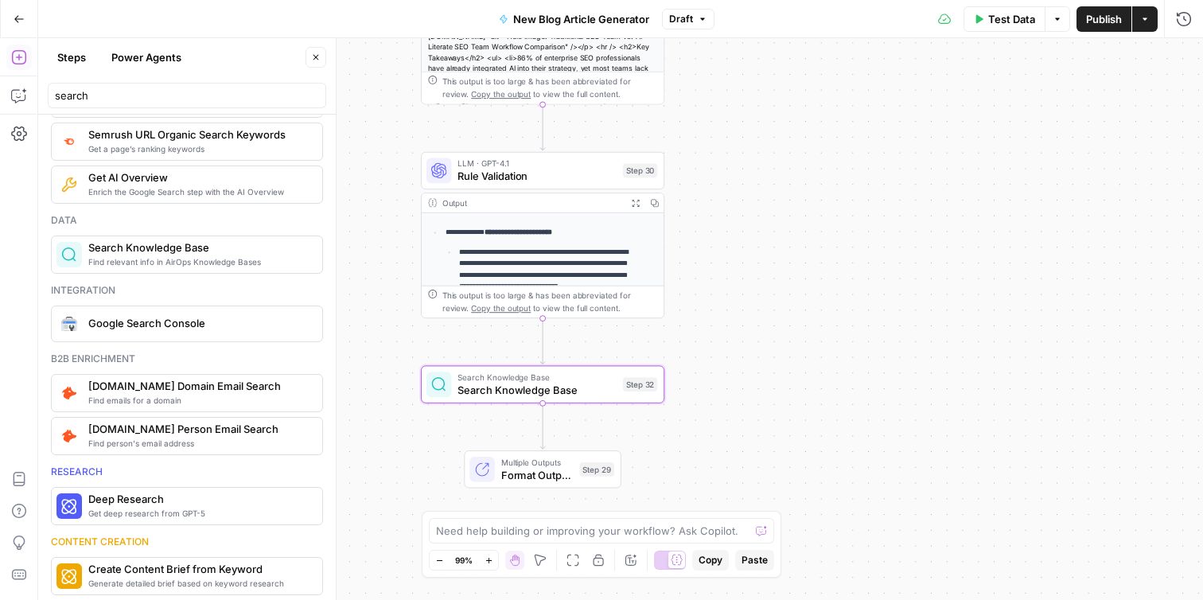
scroll to position [0, 0]
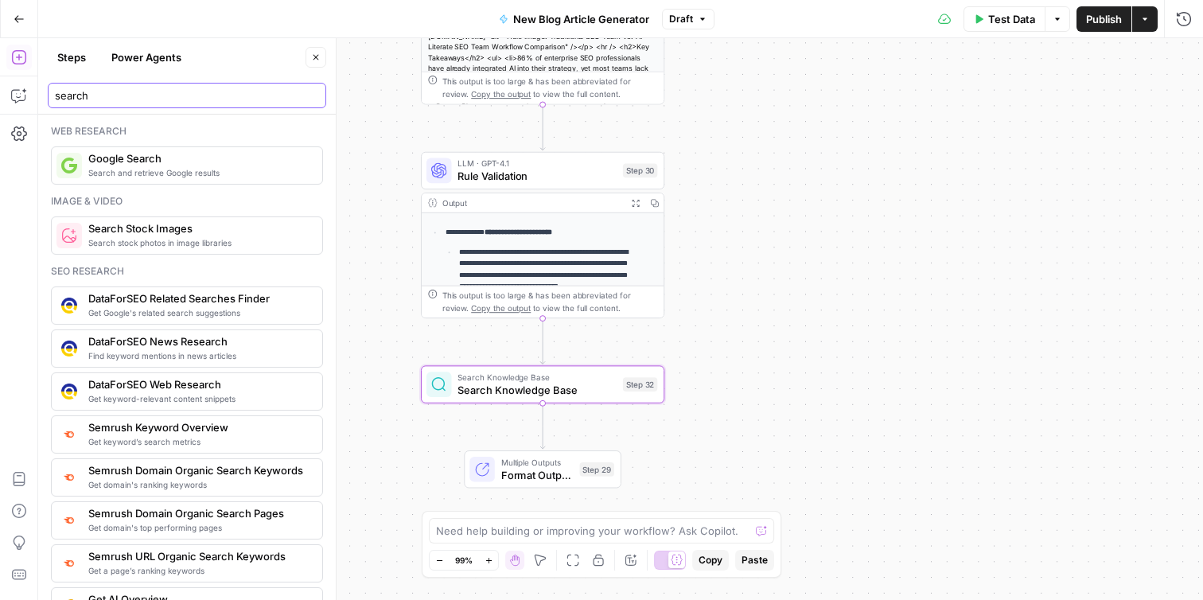
click at [313, 96] on input "search" at bounding box center [187, 95] width 264 height 16
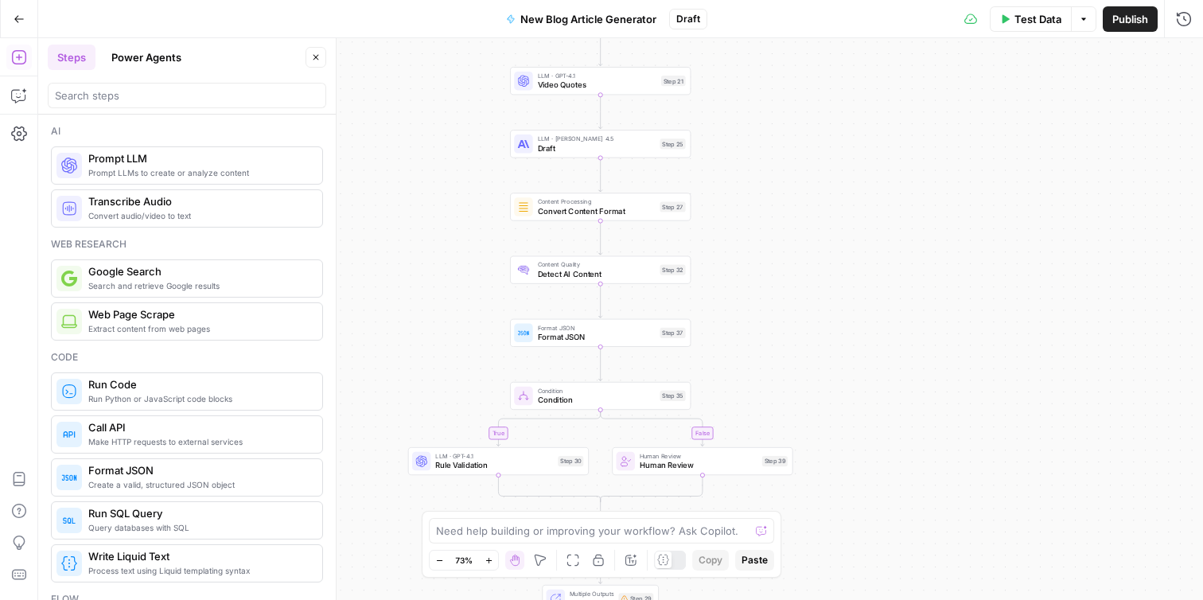
click at [670, 561] on div at bounding box center [663, 559] width 17 height 17
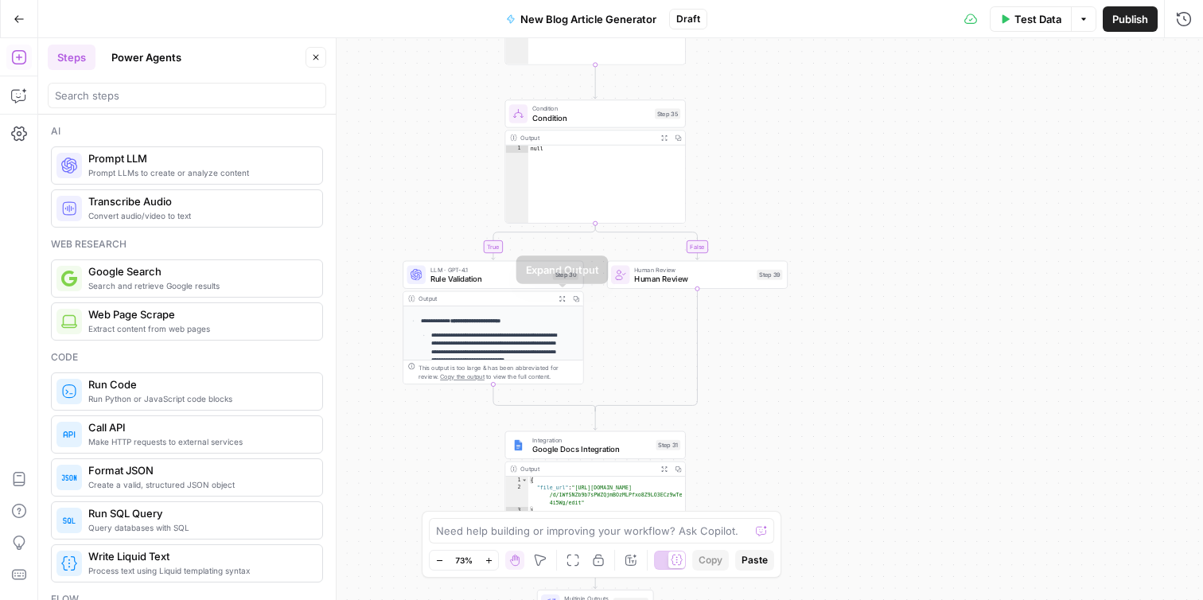
click at [558, 292] on button "Expand Output" at bounding box center [562, 299] width 14 height 14
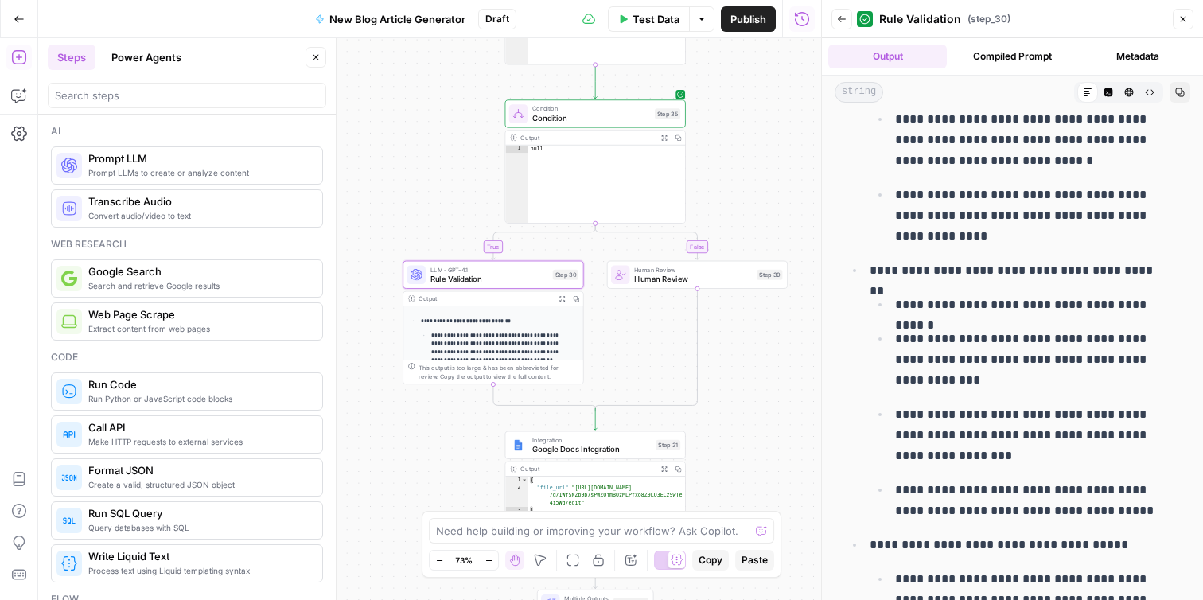
scroll to position [1118, 0]
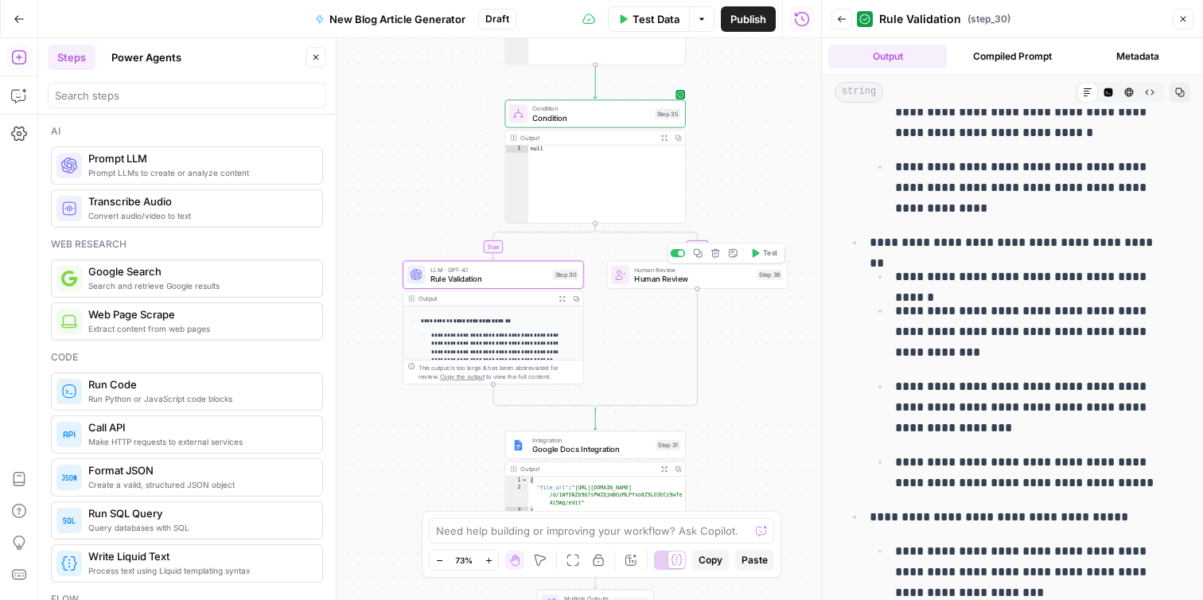
click at [694, 282] on span "Human Review" at bounding box center [693, 279] width 118 height 12
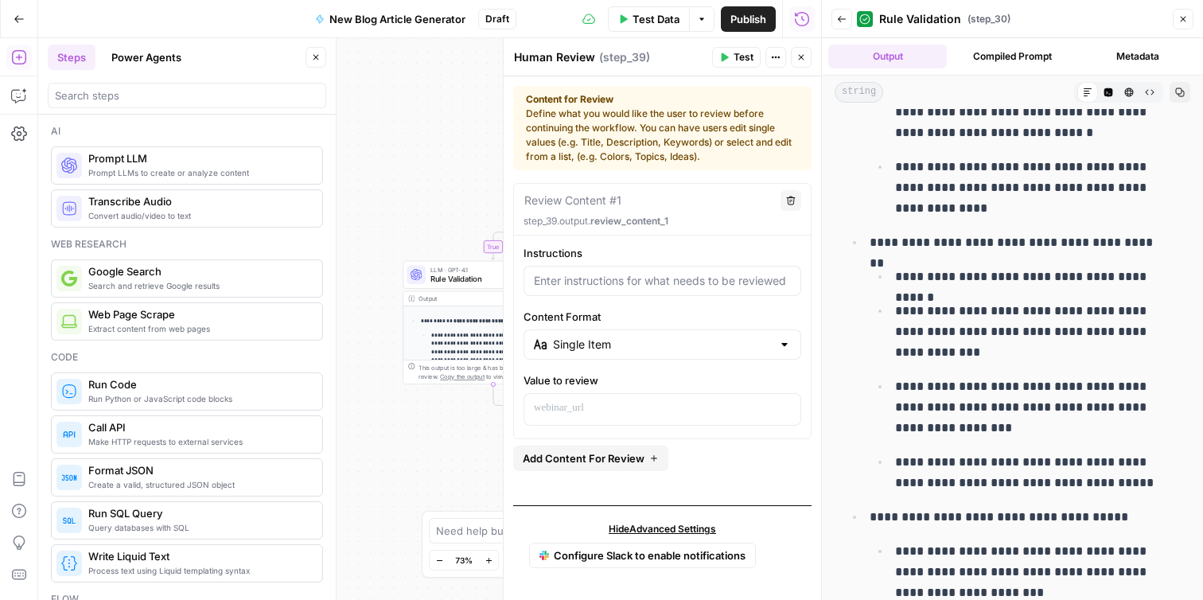
click at [798, 60] on icon "button" at bounding box center [801, 57] width 10 height 10
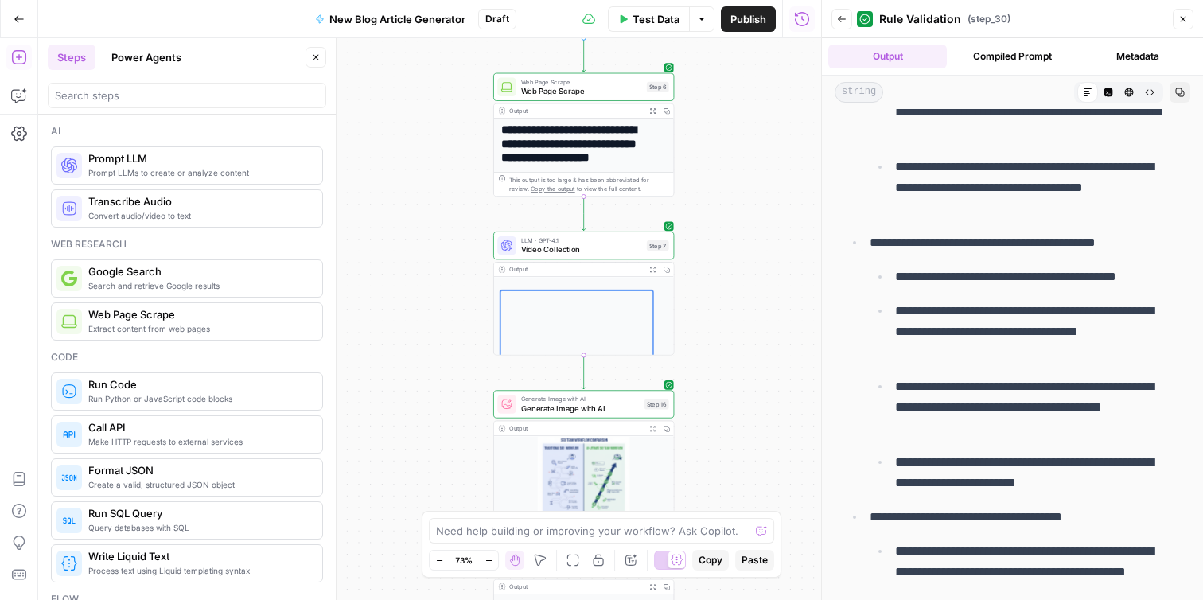
click at [1183, 26] on button "Close" at bounding box center [1182, 19] width 21 height 21
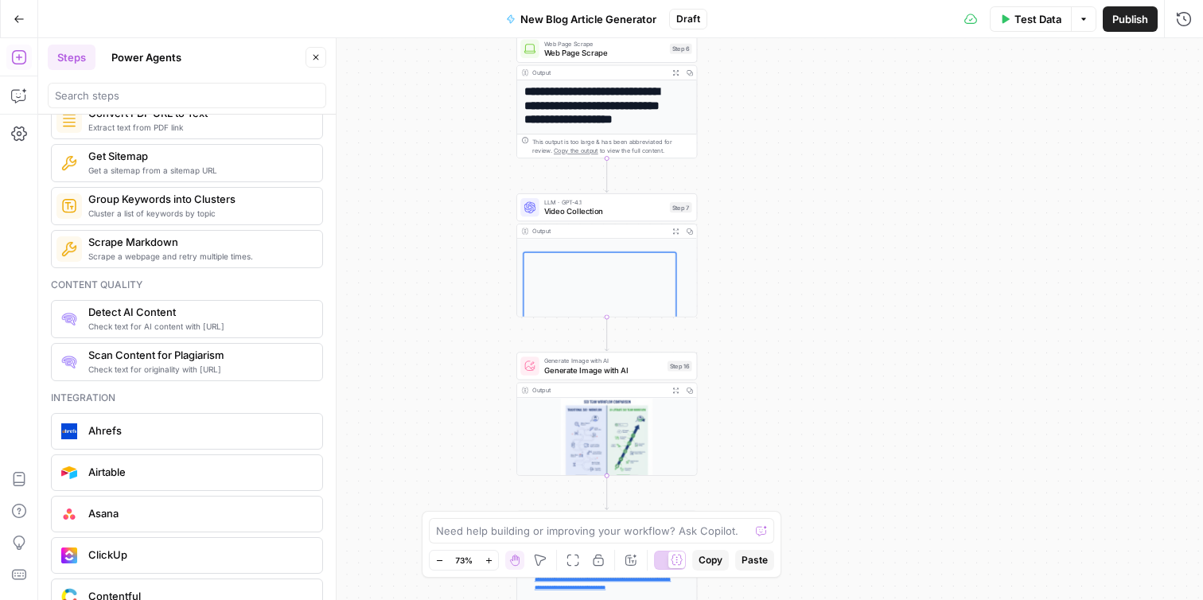
scroll to position [2667, 0]
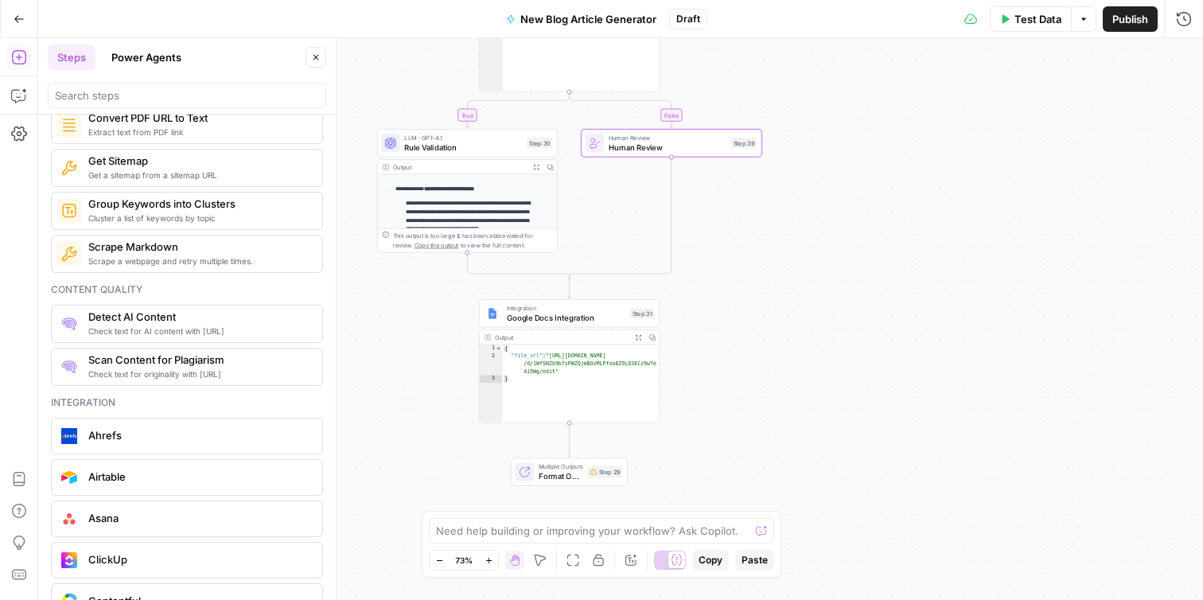
click at [500, 208] on p "**********" at bounding box center [474, 217] width 137 height 34
click at [484, 205] on p "**********" at bounding box center [474, 217] width 137 height 34
click at [536, 167] on icon "button" at bounding box center [536, 167] width 6 height 6
